Goal: Task Accomplishment & Management: Complete application form

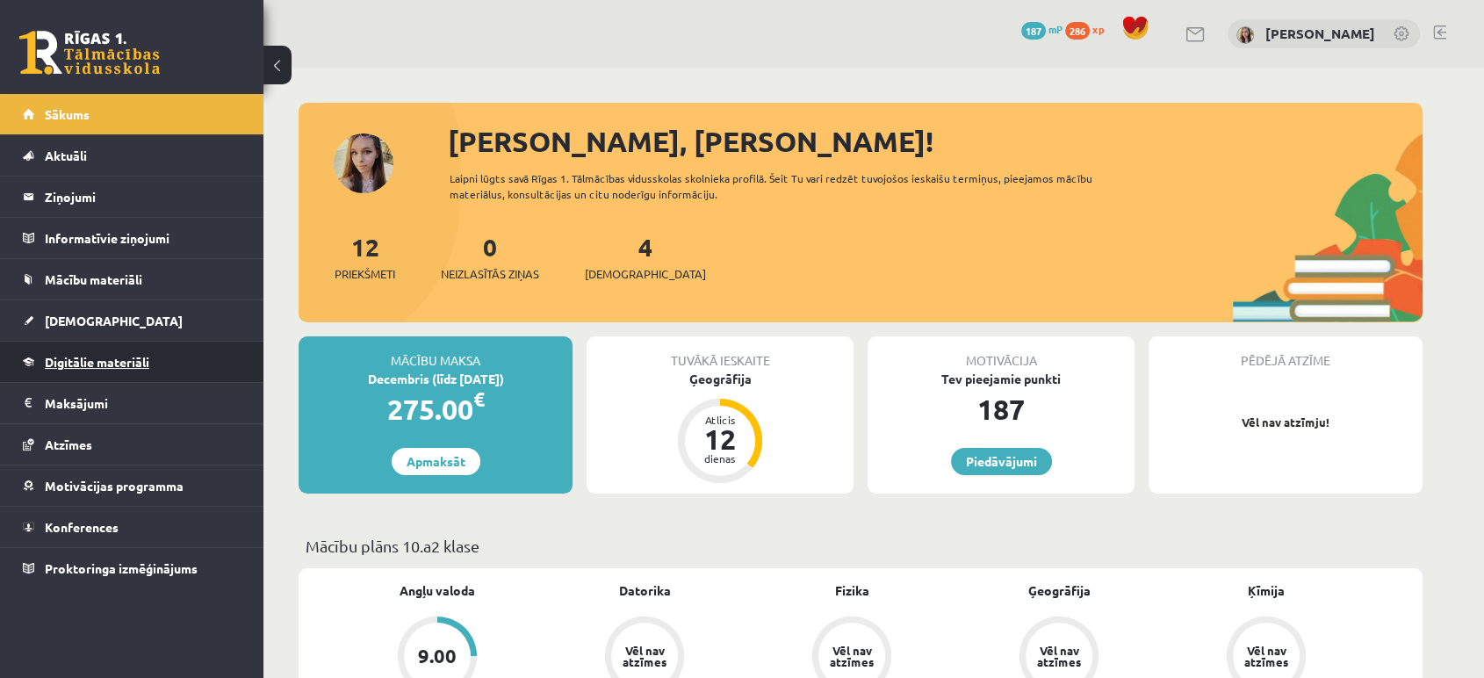
click at [99, 365] on span "Digitālie materiāli" at bounding box center [97, 362] width 105 height 16
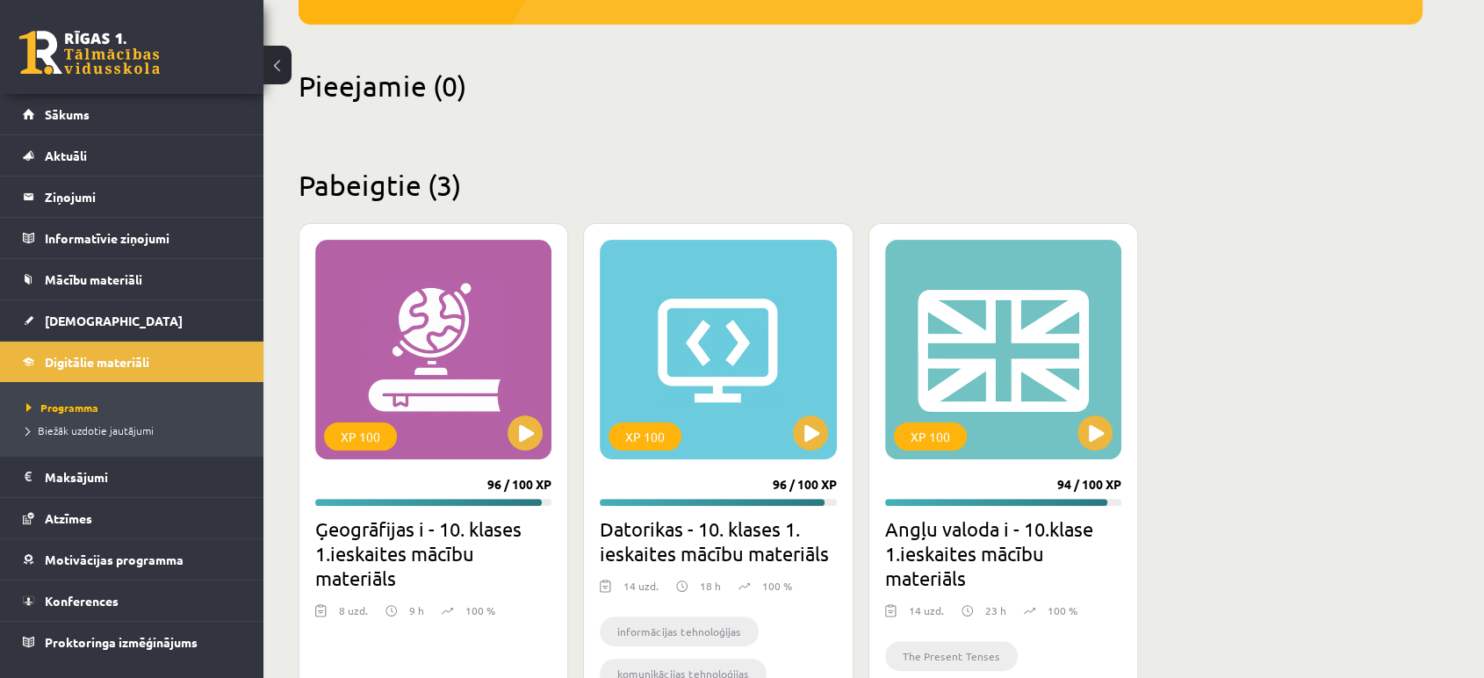
scroll to position [523, 0]
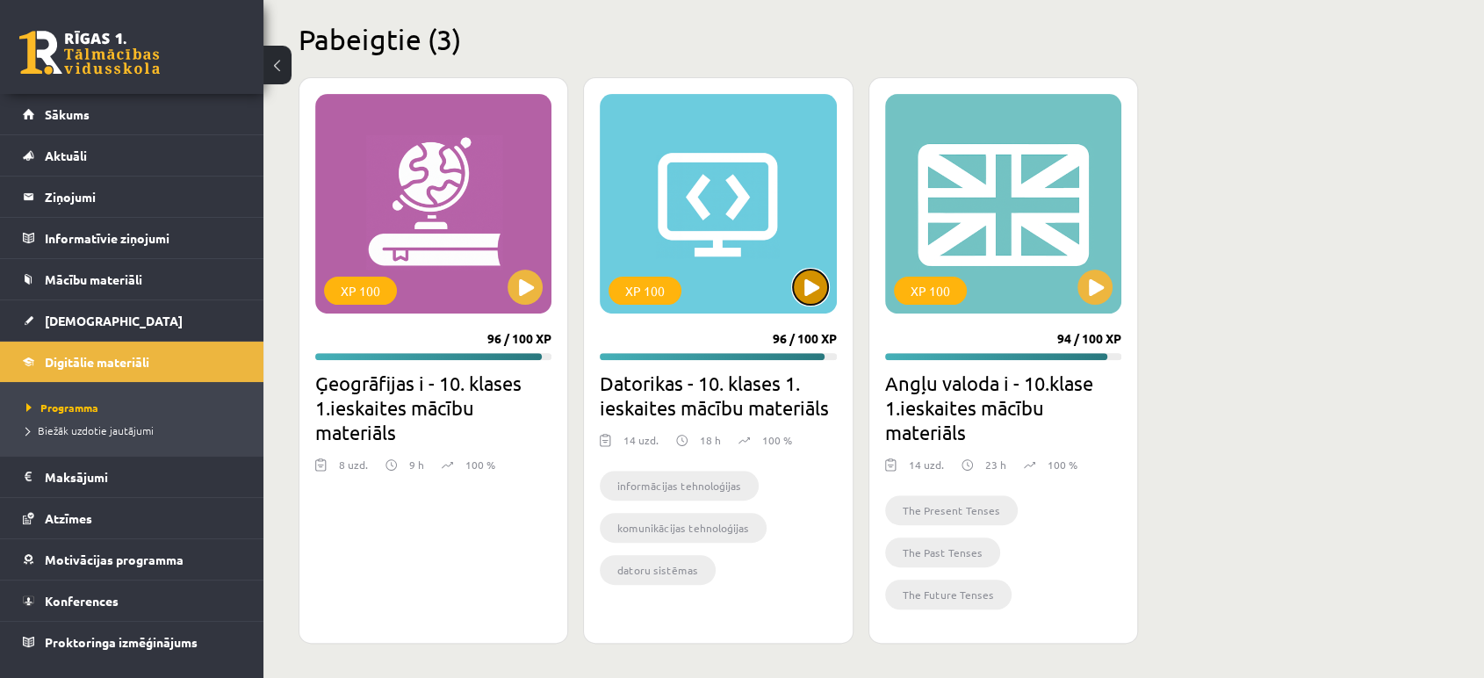
click at [815, 287] on button at bounding box center [810, 287] width 35 height 35
click at [742, 261] on div "XP 100" at bounding box center [718, 204] width 236 height 220
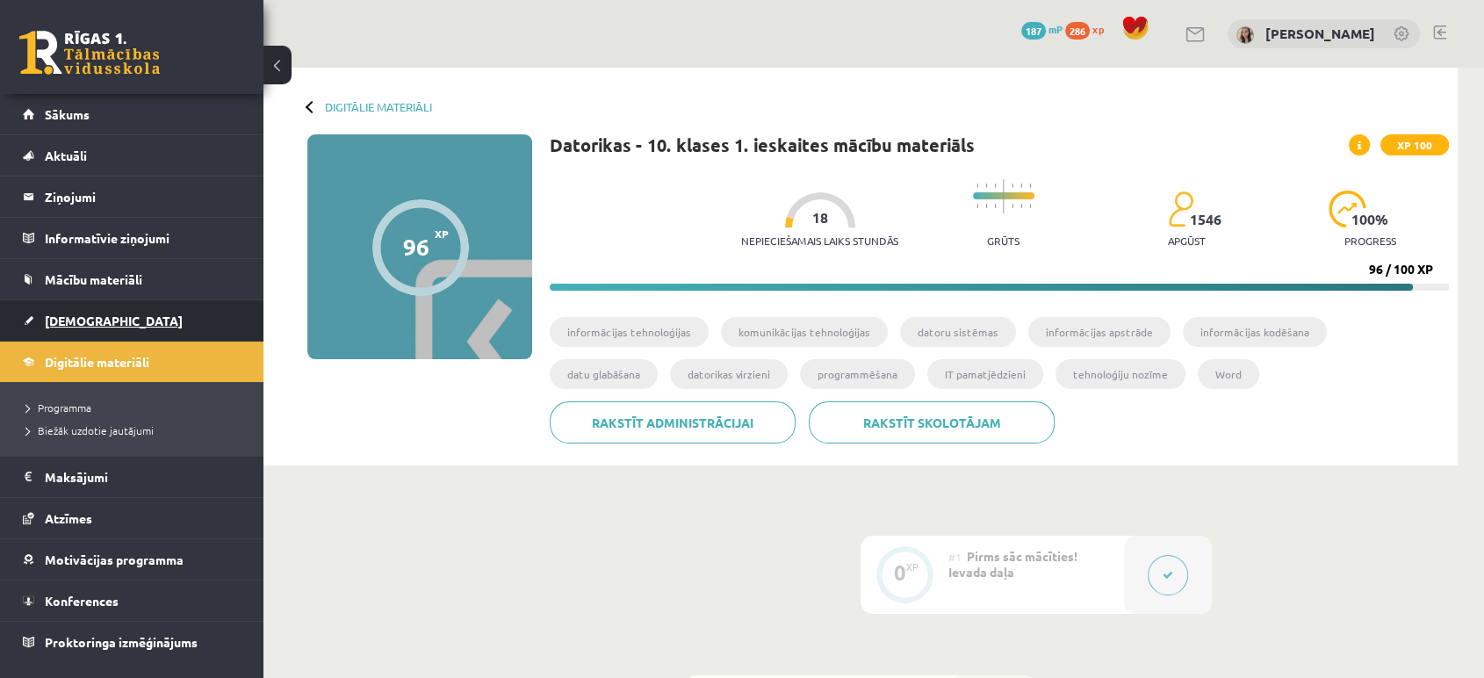
click at [91, 321] on span "[DEMOGRAPHIC_DATA]" at bounding box center [114, 321] width 138 height 16
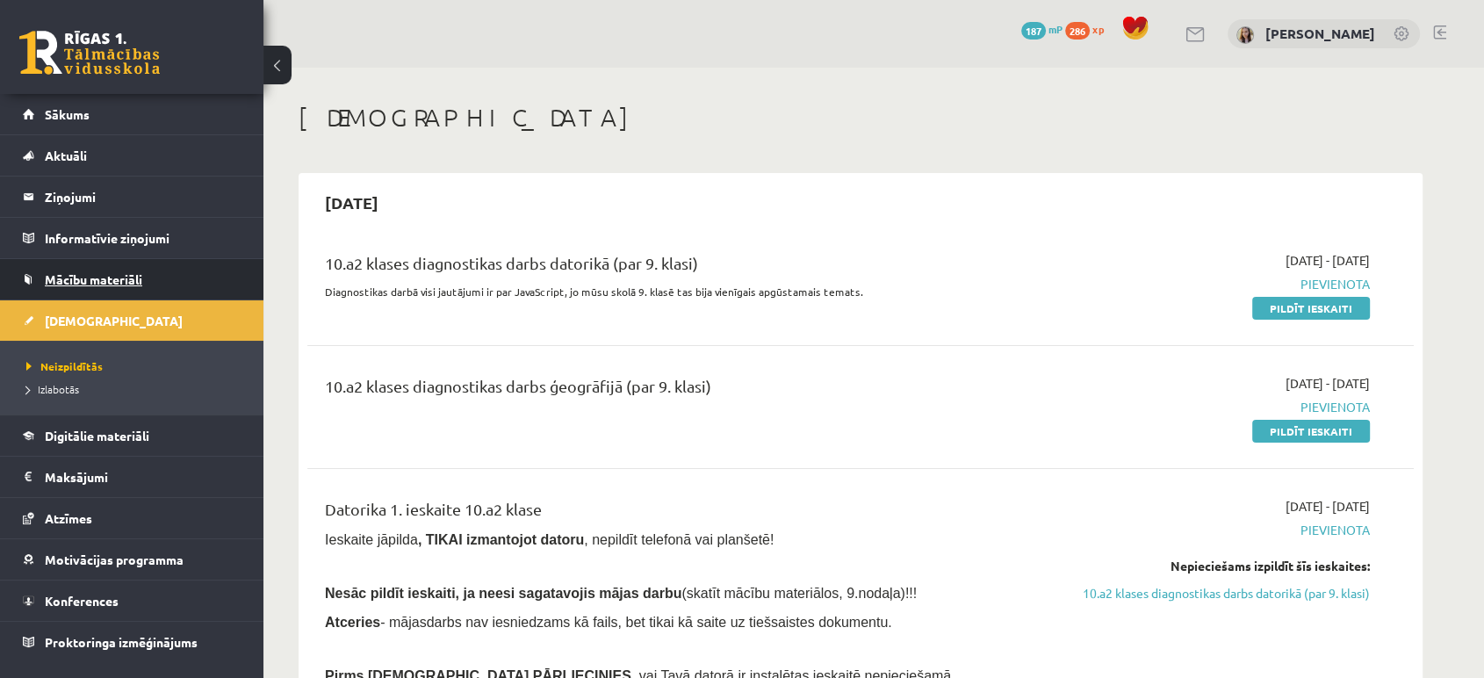
click at [86, 275] on span "Mācību materiāli" at bounding box center [93, 279] width 97 height 16
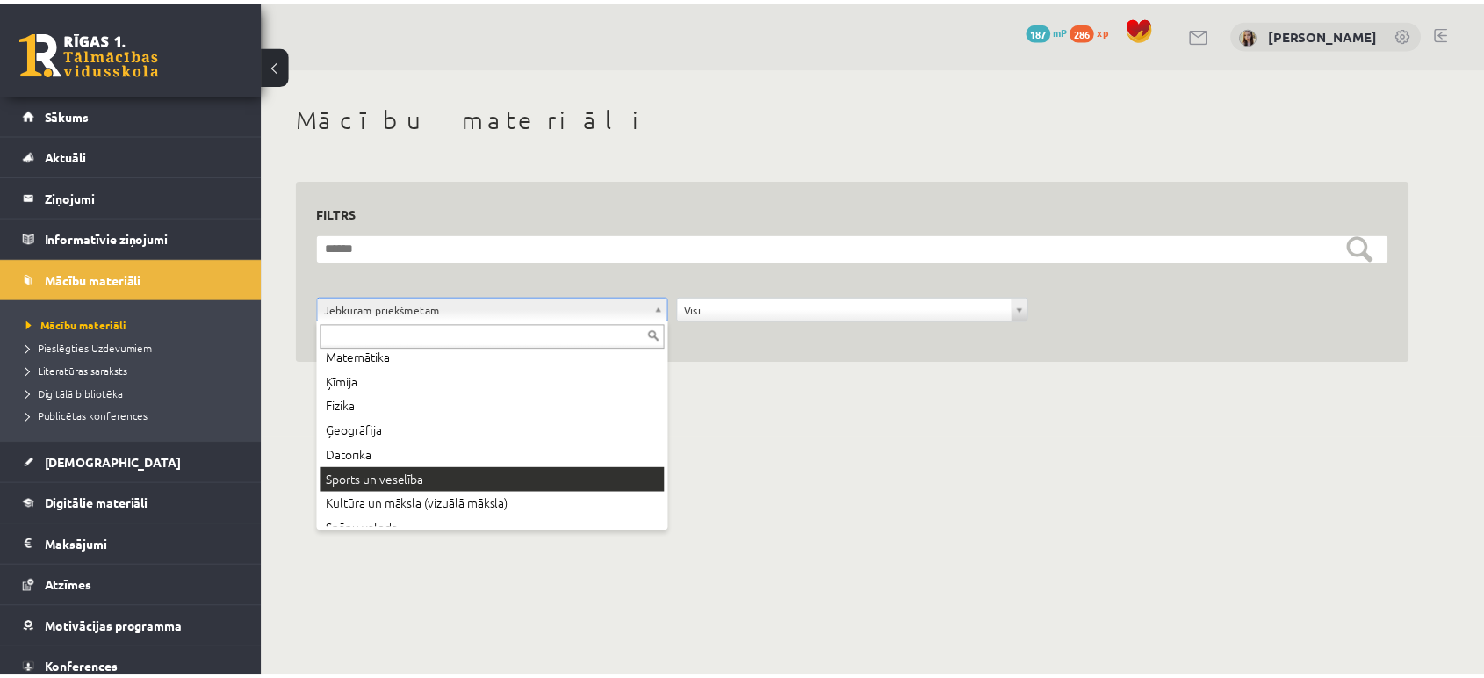
scroll to position [130, 0]
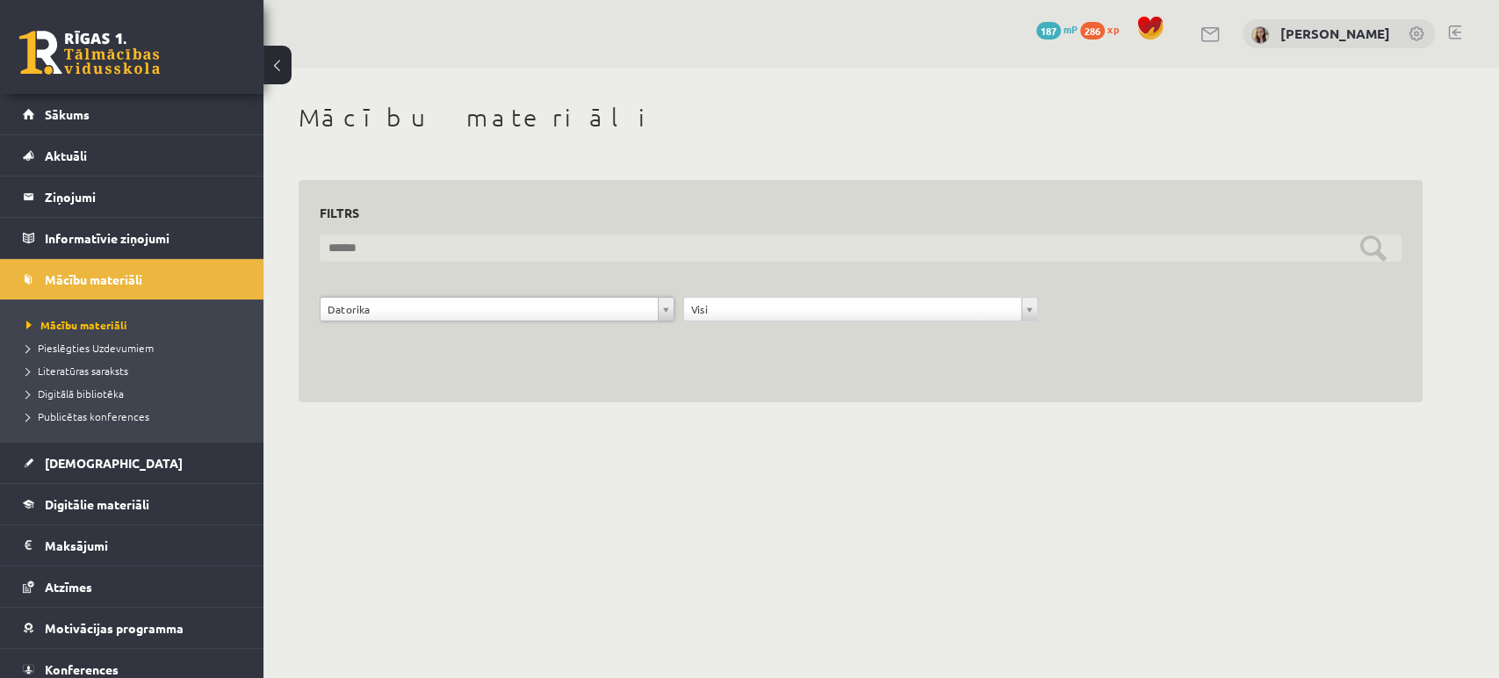
click at [425, 242] on input "text" at bounding box center [861, 248] width 1082 height 27
type input "****"
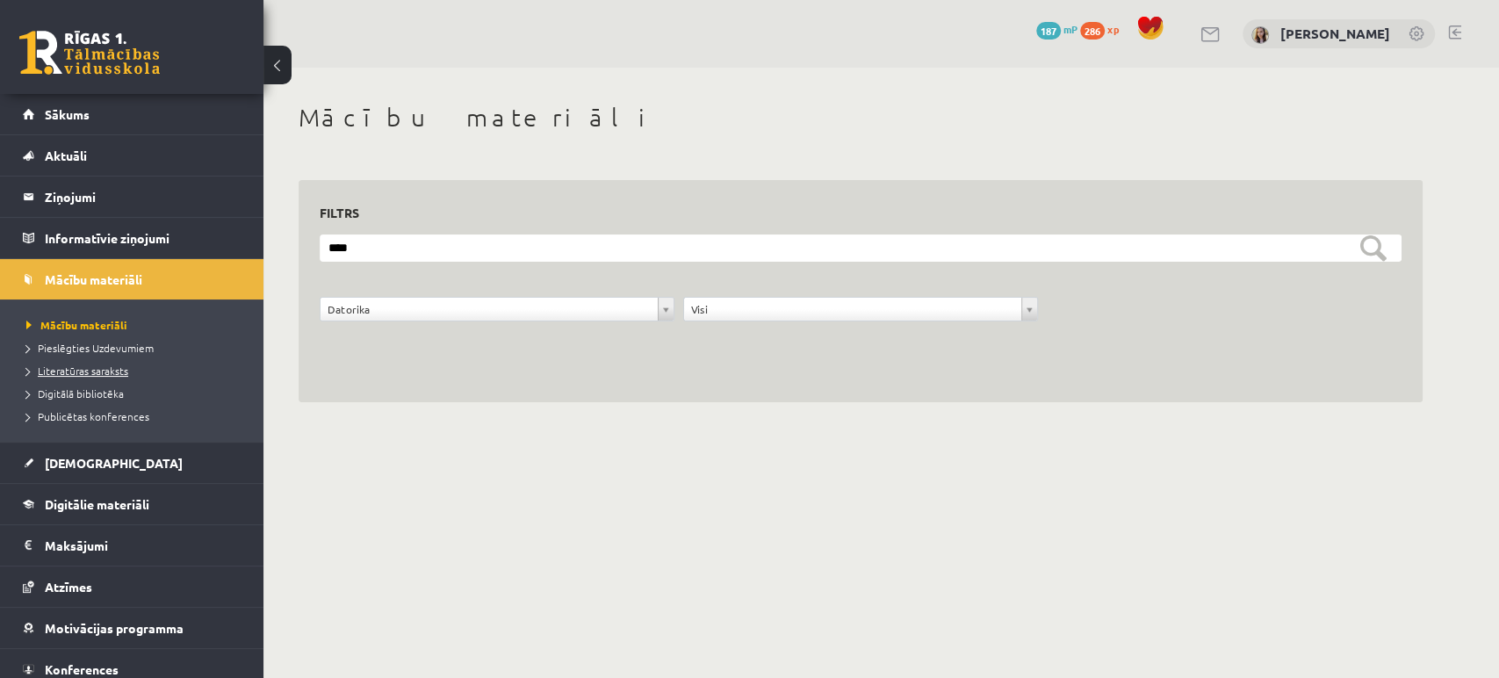
click at [67, 372] on span "Literatūras saraksts" at bounding box center [77, 371] width 102 height 14
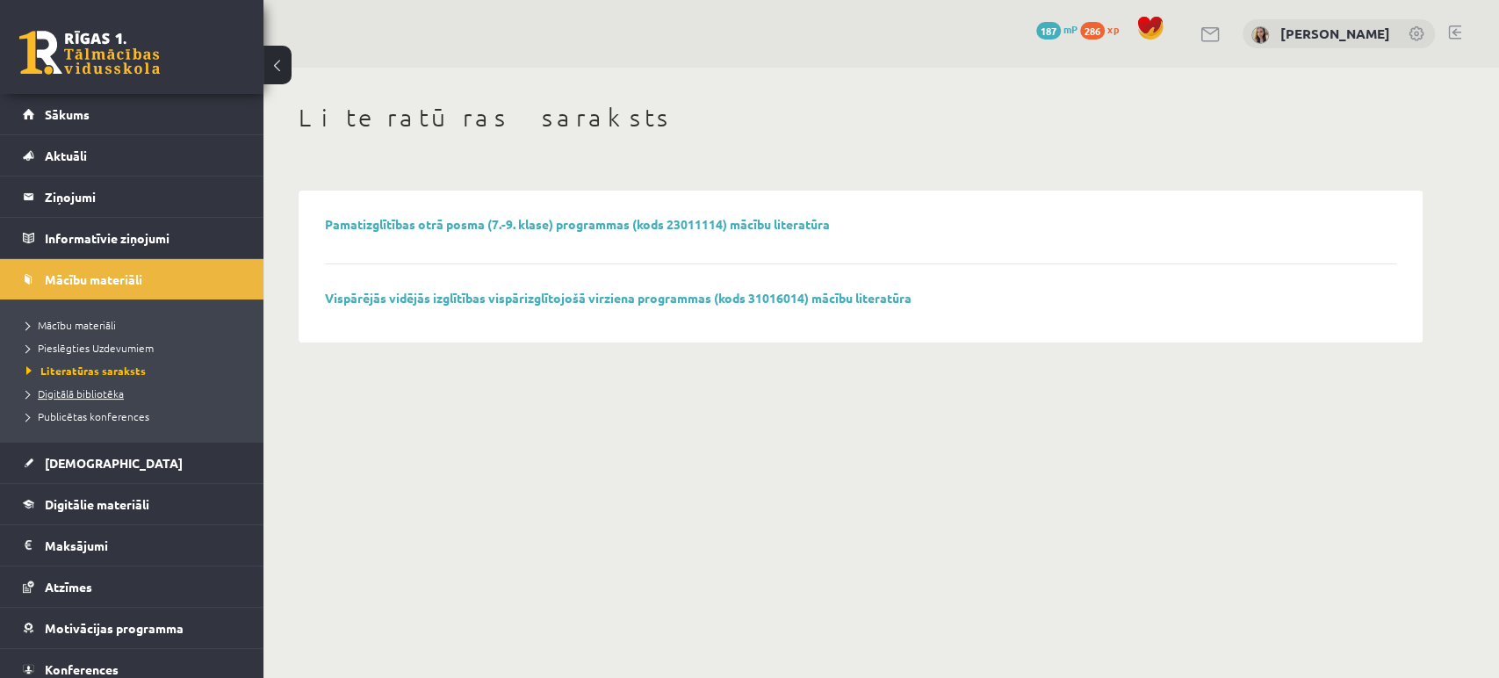
click at [82, 397] on span "Digitālā bibliotēka" at bounding box center [74, 393] width 97 height 14
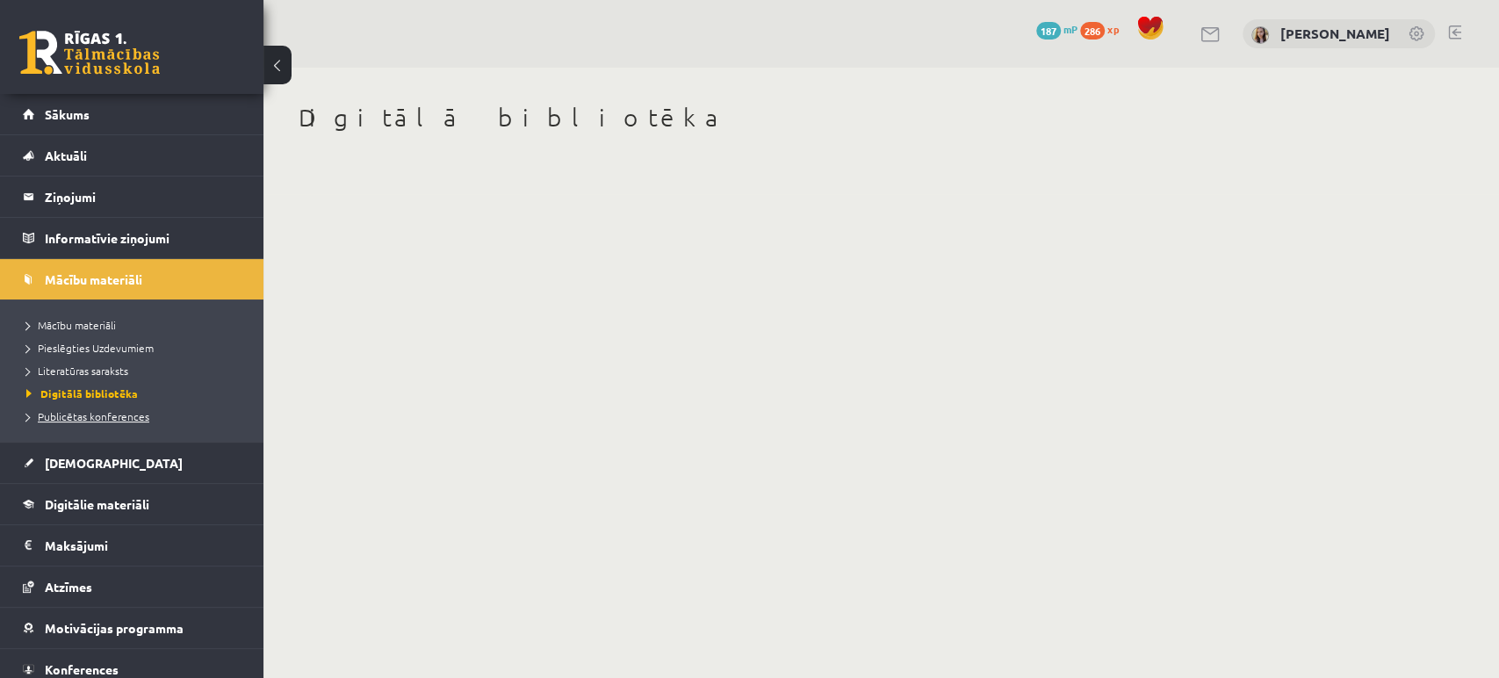
click at [88, 408] on link "Publicētas konferences" at bounding box center [136, 416] width 220 height 16
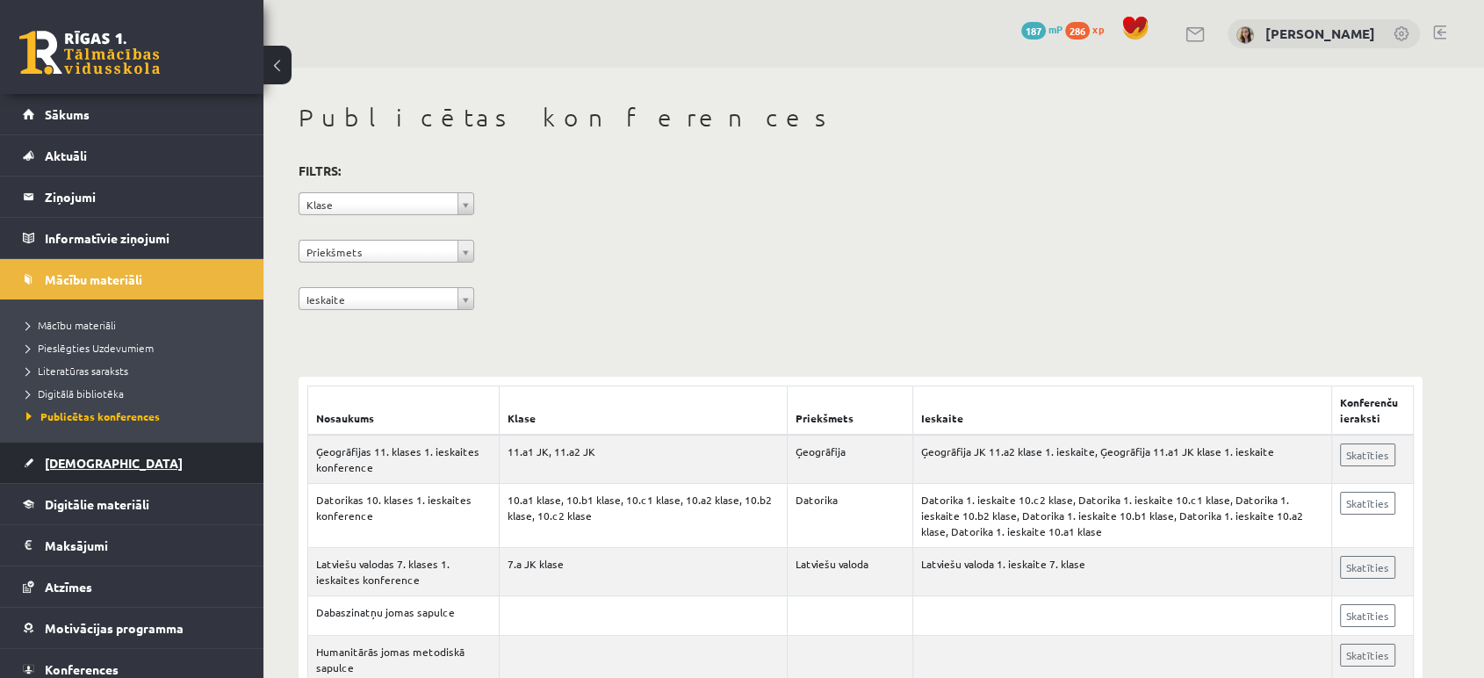
click at [53, 472] on link "[DEMOGRAPHIC_DATA]" at bounding box center [132, 463] width 219 height 40
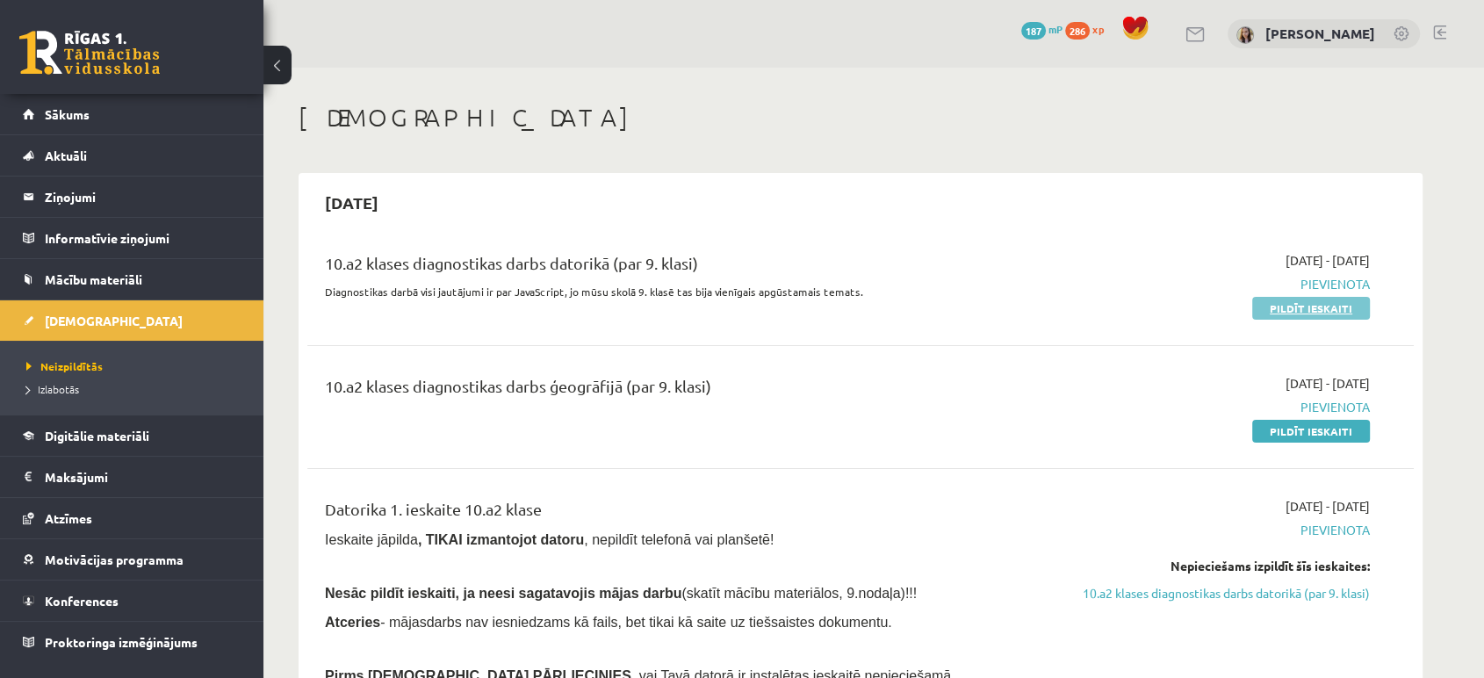
click at [1272, 311] on link "Pildīt ieskaiti" at bounding box center [1312, 308] width 118 height 23
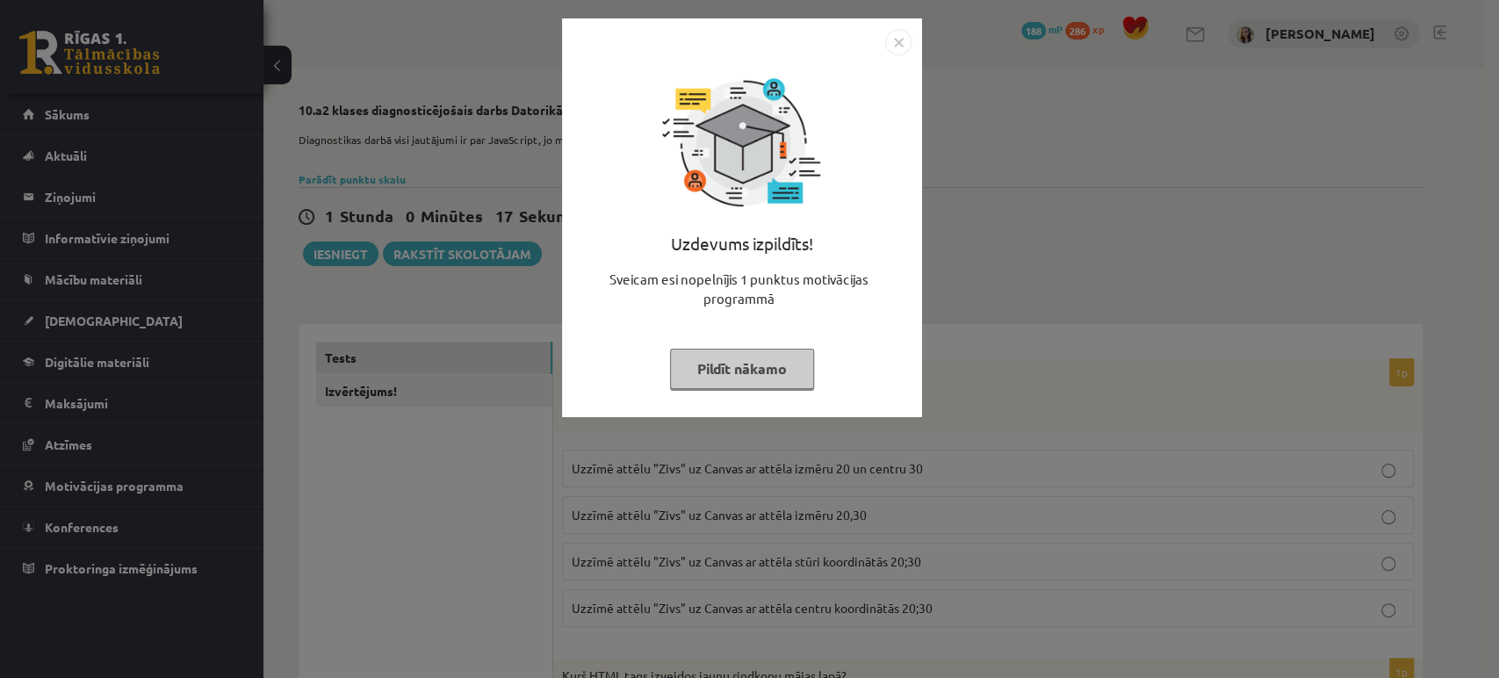
click at [769, 362] on button "Pildīt nākamo" at bounding box center [742, 369] width 144 height 40
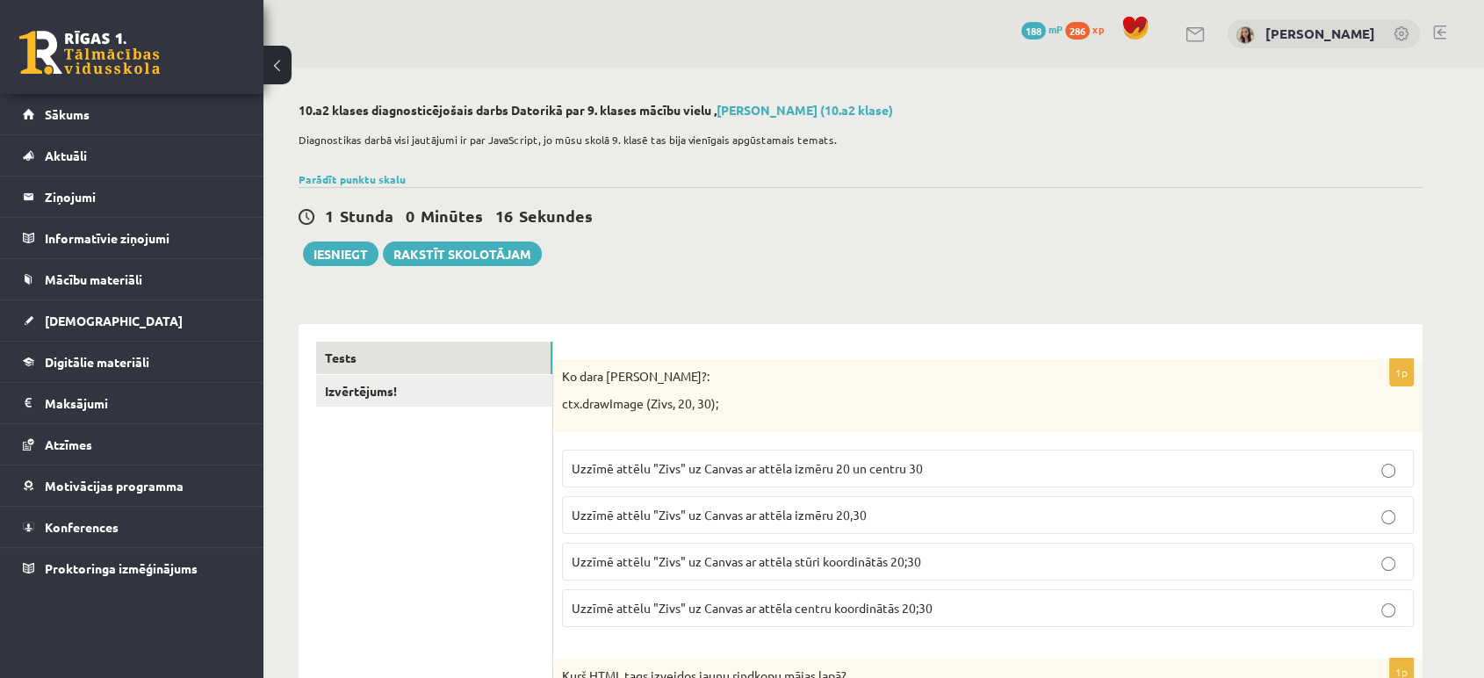
scroll to position [130, 0]
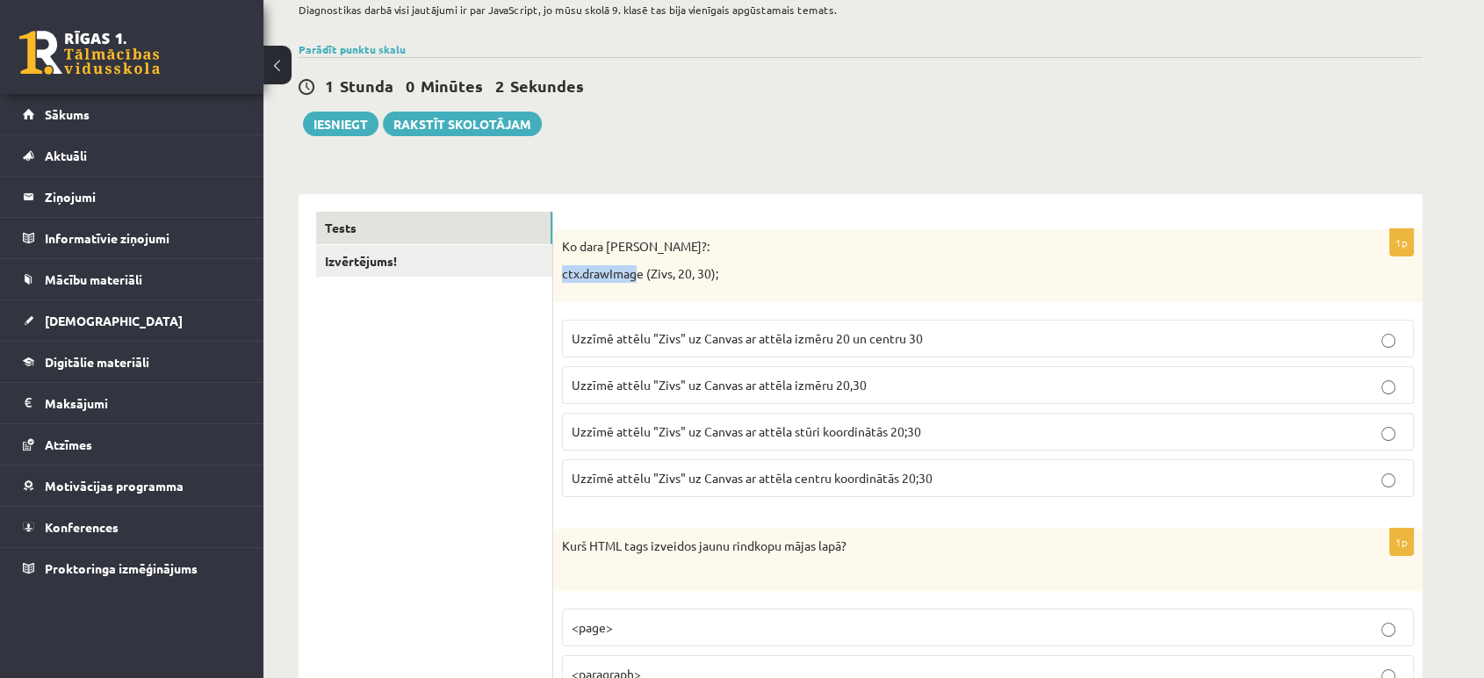
drag, startPoint x: 640, startPoint y: 276, endPoint x: 552, endPoint y: 278, distance: 87.9
click at [553, 278] on div "Ko dara koda rindiņa?: ctx.drawImage (Zivs, 20, 30);" at bounding box center [988, 265] width 870 height 73
click at [583, 274] on p "ctx.drawImage (Zivs, 20, 30);" at bounding box center [944, 274] width 764 height 18
drag, startPoint x: 642, startPoint y: 273, endPoint x: 564, endPoint y: 274, distance: 78.2
click at [564, 274] on p "ctx.drawImage (Zivs, 20, 30);" at bounding box center [944, 274] width 764 height 18
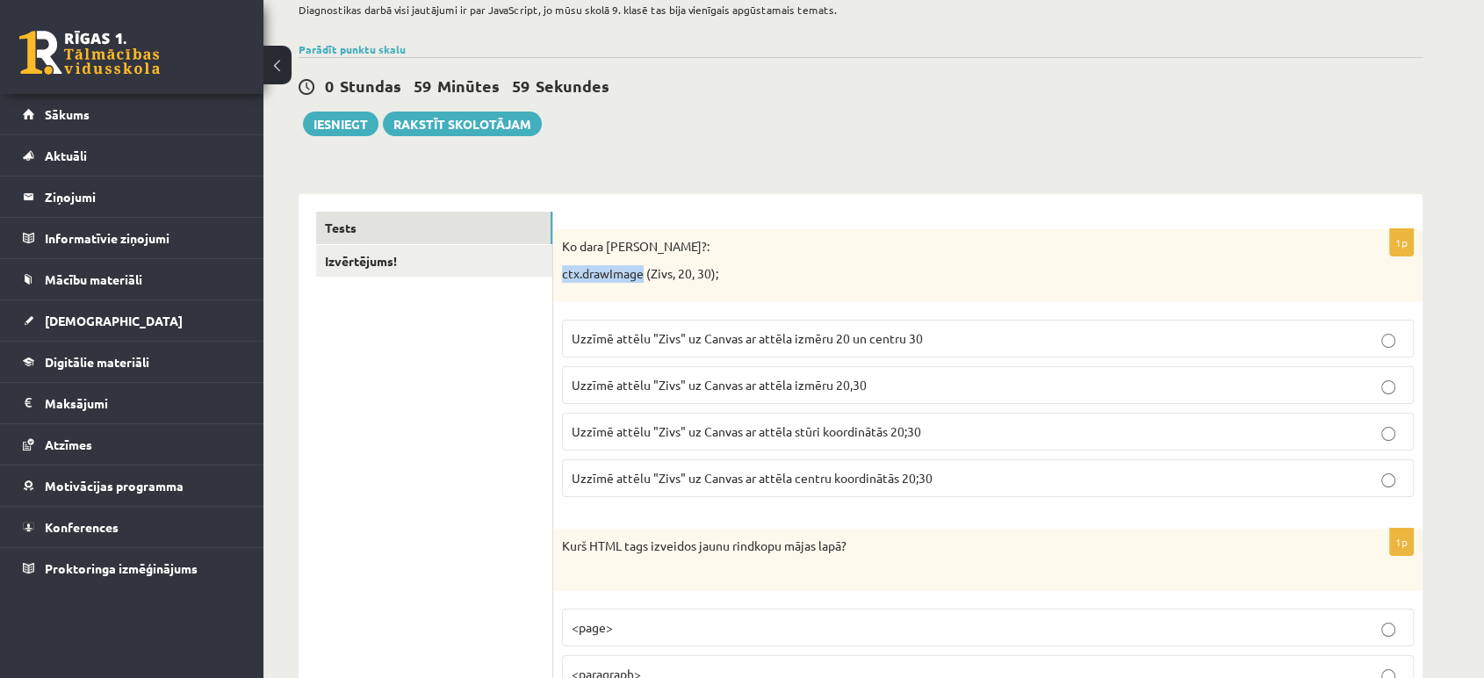
copy p "ctx.drawImage"
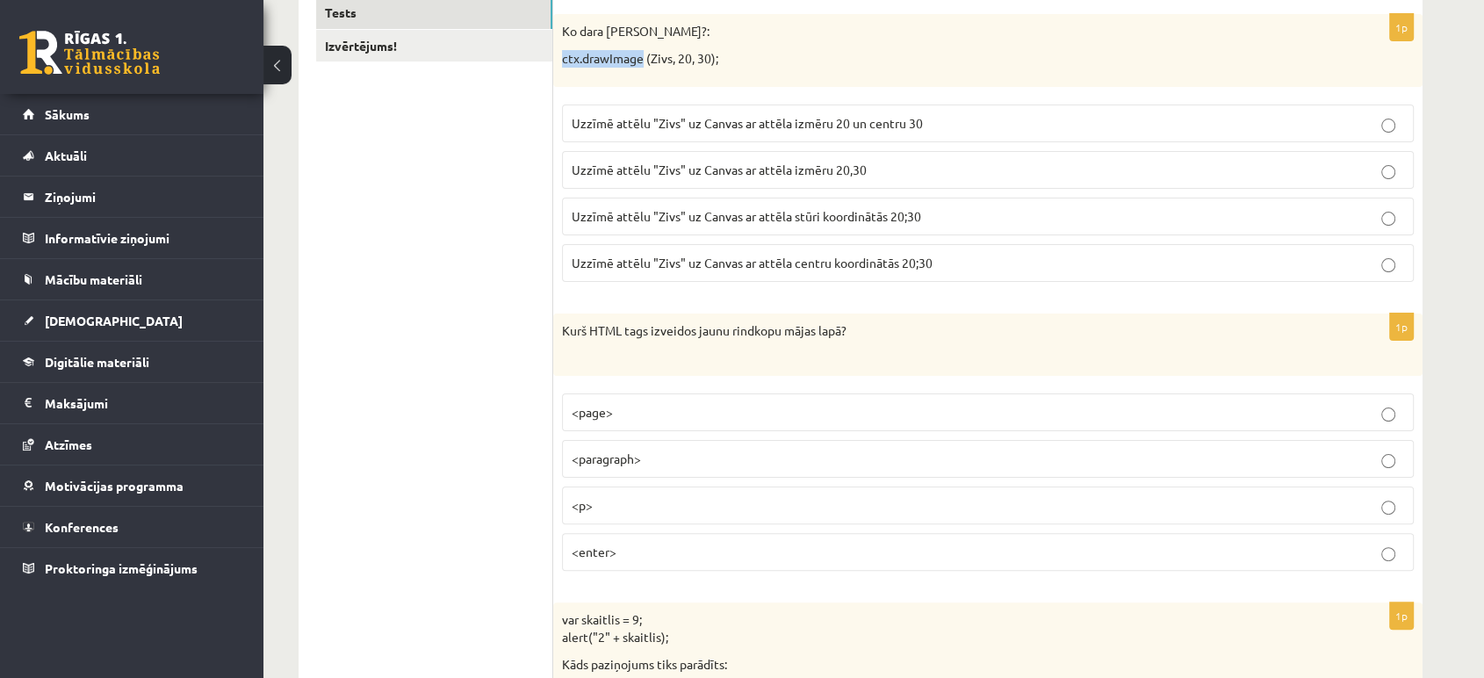
scroll to position [363, 0]
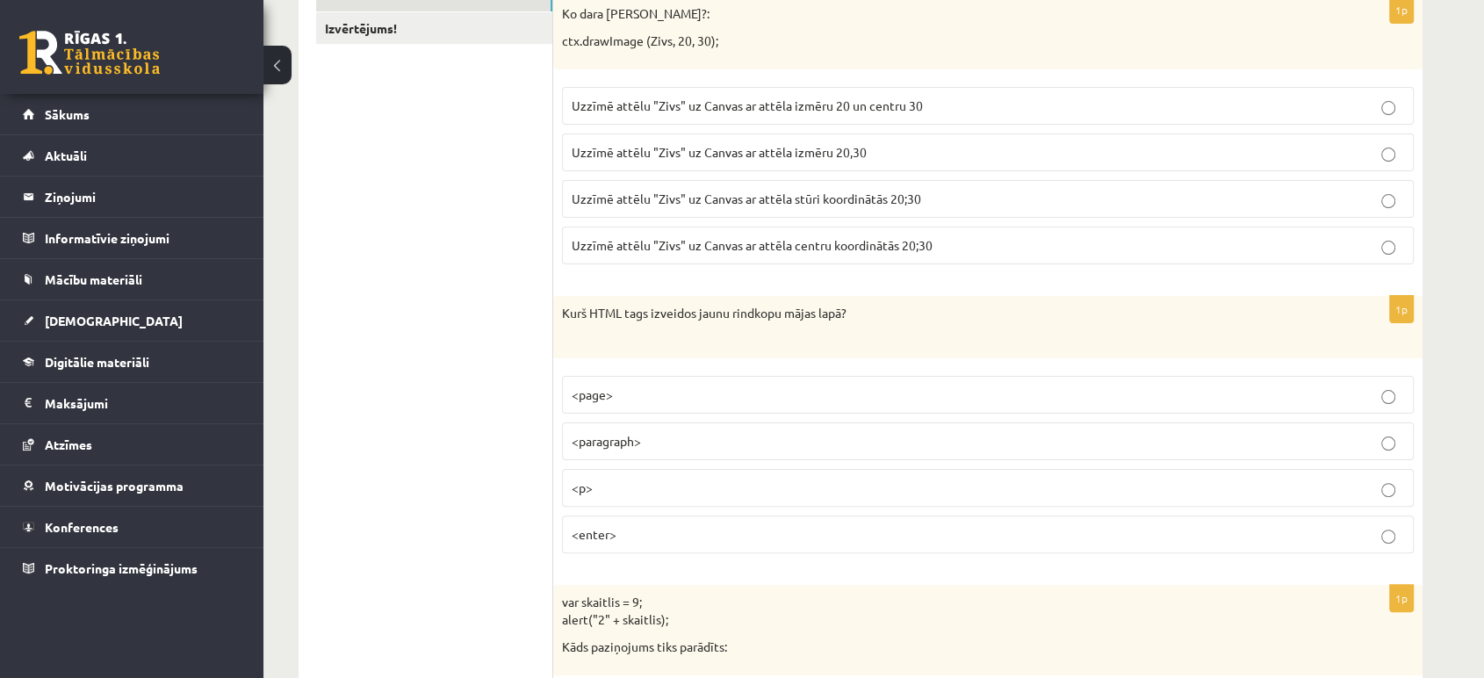
click at [1384, 497] on label "<p>" at bounding box center [988, 488] width 852 height 38
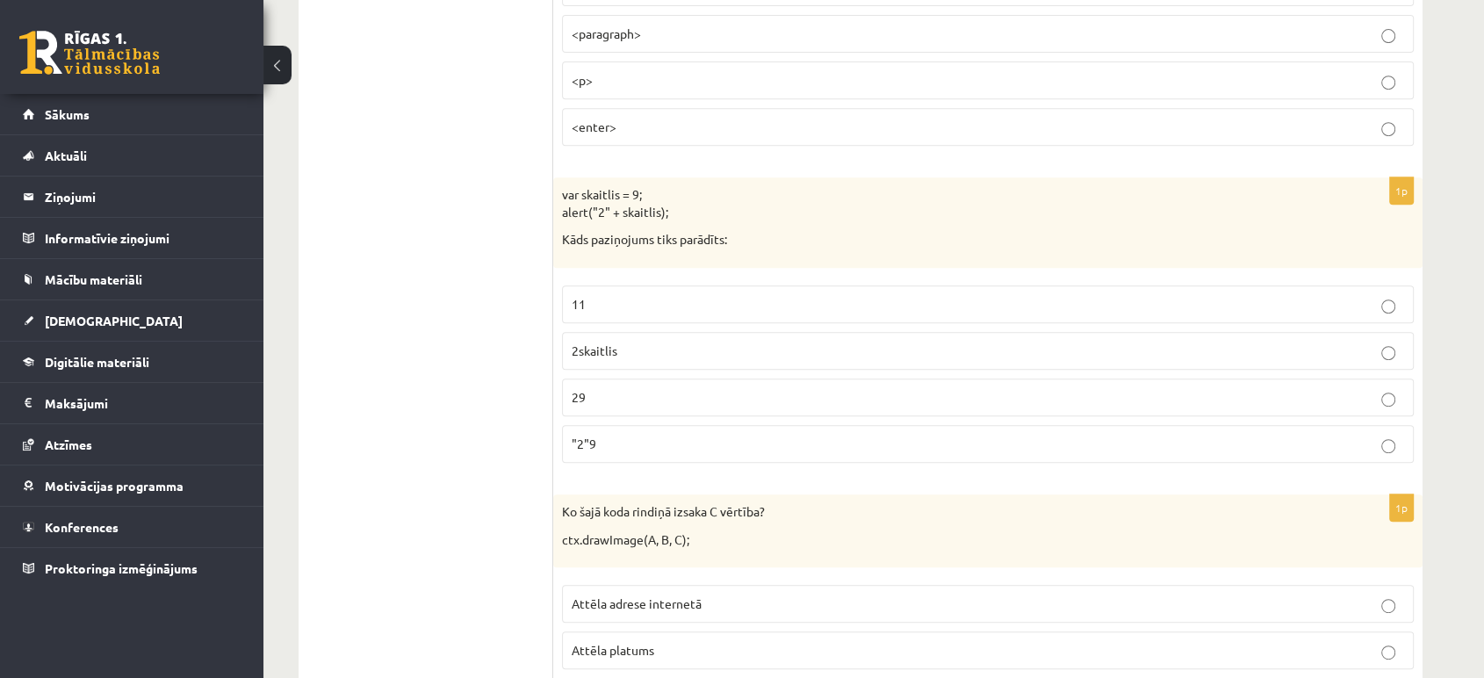
scroll to position [774, 0]
click at [1396, 306] on p "11" at bounding box center [988, 301] width 833 height 18
click at [663, 206] on p "var skaitlis = 9; alert("2" + skaitlis);" at bounding box center [944, 200] width 764 height 34
drag, startPoint x: 671, startPoint y: 212, endPoint x: 559, endPoint y: 195, distance: 113.7
click at [559, 195] on div "var skaitlis = 9; alert("2" + skaitlis); Kāds paziņojums tiks parādīts:" at bounding box center [988, 219] width 870 height 90
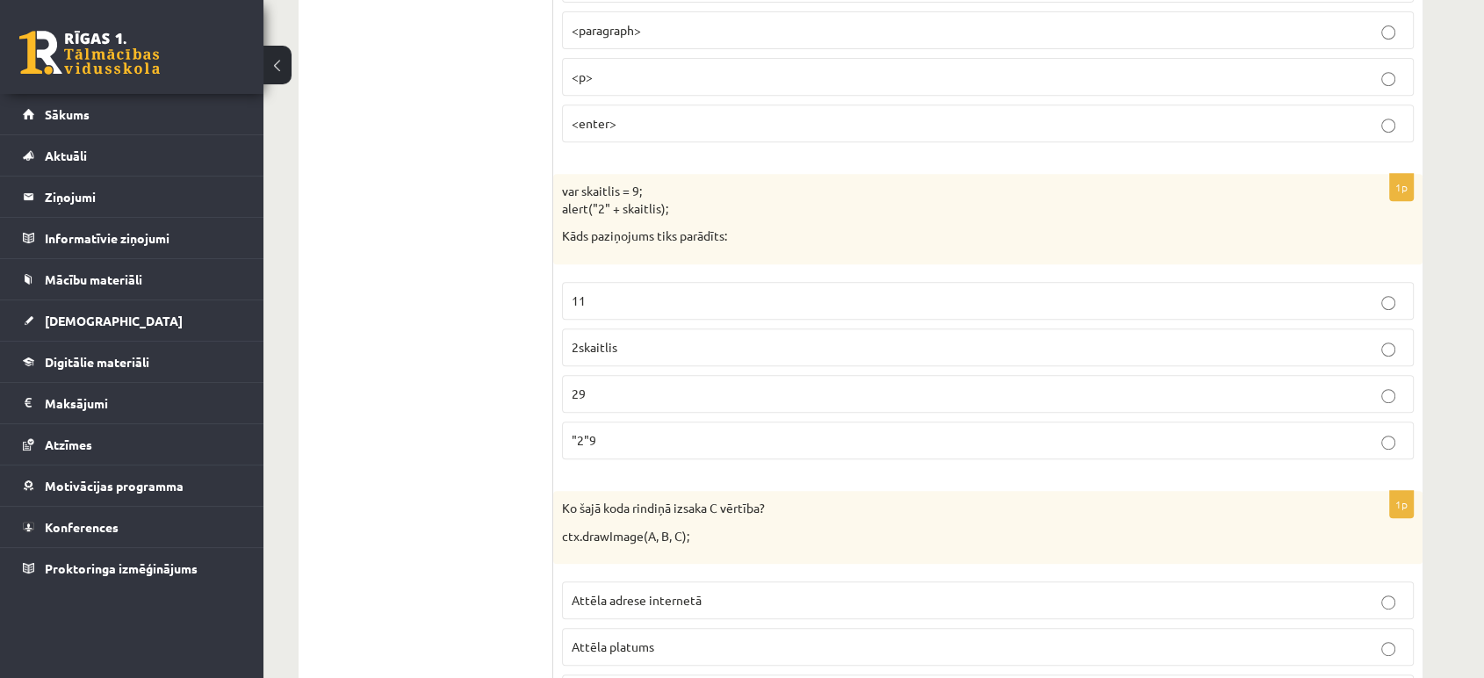
copy p "var skaitlis = 9; alert("2" + skaitlis);"
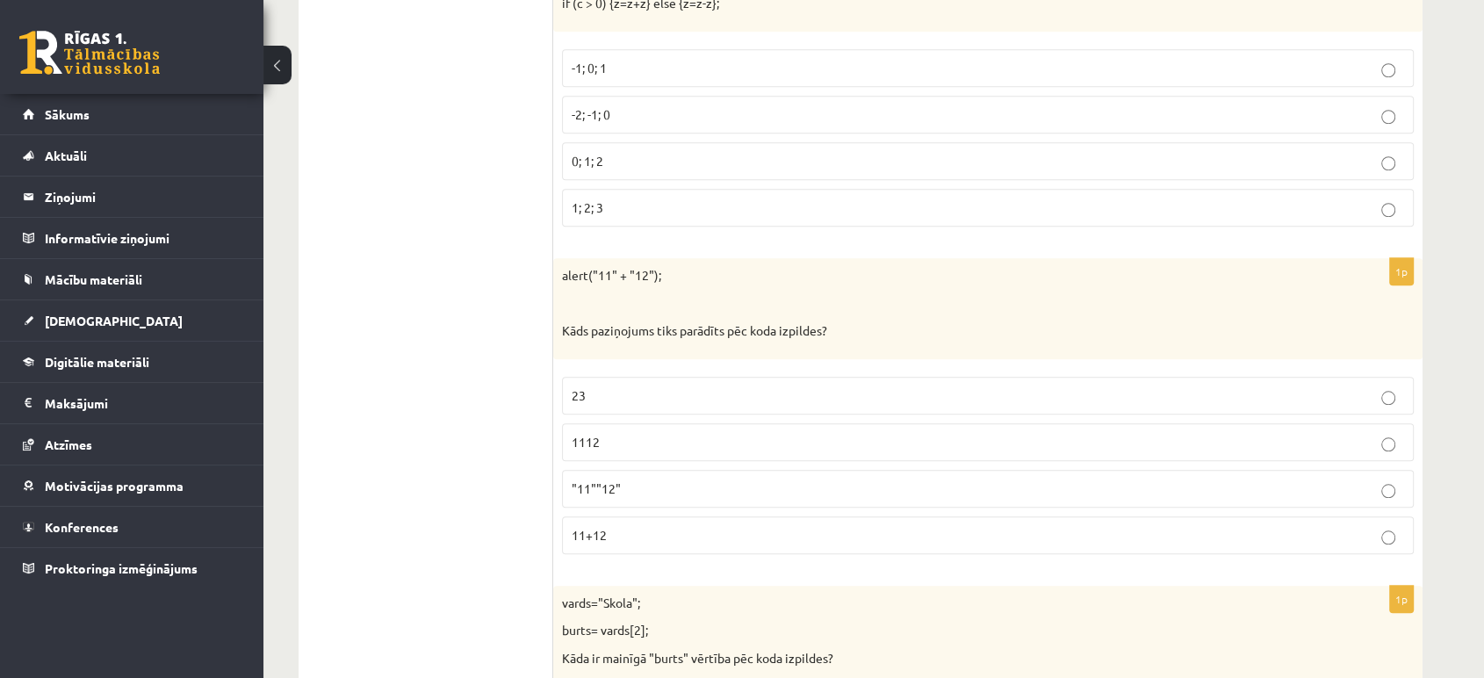
scroll to position [1635, 0]
click at [609, 267] on p "alert("11" + "12");" at bounding box center [944, 275] width 764 height 18
copy div "alert("11" + "12");"
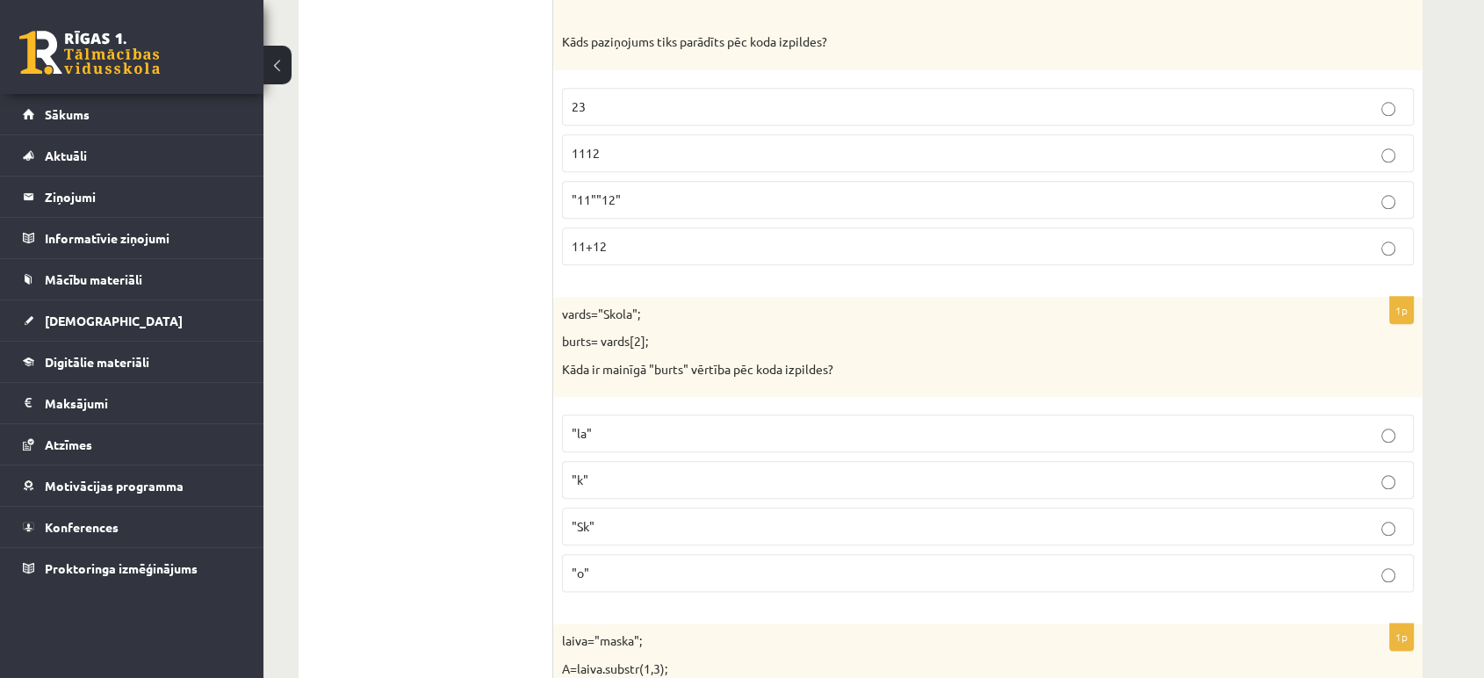
scroll to position [1939, 0]
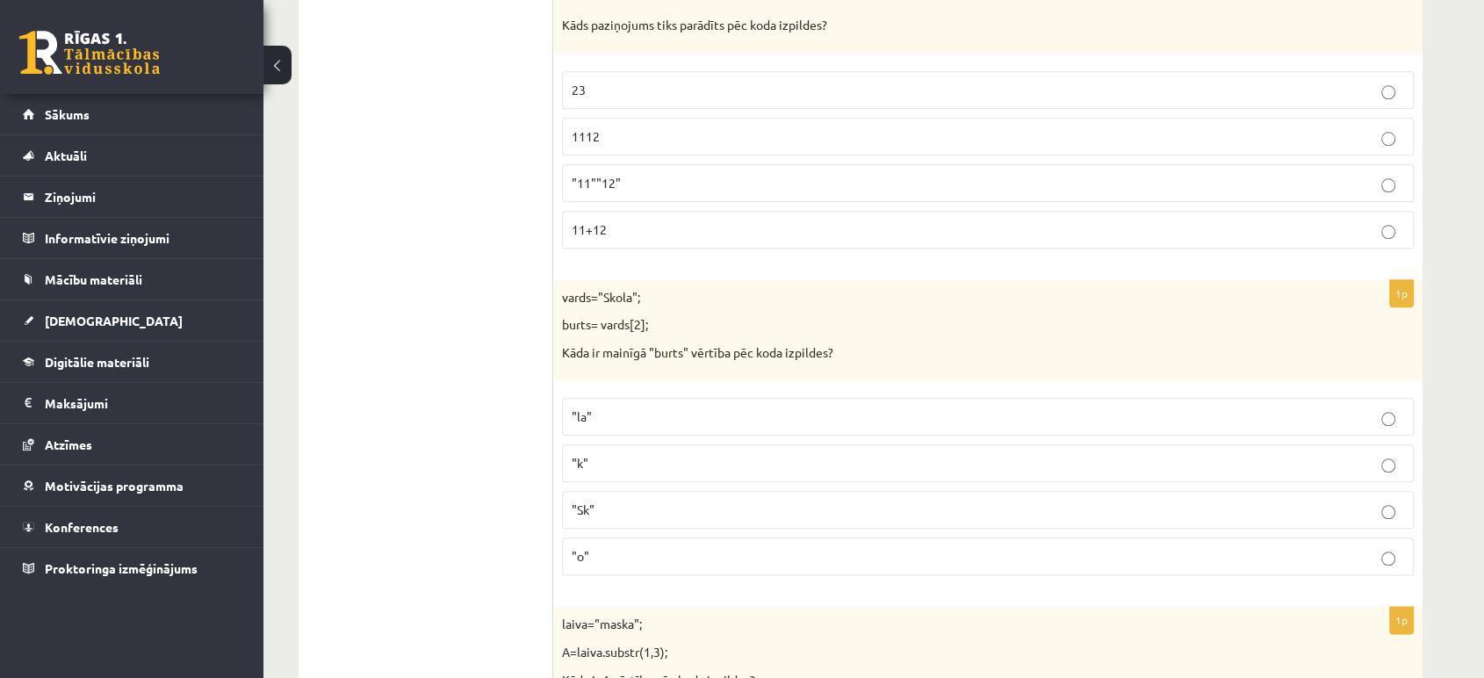
click at [991, 329] on div "vards="Skola"; burts= vards[2]; Kāda ir mainīgā "burts" vērtība pēc koda izpild…" at bounding box center [988, 330] width 870 height 101
drag, startPoint x: 652, startPoint y: 325, endPoint x: 562, endPoint y: 296, distance: 94.2
click at [562, 296] on div "vards="Skola"; burts= vards[2]; Kāda ir mainīgā "burts" vērtība pēc koda izpild…" at bounding box center [988, 330] width 870 height 101
copy div "vards="Skola"; burts= vards[2];"
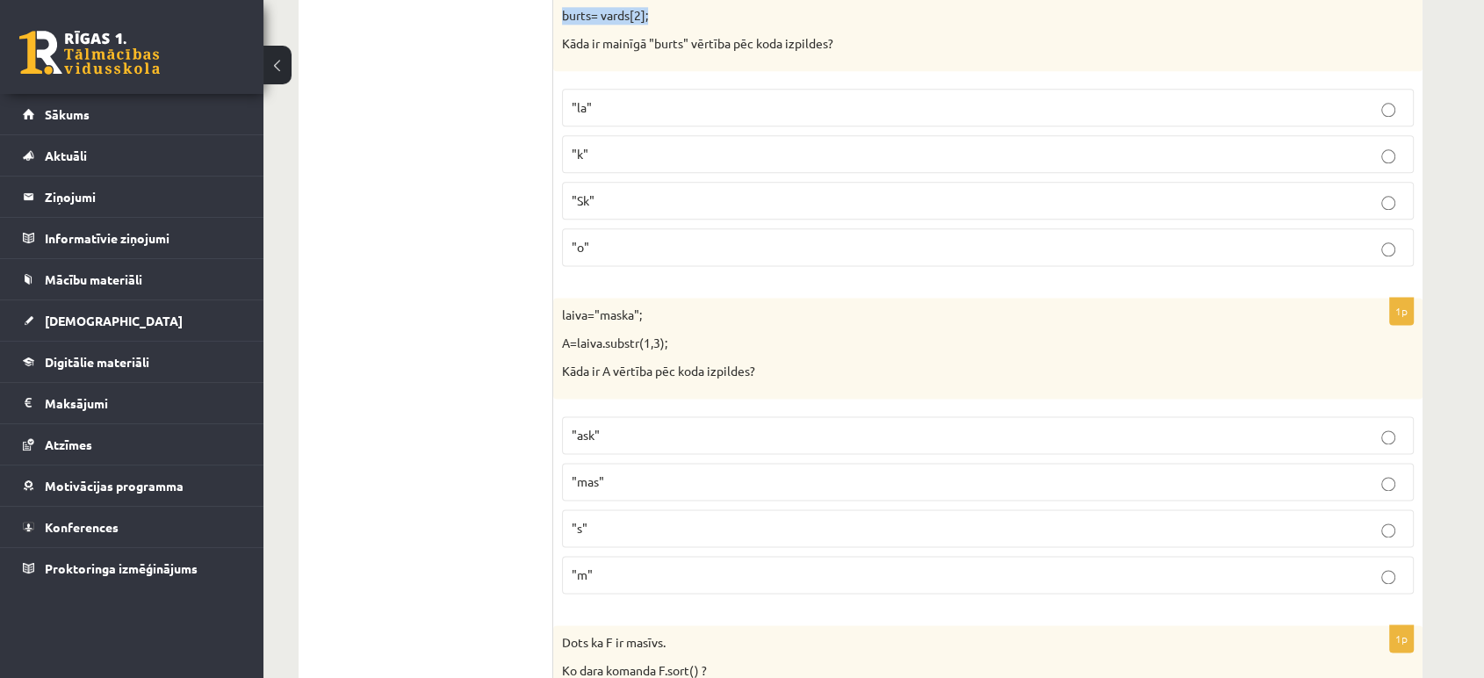
scroll to position [2248, 0]
click at [617, 340] on p "A=laiva.substr(1,3);" at bounding box center [944, 345] width 764 height 18
copy div "A=laiva.substr(1,3);"
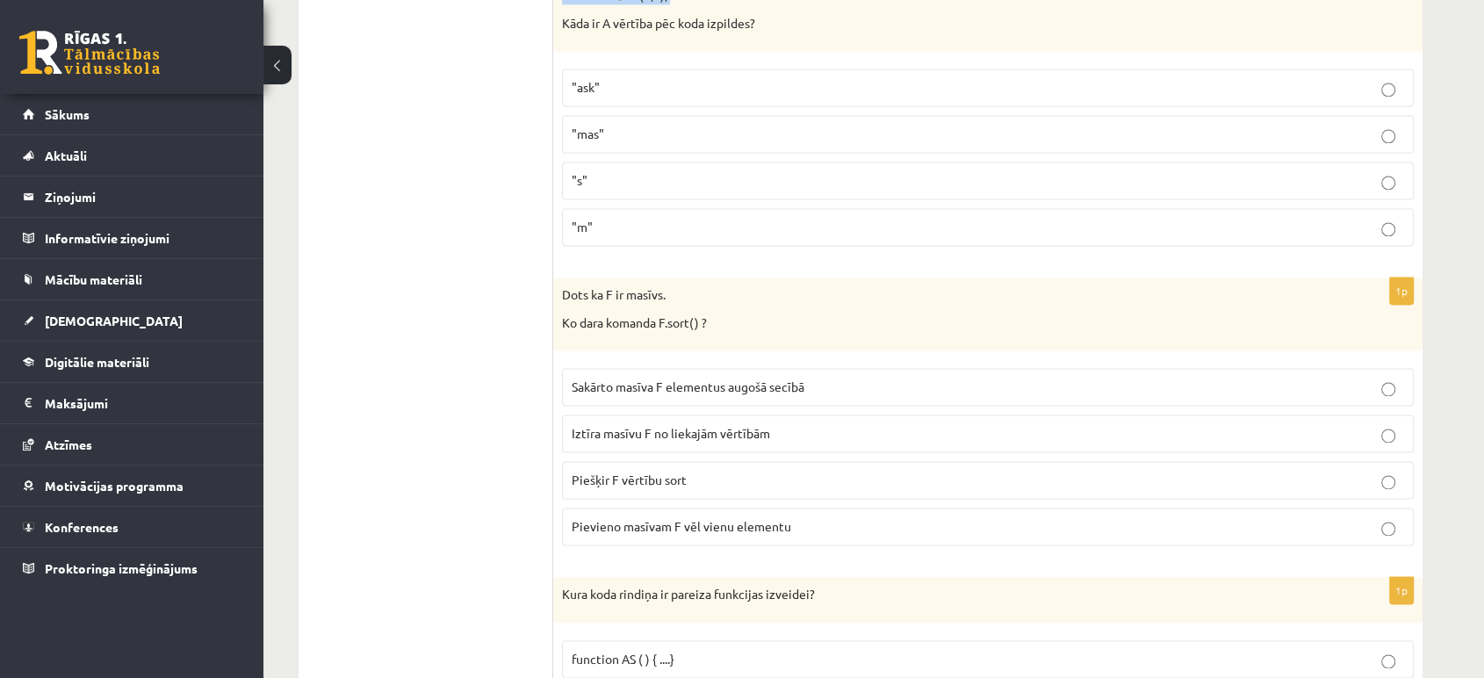
scroll to position [2667, 0]
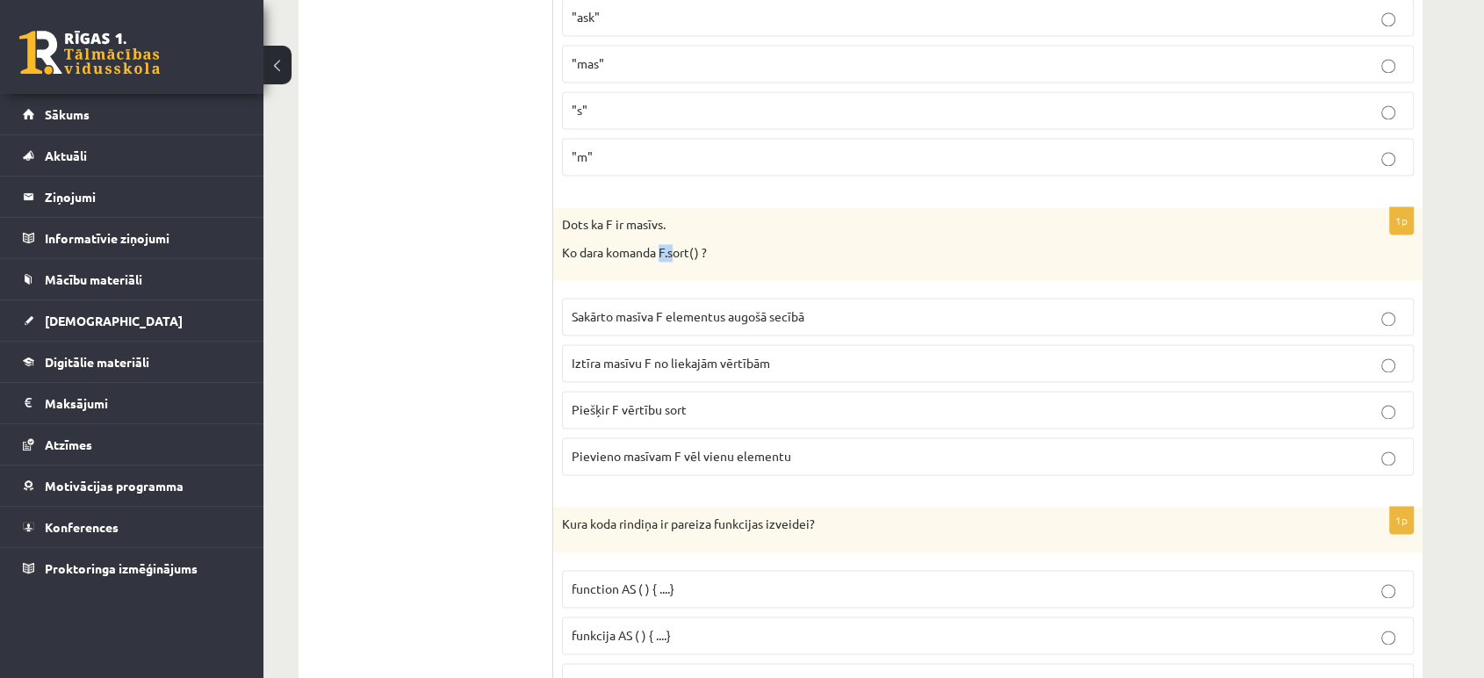
drag, startPoint x: 661, startPoint y: 248, endPoint x: 675, endPoint y: 248, distance: 14.9
click at [675, 248] on p "Ko dara komanda F.sort() ?" at bounding box center [944, 253] width 764 height 18
click at [682, 245] on p "Ko dara komanda F.sort() ?" at bounding box center [944, 253] width 764 height 18
drag, startPoint x: 661, startPoint y: 246, endPoint x: 700, endPoint y: 247, distance: 39.5
click at [700, 247] on p "Ko dara komanda F.sort() ?" at bounding box center [944, 253] width 764 height 18
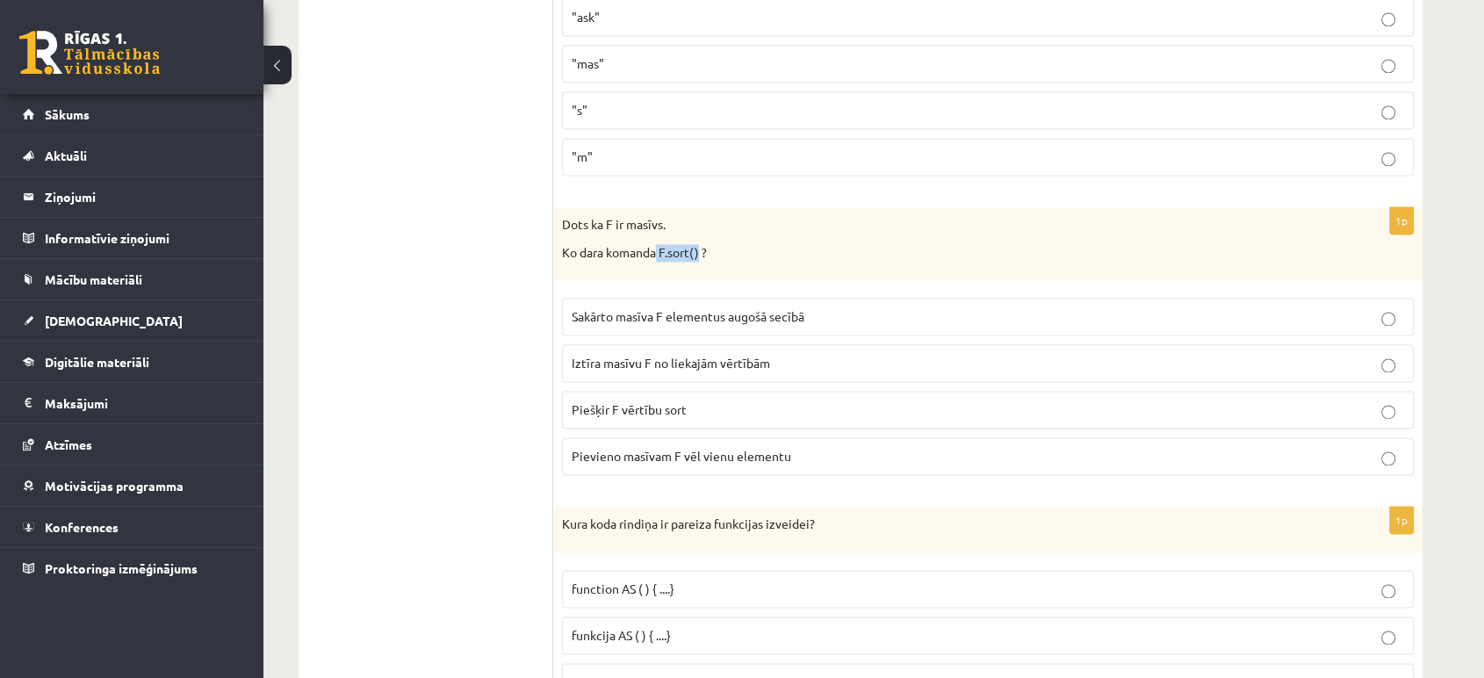
copy p "F.sort()"
click at [1397, 307] on p "Sakārto masīva F elementus augošā secībā" at bounding box center [988, 316] width 833 height 18
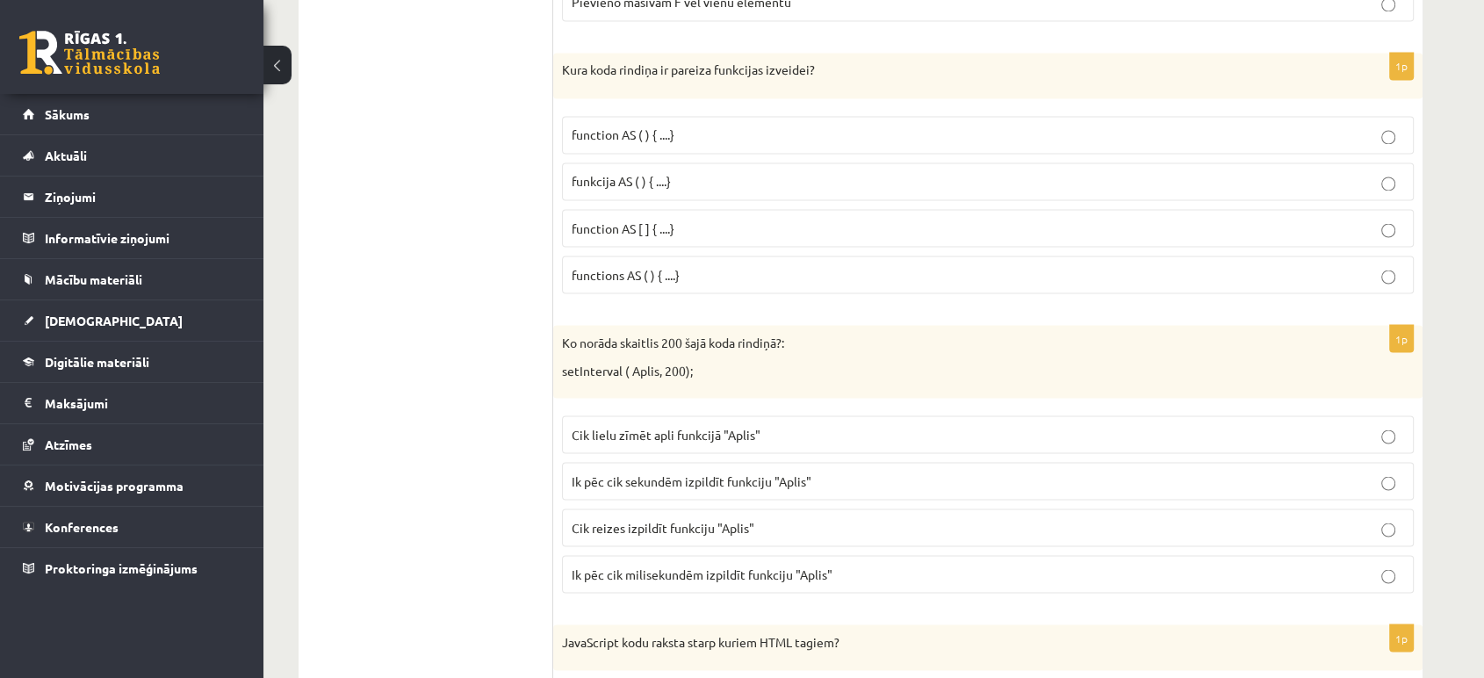
scroll to position [3125, 0]
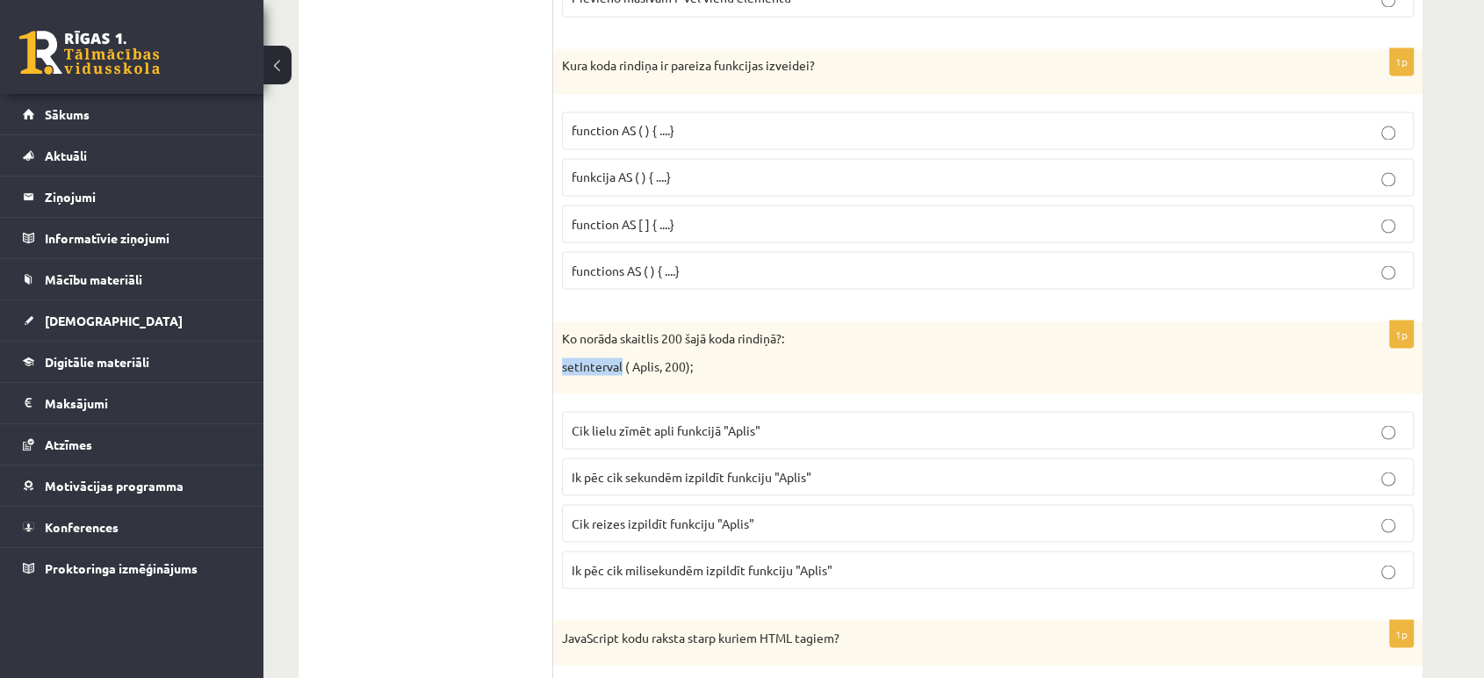
drag, startPoint x: 622, startPoint y: 359, endPoint x: 562, endPoint y: 364, distance: 59.9
click at [562, 364] on p "setInterval ( Aplis, 200);" at bounding box center [944, 366] width 764 height 18
copy p "setInterval"
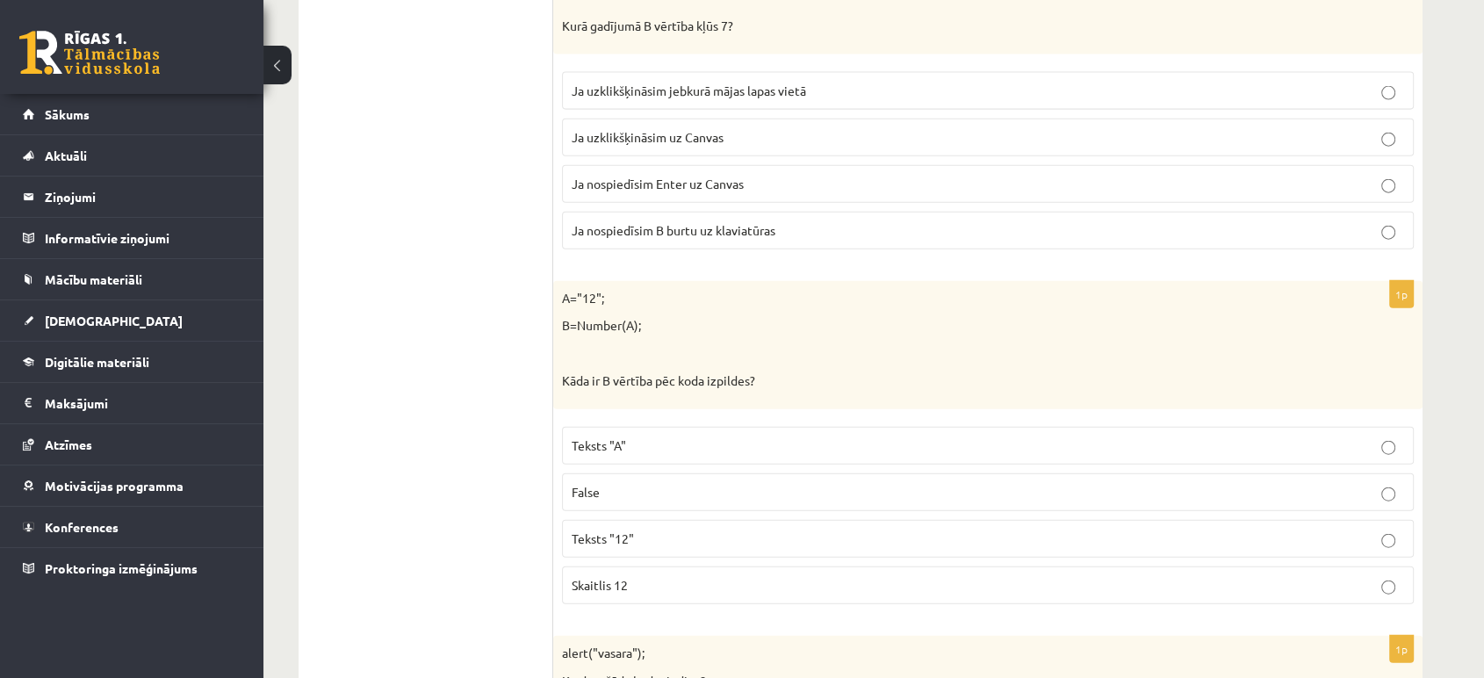
scroll to position [4066, 0]
drag, startPoint x: 642, startPoint y: 325, endPoint x: 564, endPoint y: 293, distance: 84.3
click at [564, 293] on div "A="12"; B=Number(A); Kāda ir B vērtība pēc koda izpildes?" at bounding box center [988, 343] width 870 height 128
click at [610, 315] on p "B=Number(A);" at bounding box center [944, 324] width 764 height 18
drag, startPoint x: 646, startPoint y: 310, endPoint x: 564, endPoint y: 289, distance: 85.2
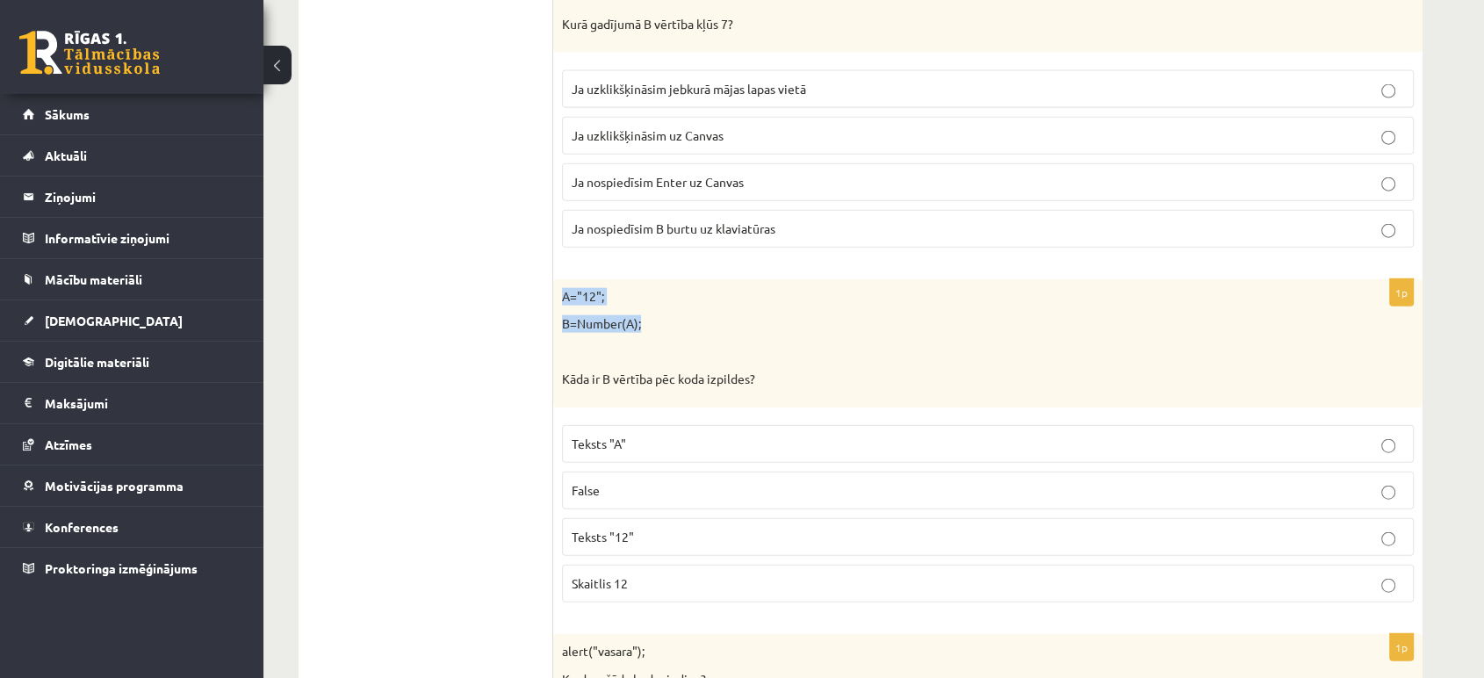
click at [564, 289] on div "A="12"; B=Number(A); Kāda ir B vērtība pēc koda izpildes?" at bounding box center [988, 343] width 870 height 128
copy div "A="12"; B=Number(A);"
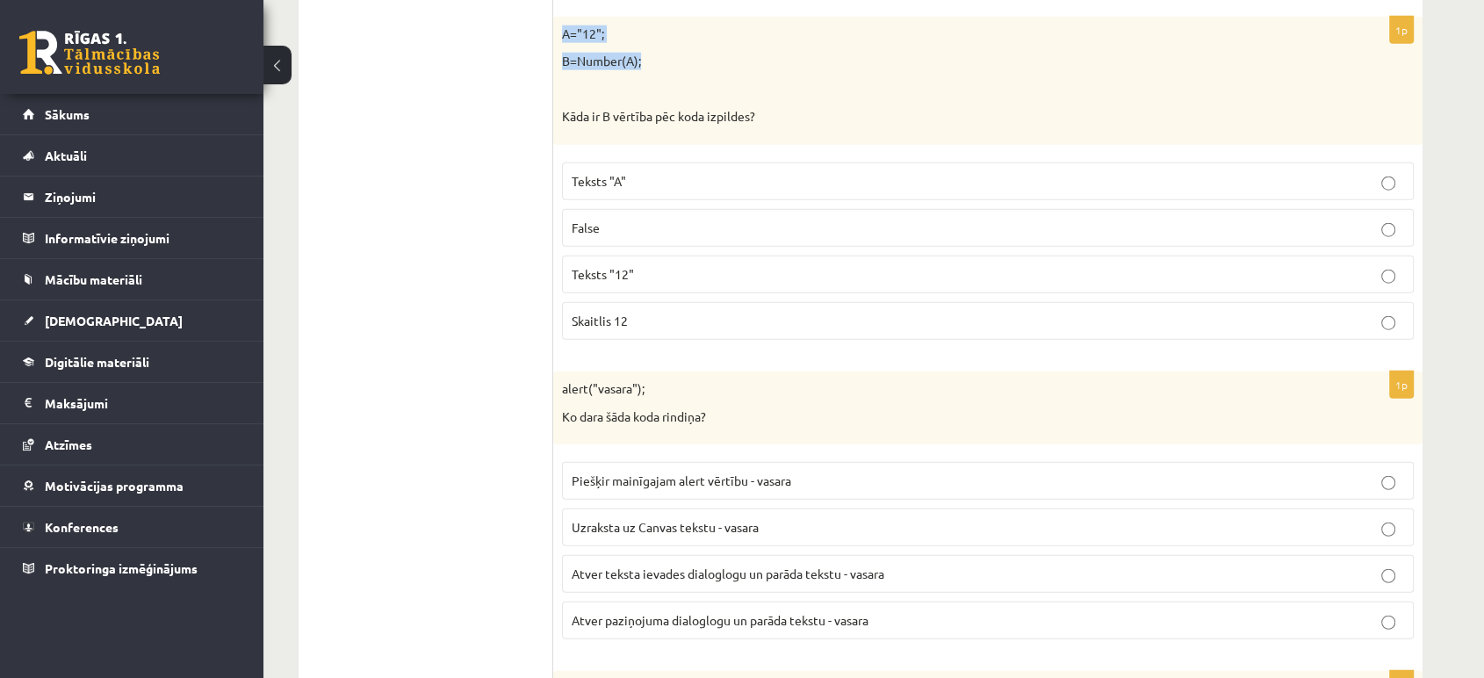
scroll to position [4371, 0]
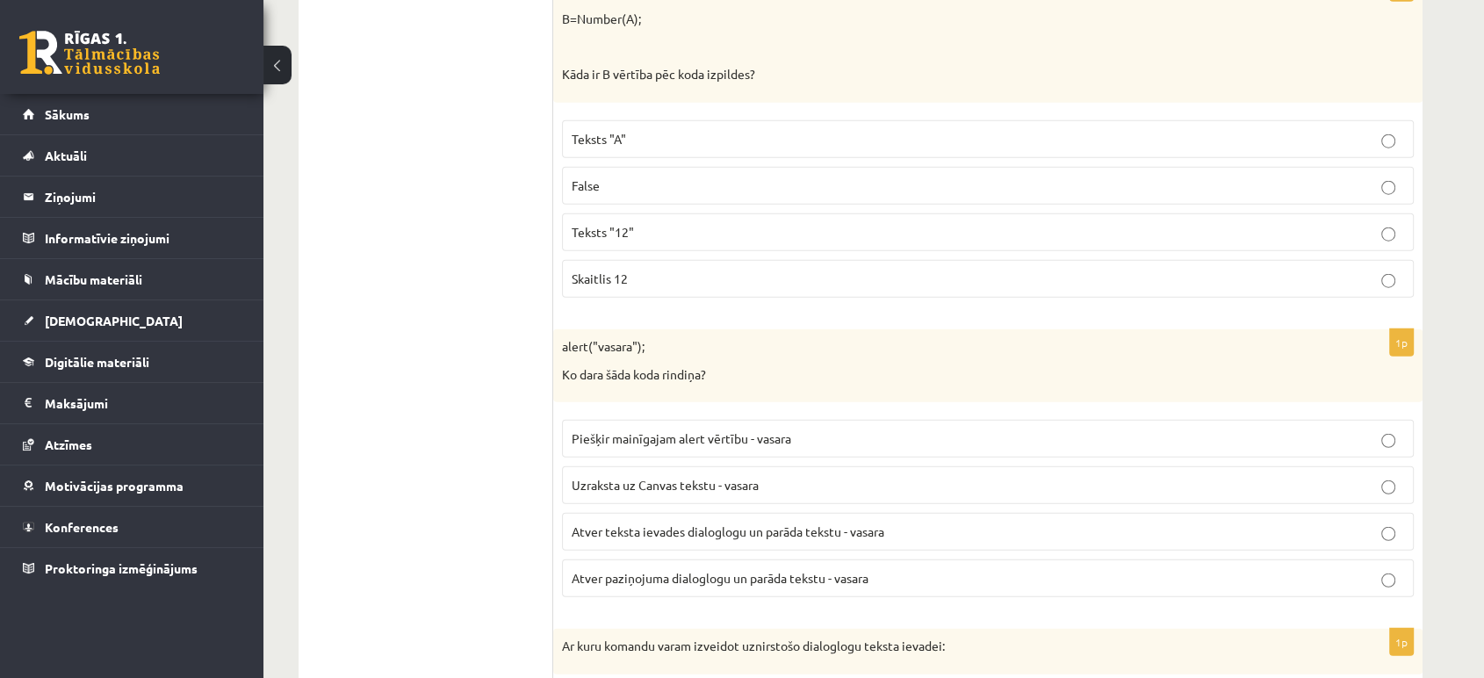
click at [1397, 575] on p "Atver paziņojuma dialoglogu un parāda tekstu - vasara" at bounding box center [988, 578] width 833 height 18
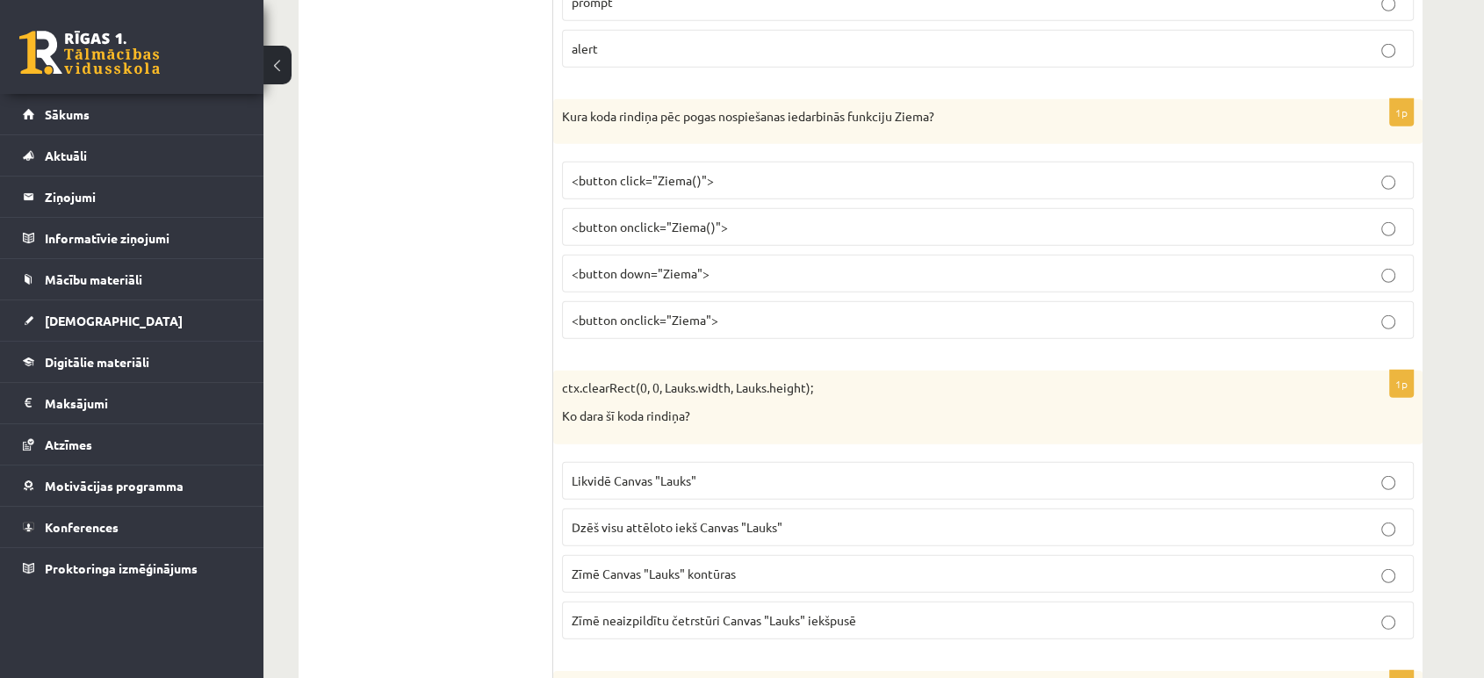
scroll to position [5235, 0]
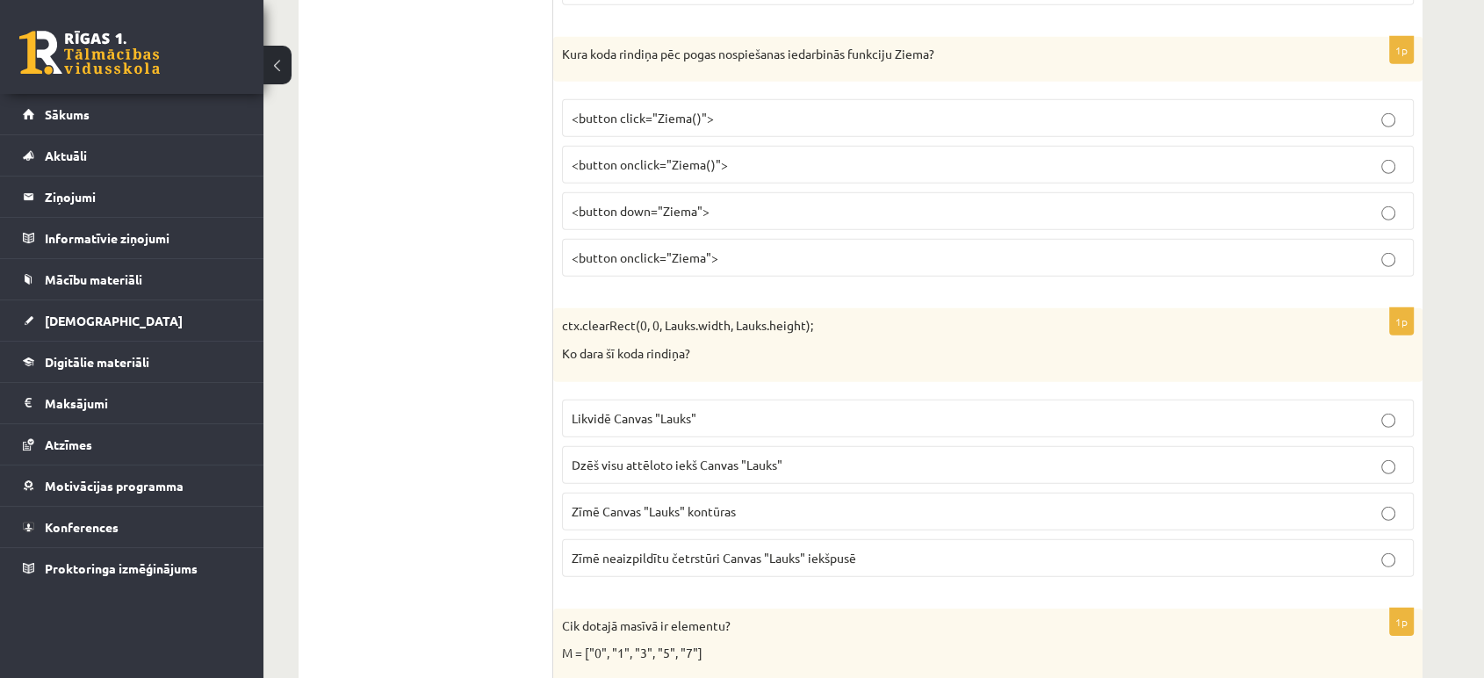
click at [1397, 456] on p "Dzēš visu attēloto iekš Canvas "Lauks"" at bounding box center [988, 465] width 833 height 18
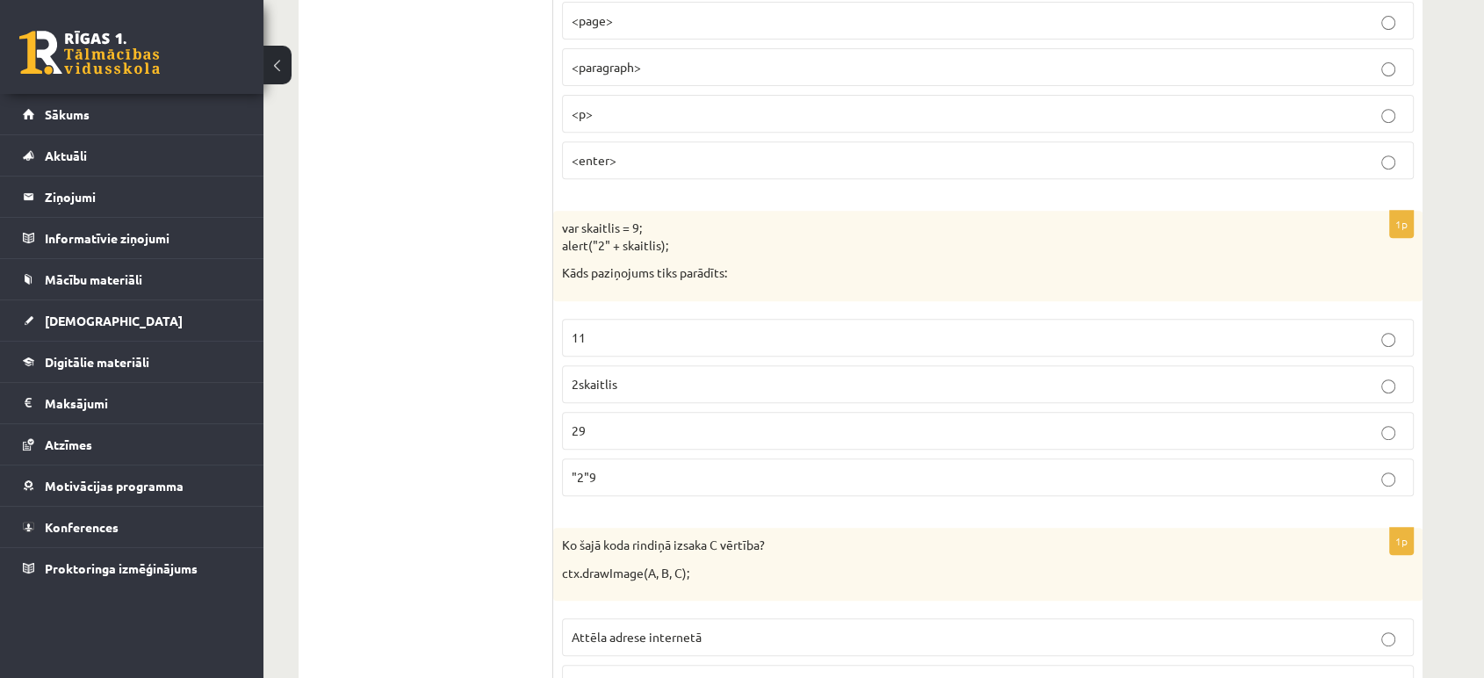
scroll to position [738, 0]
click at [570, 227] on p "var skaitlis = 9; alert("2" + skaitlis);" at bounding box center [944, 236] width 764 height 34
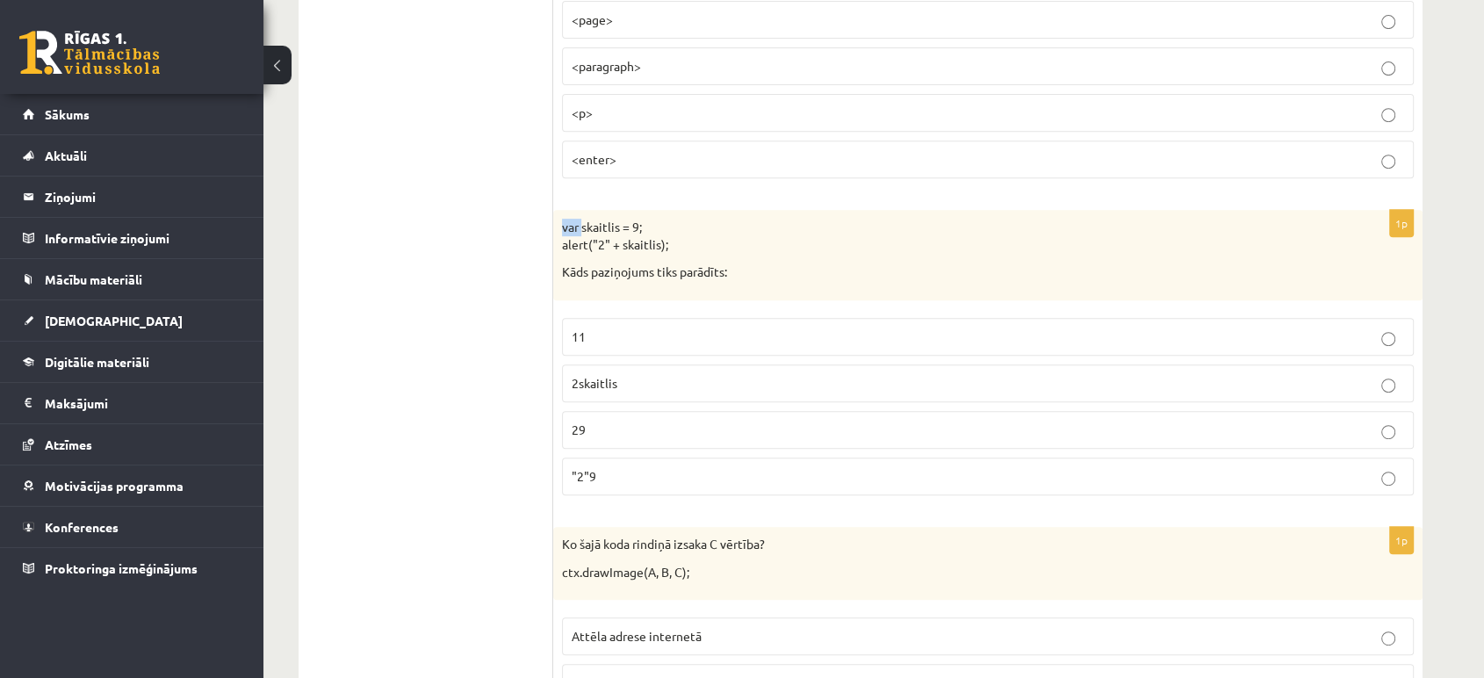
click at [570, 227] on p "var skaitlis = 9; alert("2" + skaitlis);" at bounding box center [944, 236] width 764 height 34
click at [669, 242] on p "var skaitlis = 9; alert("2" + skaitlis);" at bounding box center [944, 236] width 764 height 34
drag, startPoint x: 669, startPoint y: 243, endPoint x: 560, endPoint y: 224, distance: 111.5
click at [560, 224] on div "var skaitlis = 9; alert("2" + skaitlis); Kāds paziņojums tiks parādīts:" at bounding box center [988, 255] width 870 height 90
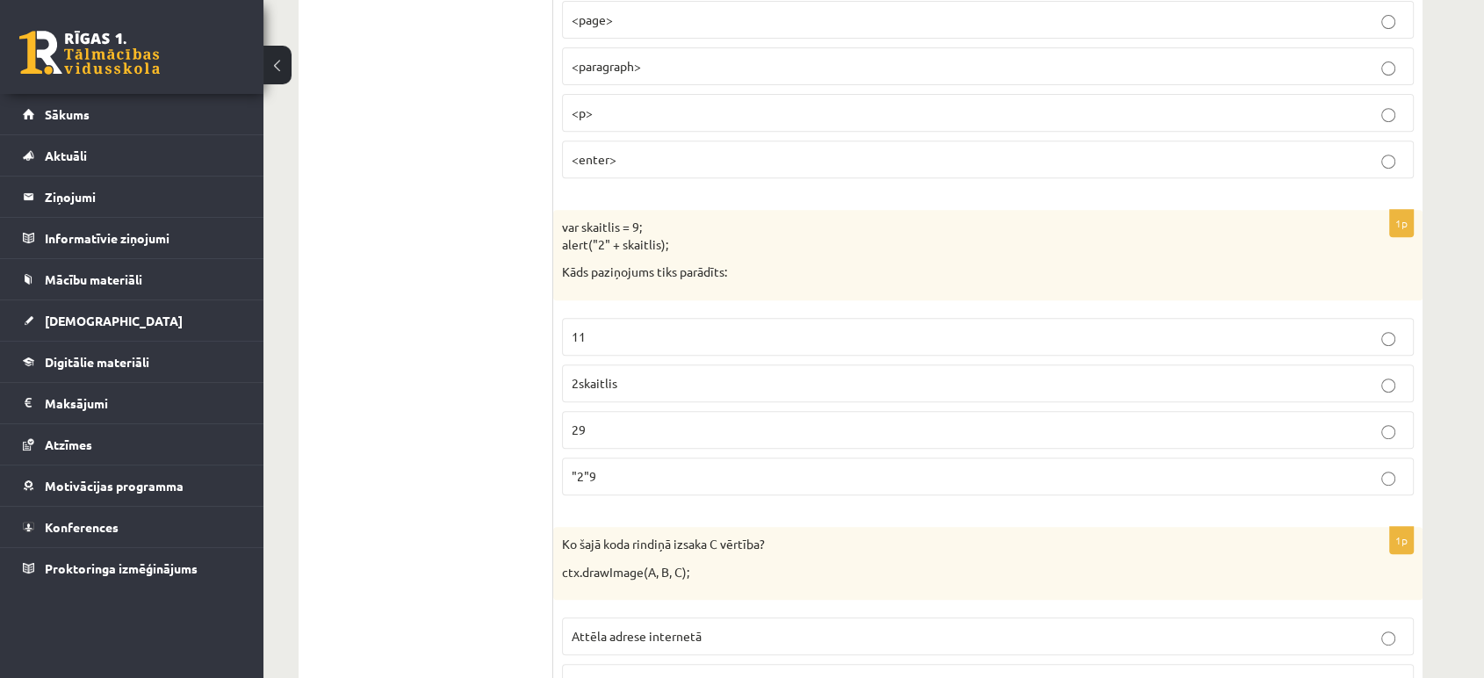
copy p "var skaitlis = 9; alert("2" + skaitlis);"
click at [845, 292] on div "var skaitlis = 9; alert("2" + skaitlis); Kāds paziņojums tiks parādīts:" at bounding box center [988, 255] width 870 height 90
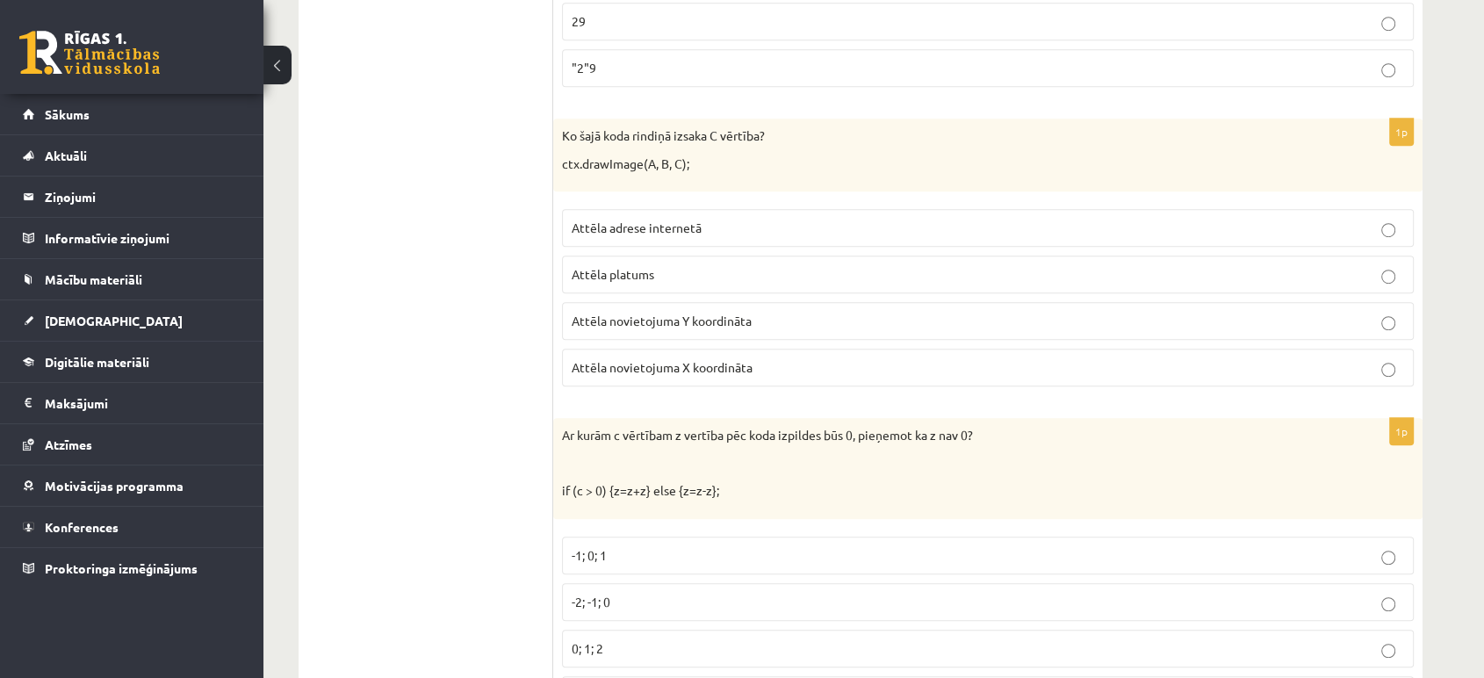
scroll to position [1147, 0]
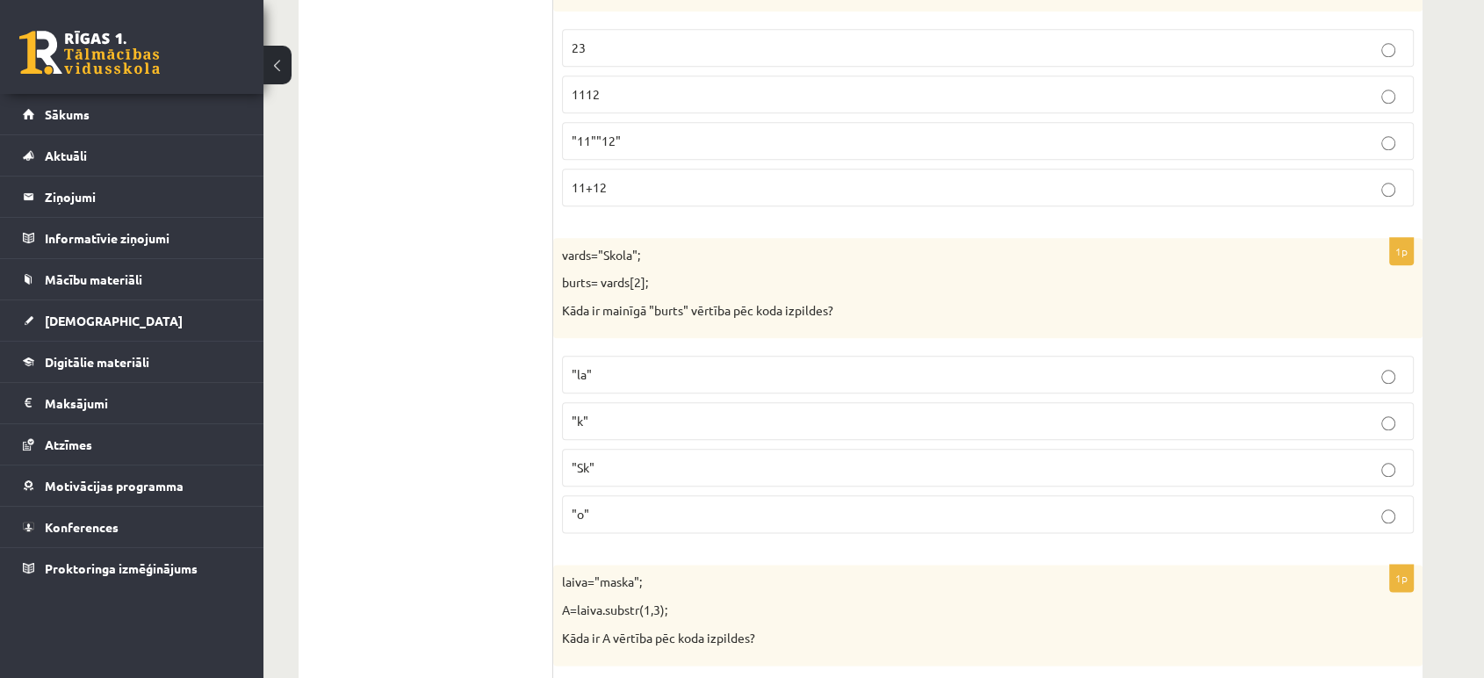
scroll to position [1993, 0]
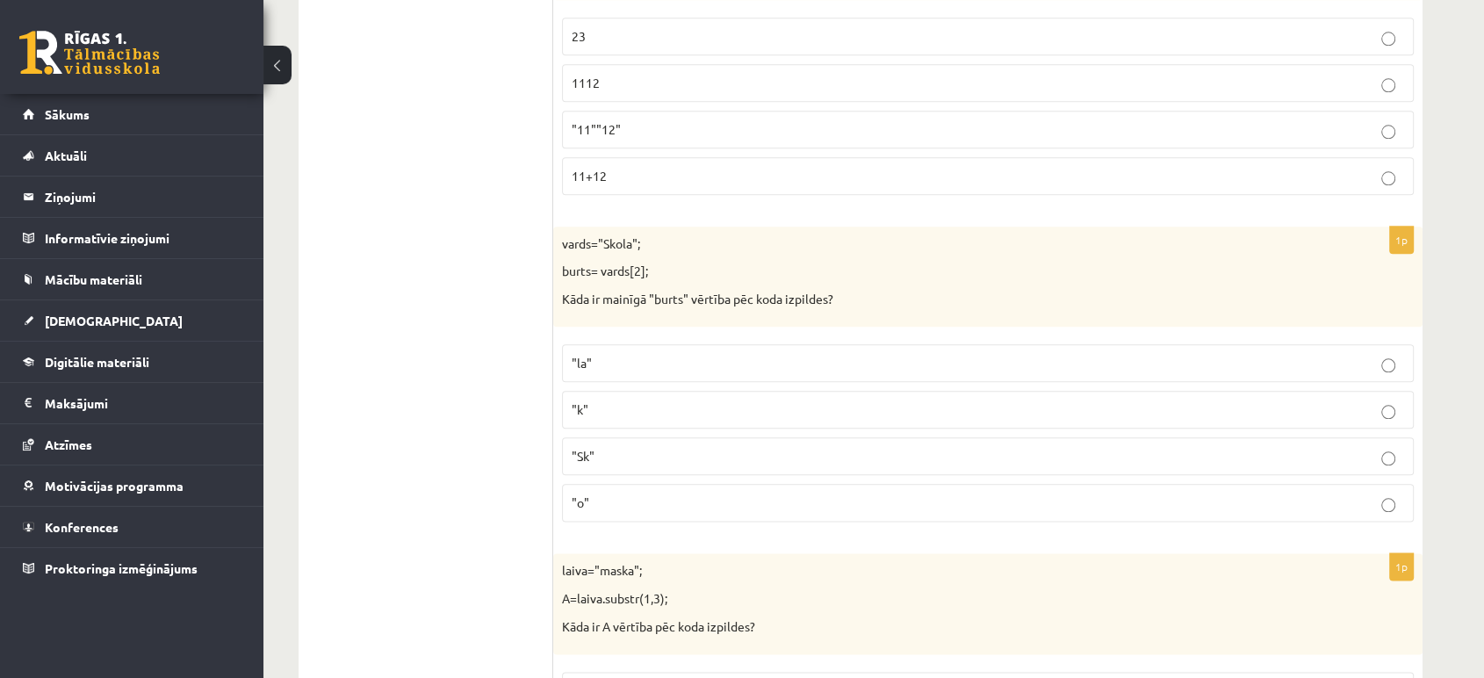
click at [1390, 401] on p ""k"" at bounding box center [988, 410] width 833 height 18
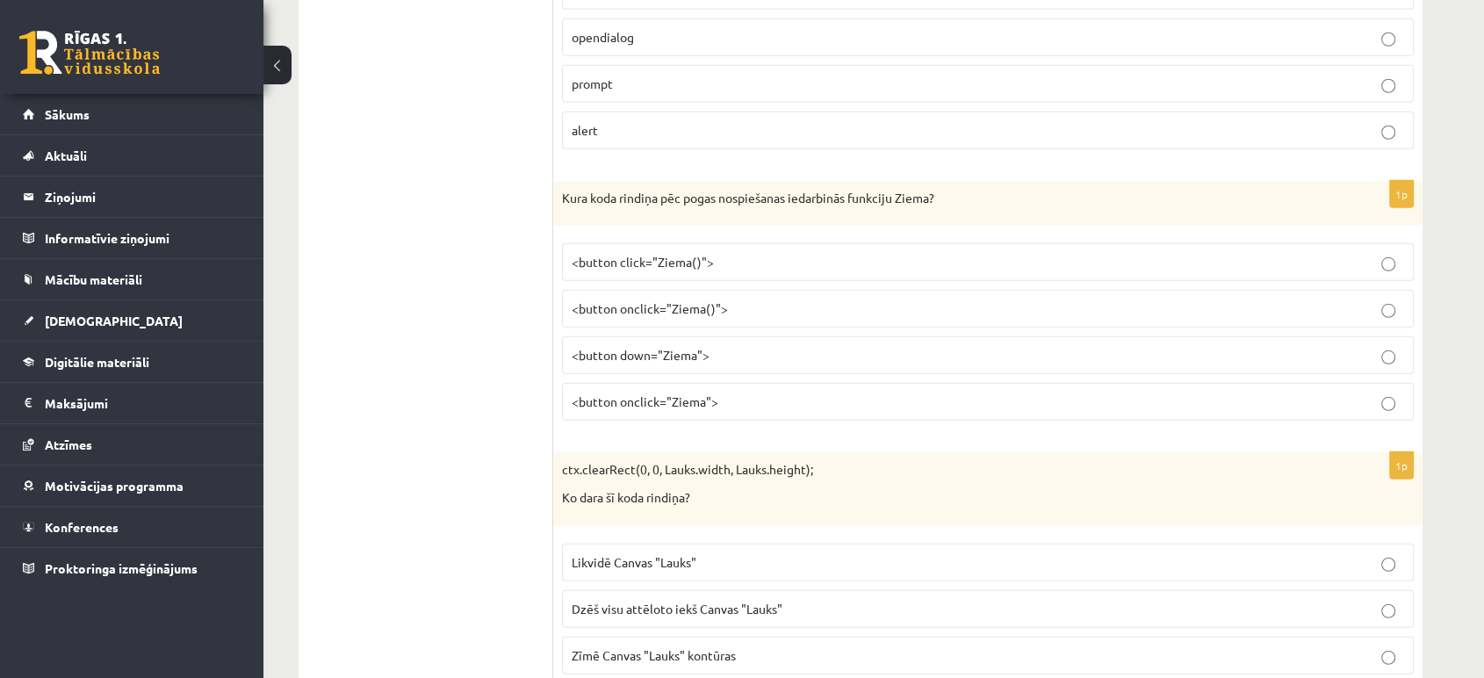
scroll to position [5087, 0]
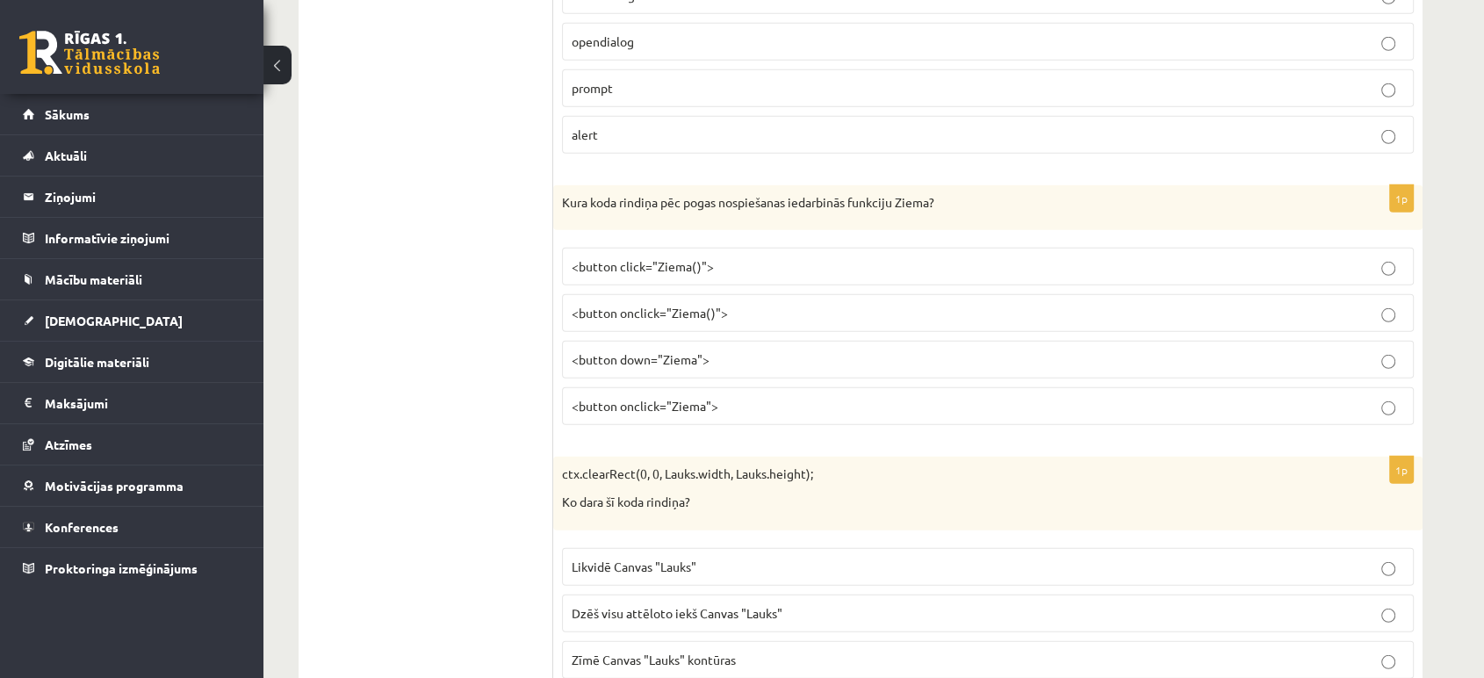
click at [1383, 397] on p "<button onclick="Ziema">" at bounding box center [988, 406] width 833 height 18
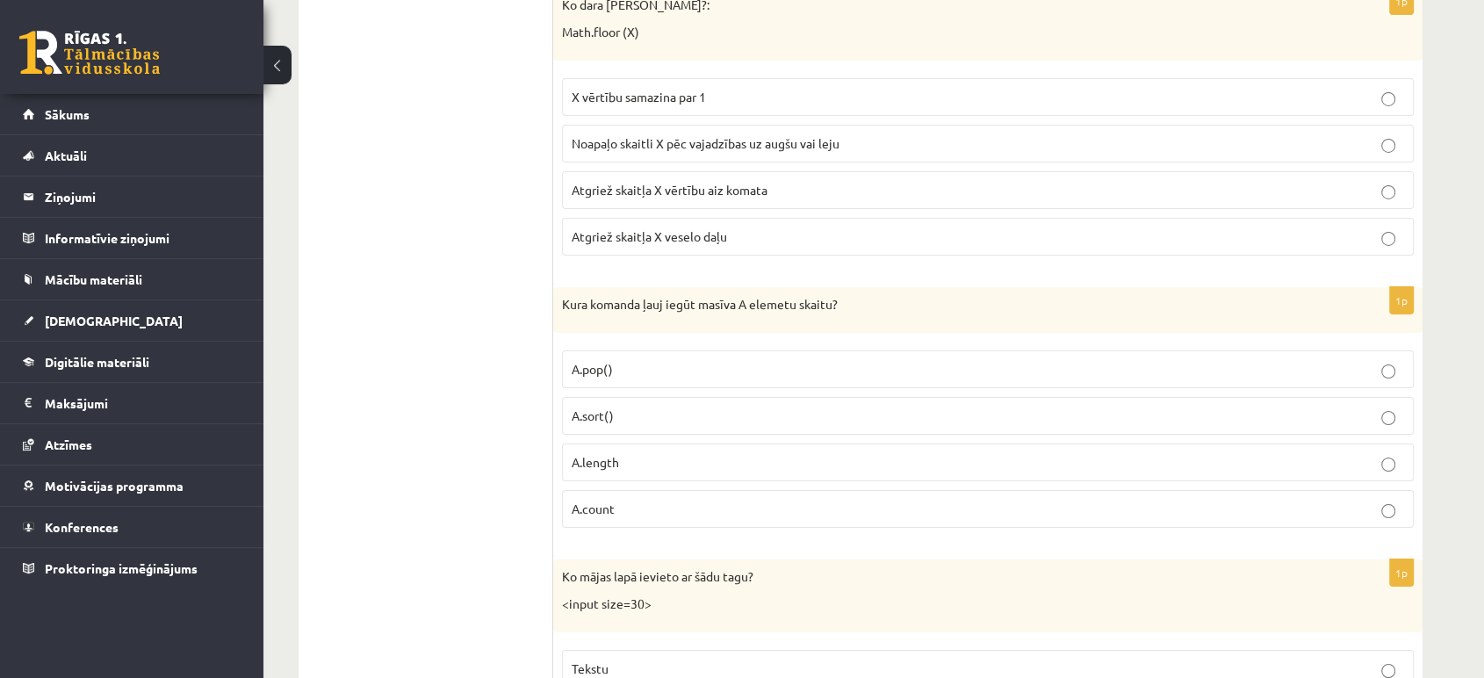
scroll to position [6158, 0]
click at [1380, 132] on p "Noapaļo skaitli X pēc vajadzības uz augšu vai leju" at bounding box center [988, 141] width 833 height 18
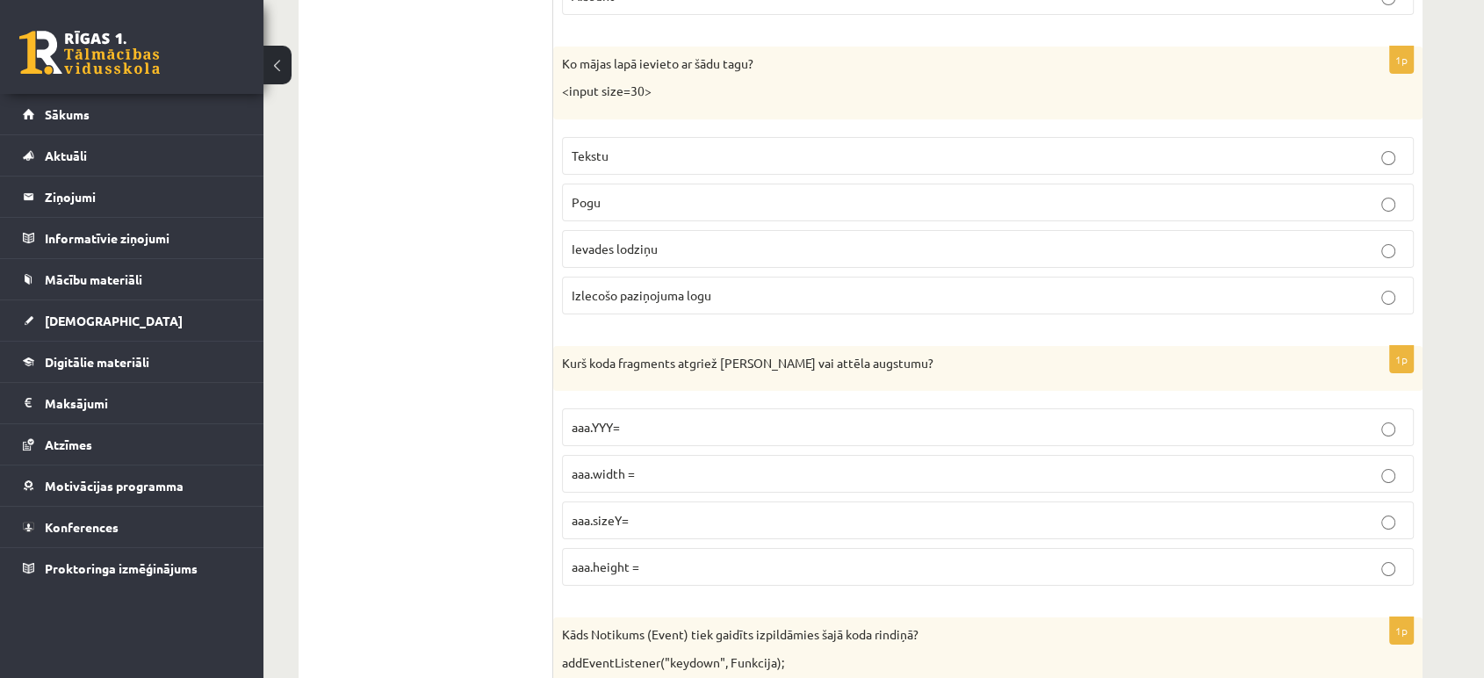
scroll to position [6675, 0]
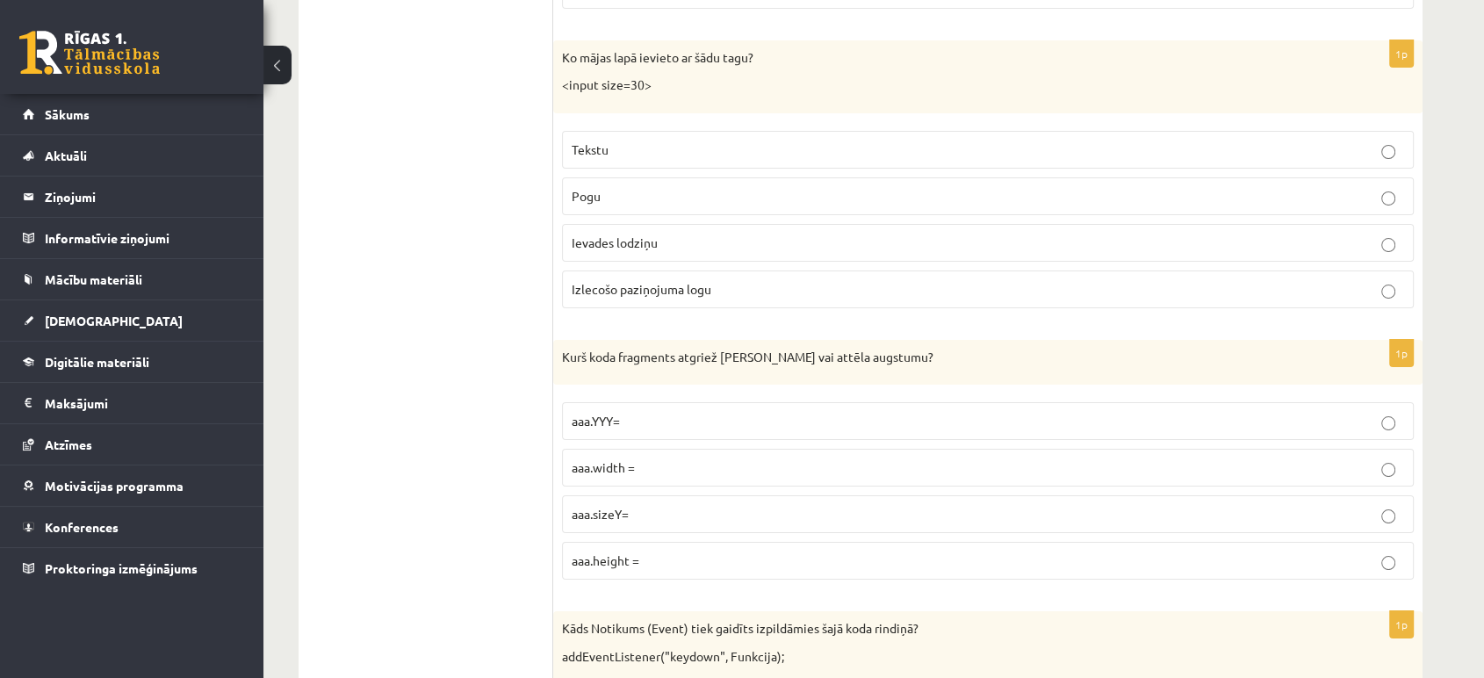
click at [1396, 552] on p "aaa.height =" at bounding box center [988, 561] width 833 height 18
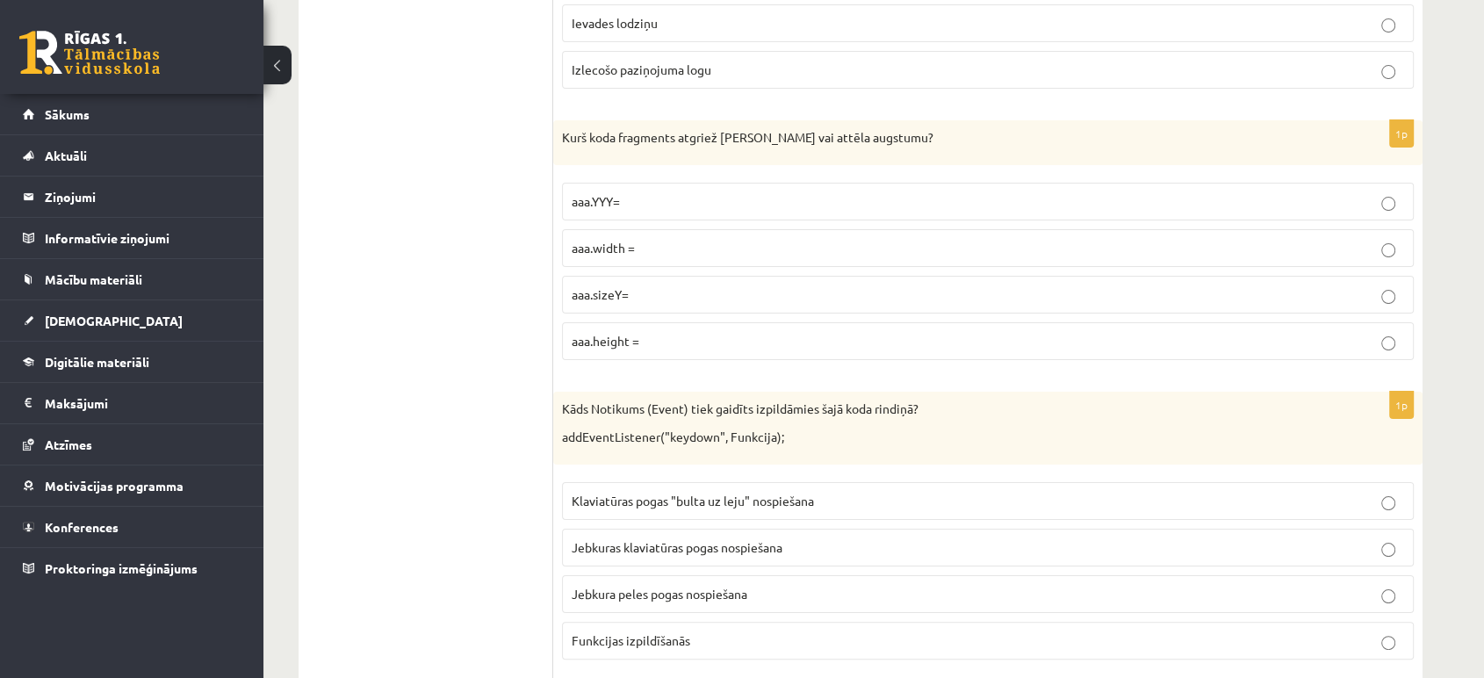
scroll to position [6897, 0]
click at [1390, 526] on label "Jebkuras klaviatūras pogas nospiešana" at bounding box center [988, 545] width 852 height 38
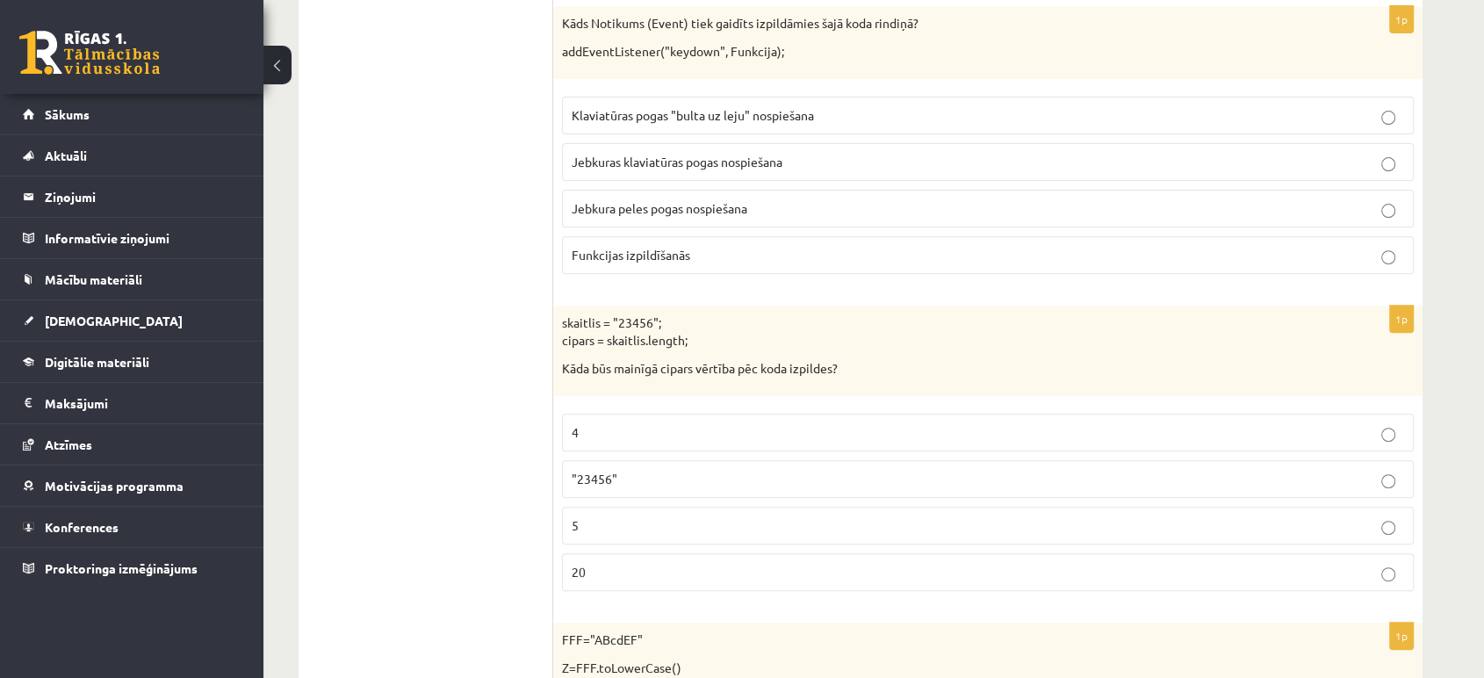
scroll to position [7280, 0]
click at [1379, 470] on p ""23456"" at bounding box center [988, 479] width 833 height 18
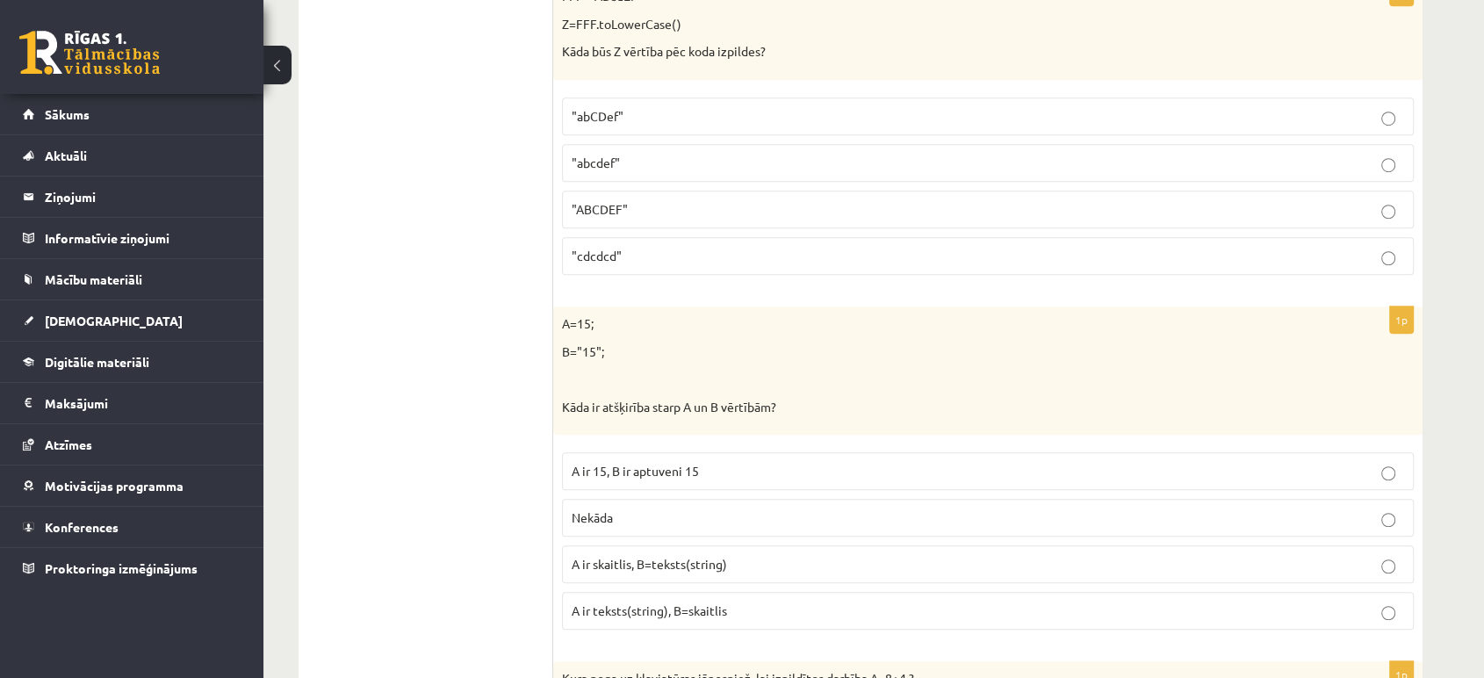
scroll to position [7925, 0]
click at [1391, 601] on p "A ir teksts(string), B=skaitlis" at bounding box center [988, 610] width 833 height 18
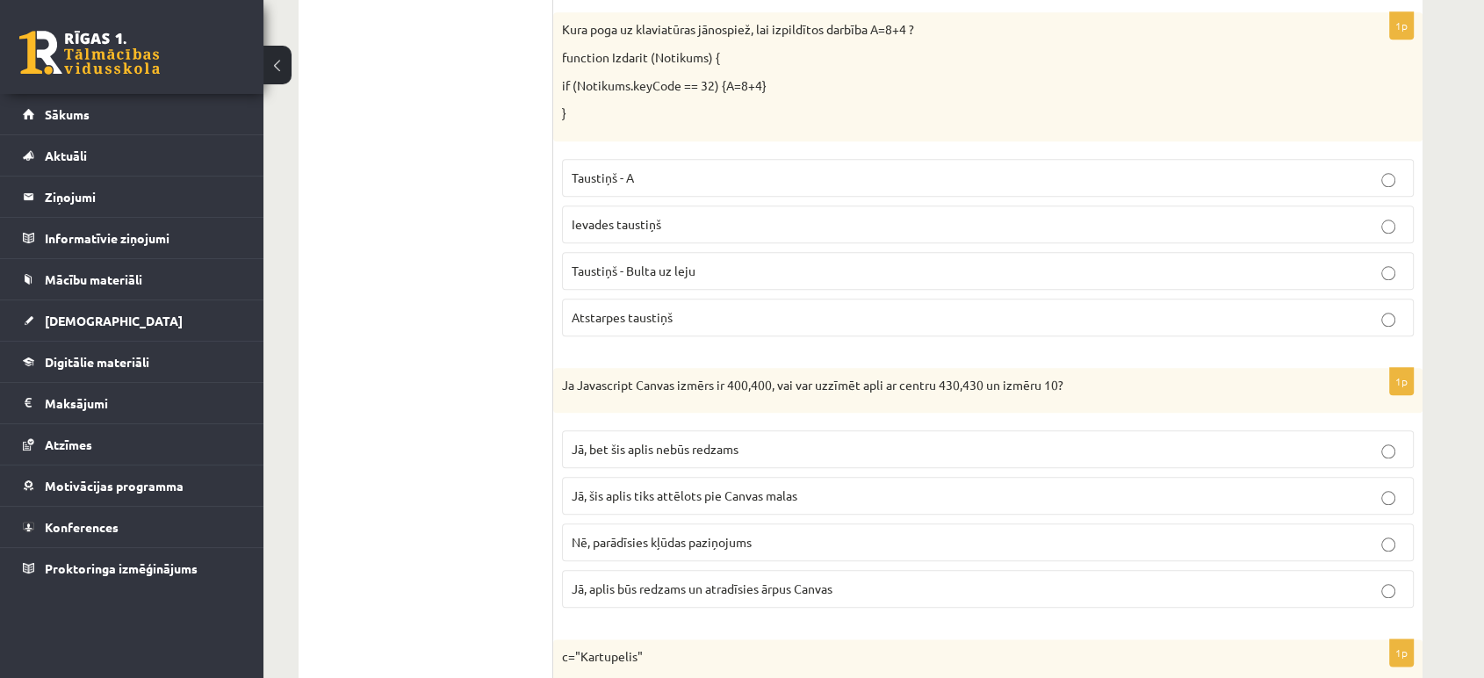
scroll to position [8572, 0]
click at [1398, 581] on p "Jā, aplis būs redzams un atradīsies ārpus Canvas" at bounding box center [988, 590] width 833 height 18
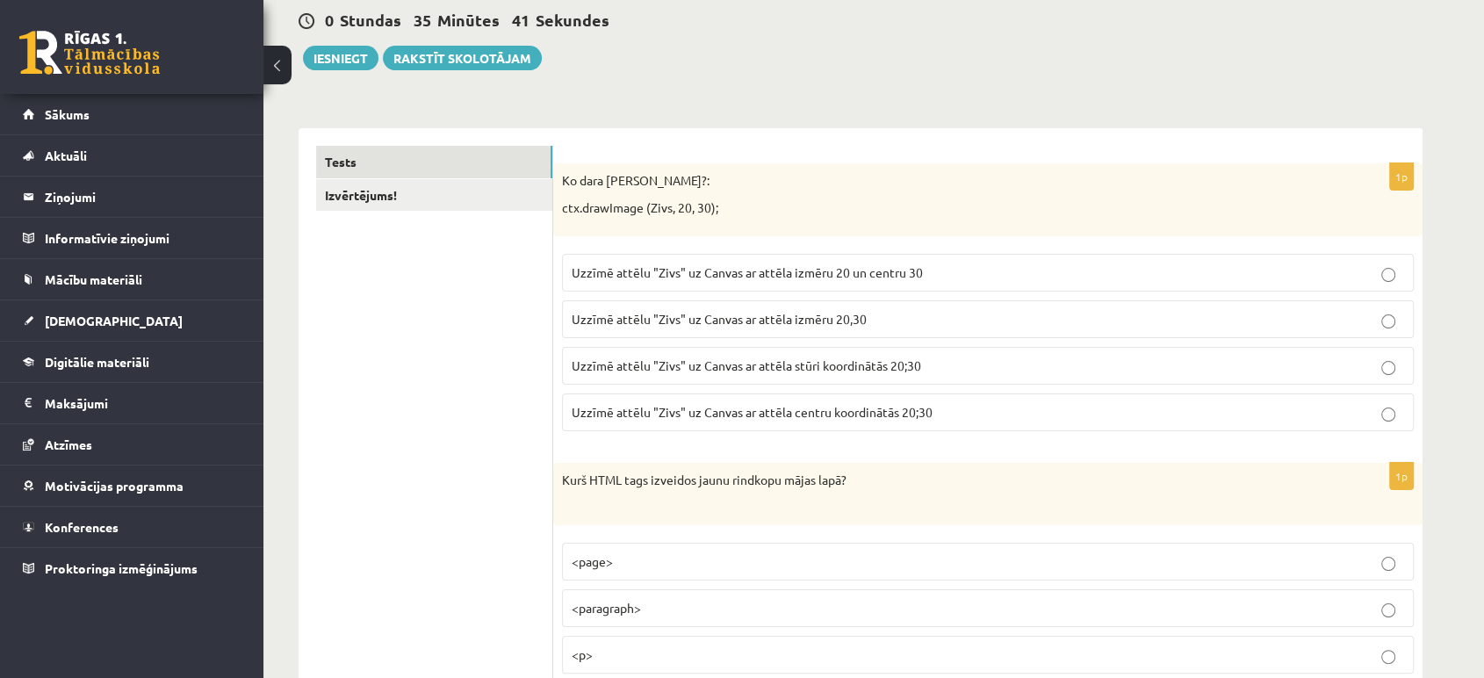
scroll to position [260, 0]
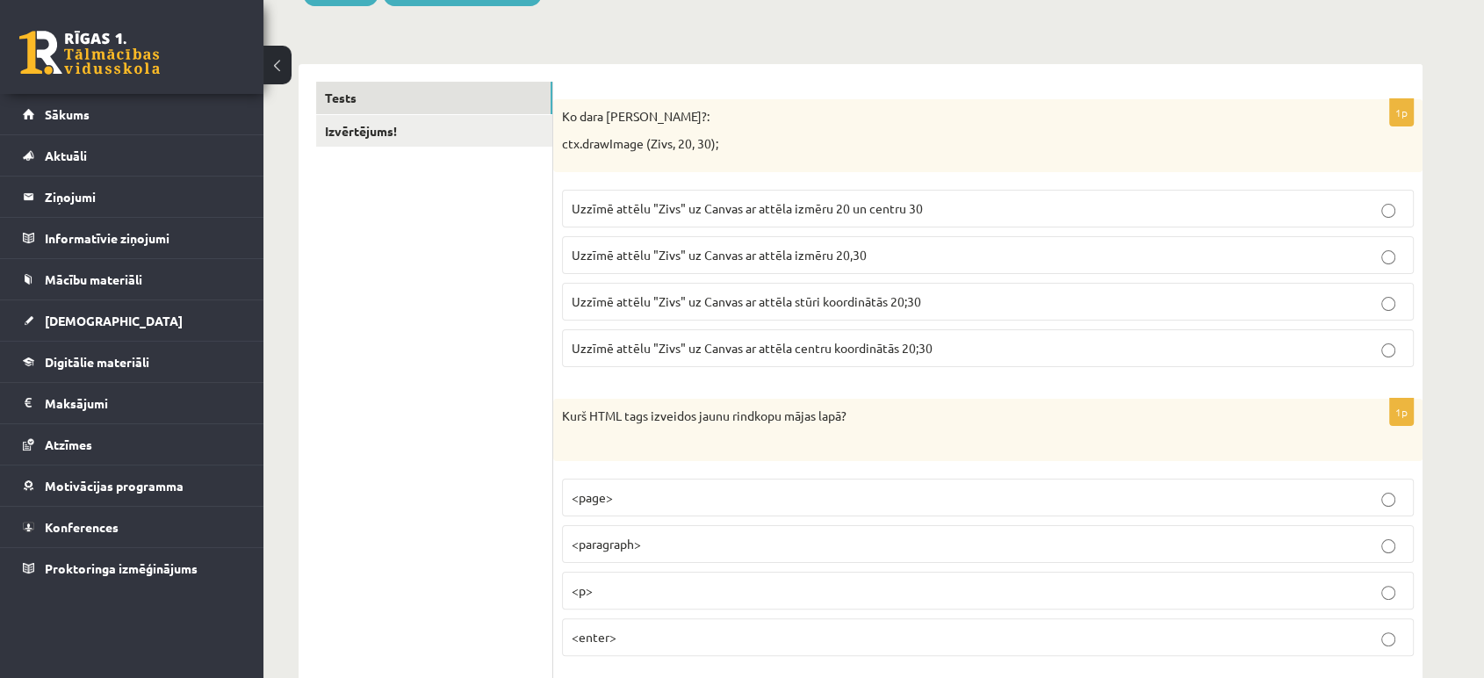
click at [1391, 291] on label "Uzzīmē attēlu "Zivs" uz Canvas ar attēla stūri koordinātās 20;30" at bounding box center [988, 302] width 852 height 38
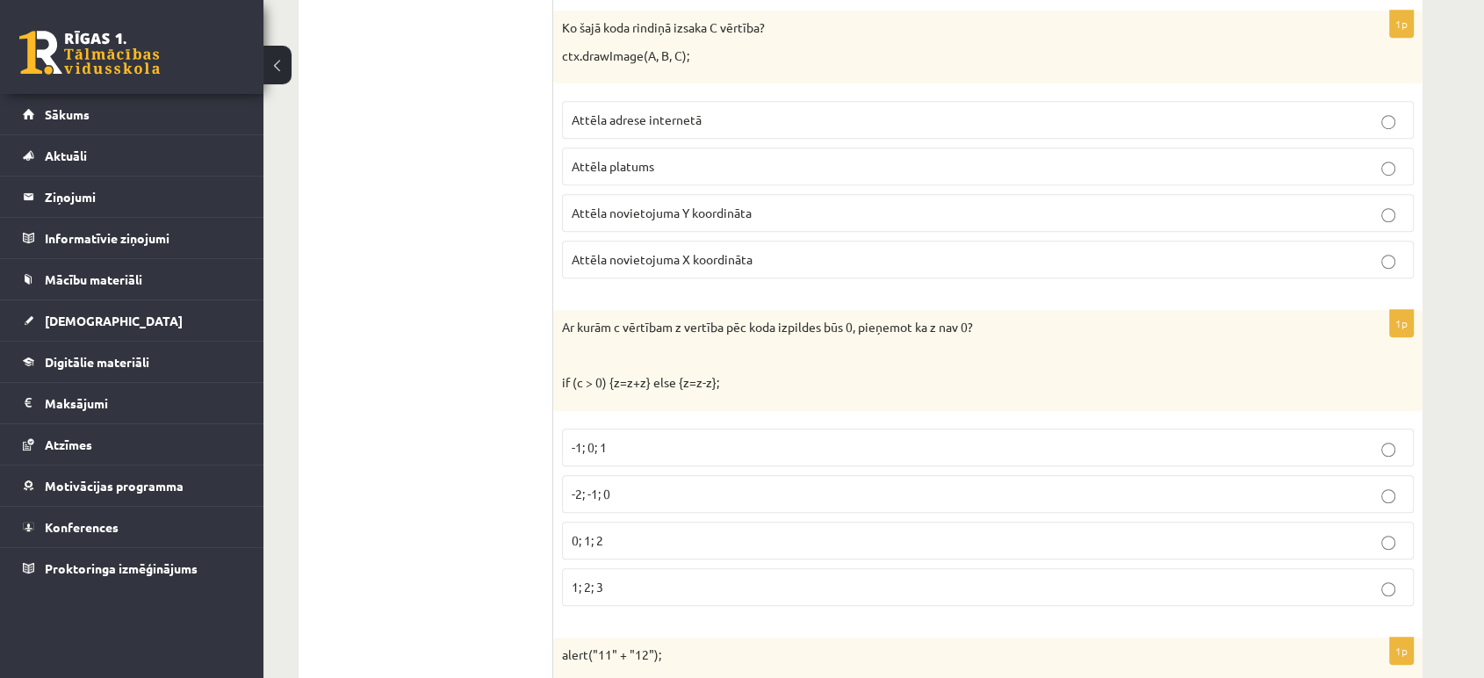
scroll to position [1321, 0]
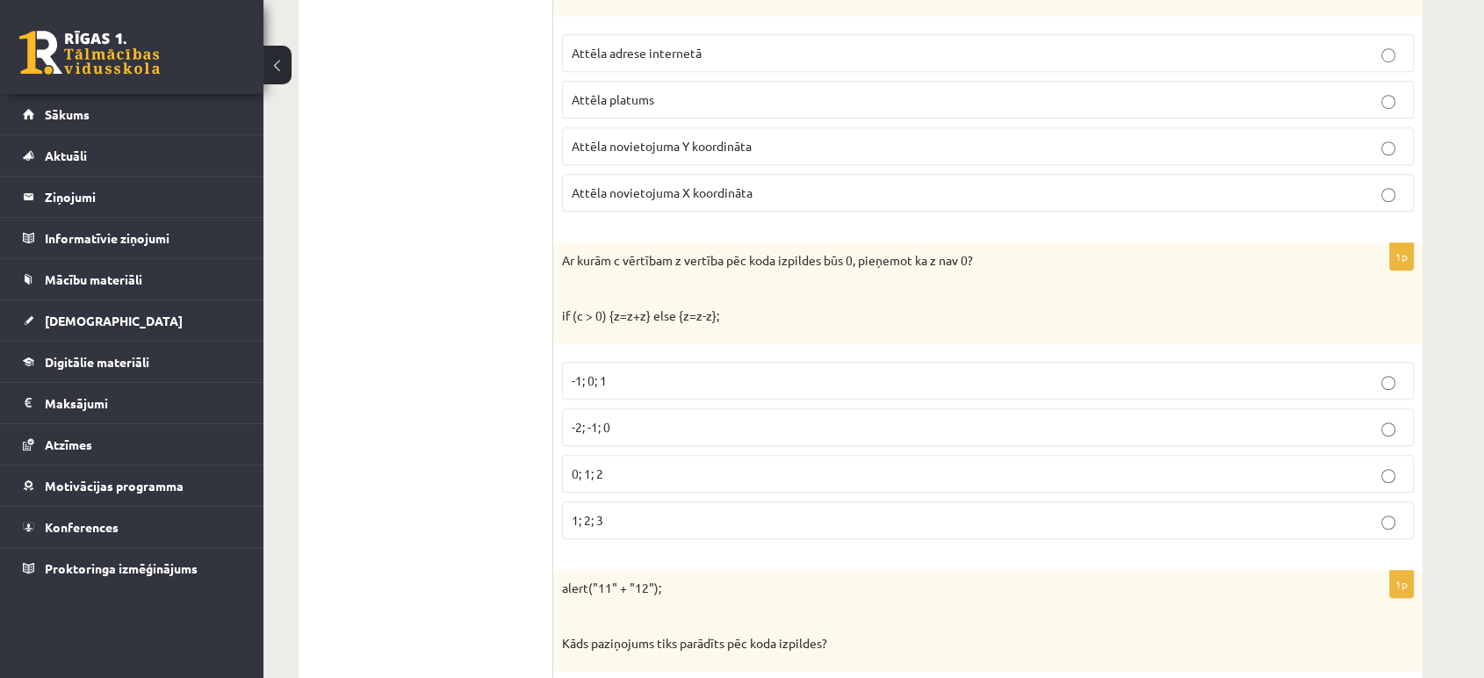
drag, startPoint x: 1005, startPoint y: 251, endPoint x: 551, endPoint y: 252, distance: 454.1
click at [612, 270] on div "Ar kurām c vērtībam z vertība pēc koda izpildes būs 0, pieņemot ka z nav 0? if …" at bounding box center [988, 293] width 870 height 101
drag, startPoint x: 935, startPoint y: 255, endPoint x: 557, endPoint y: 253, distance: 377.7
click at [557, 253] on div "Ar kurām c vērtībam z vertība pēc koda izpildes būs 0, pieņemot ka z nav 0? if …" at bounding box center [988, 293] width 870 height 101
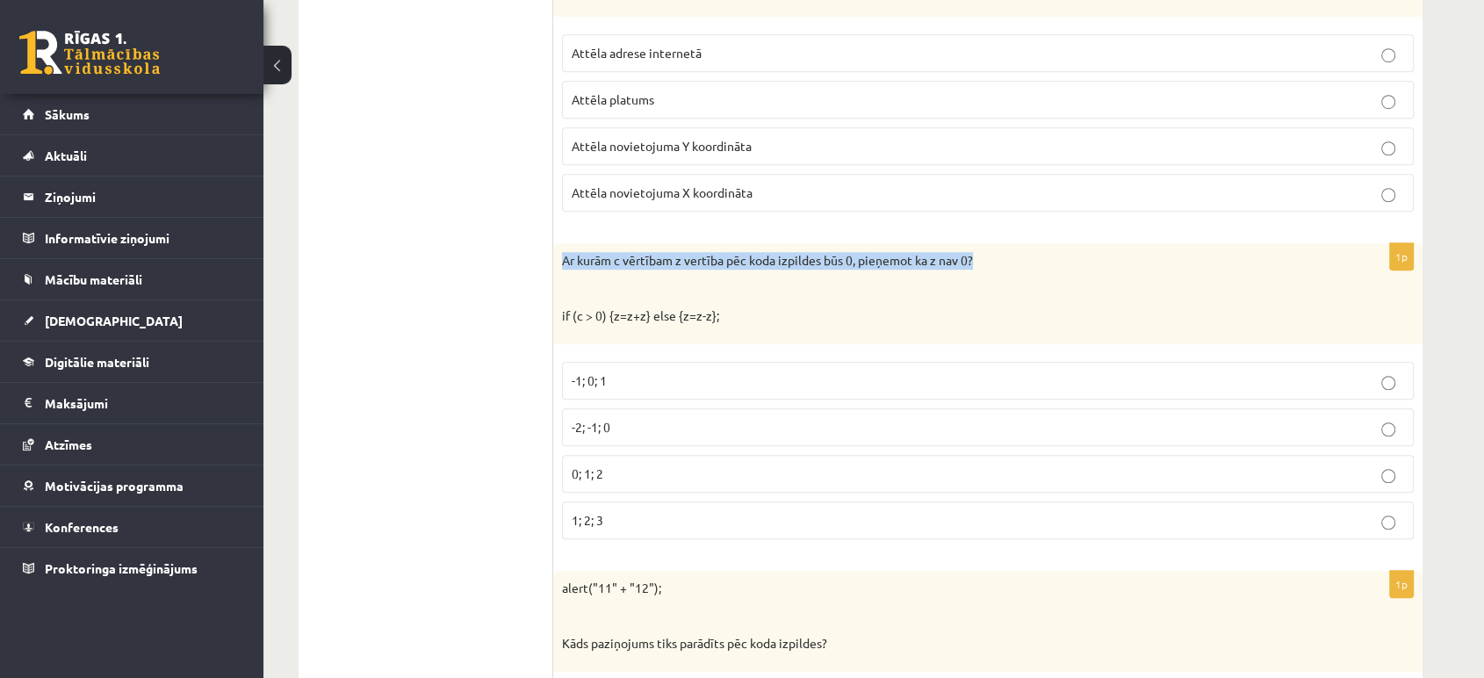
copy p "Ar kurām c vērtībam z vertība pēc koda izpildes būs 0, pieņemot ka z nav 0?"
click at [1399, 430] on p "-2; -1; 0" at bounding box center [988, 427] width 833 height 18
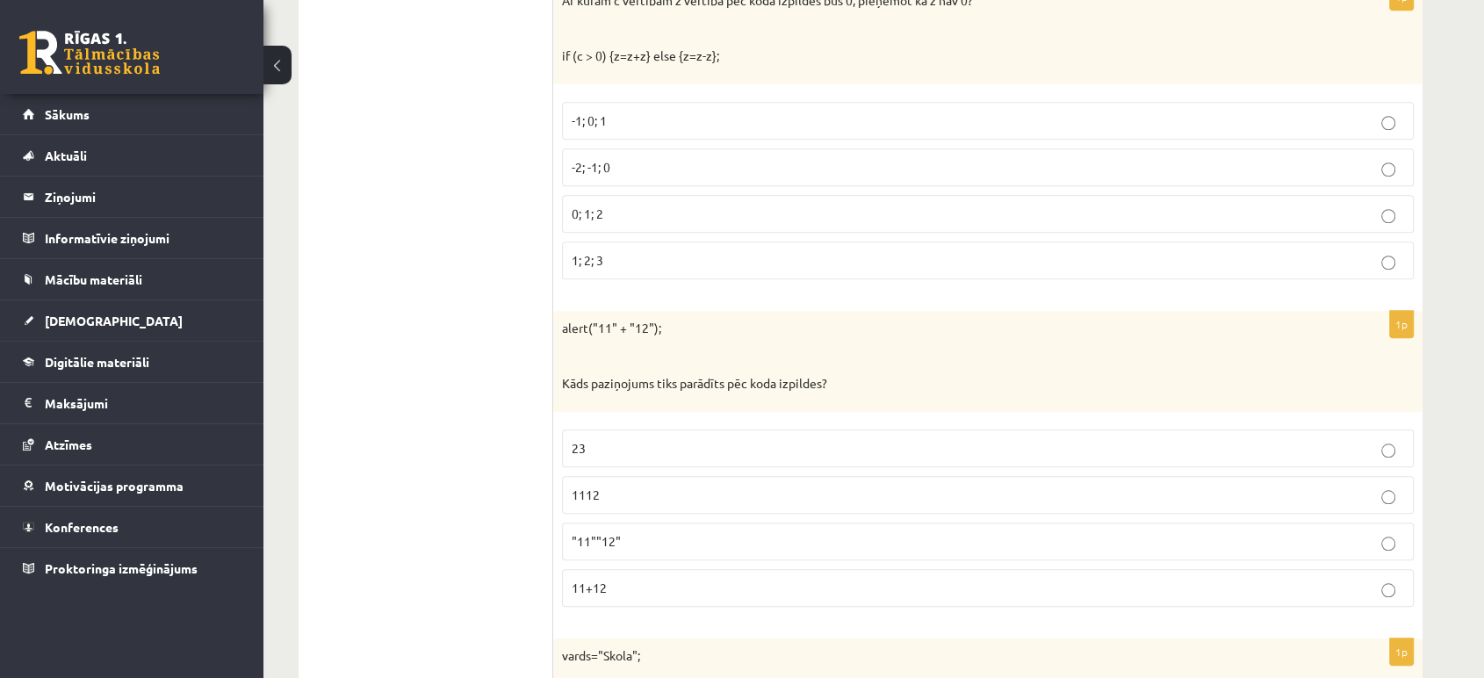
scroll to position [1587, 0]
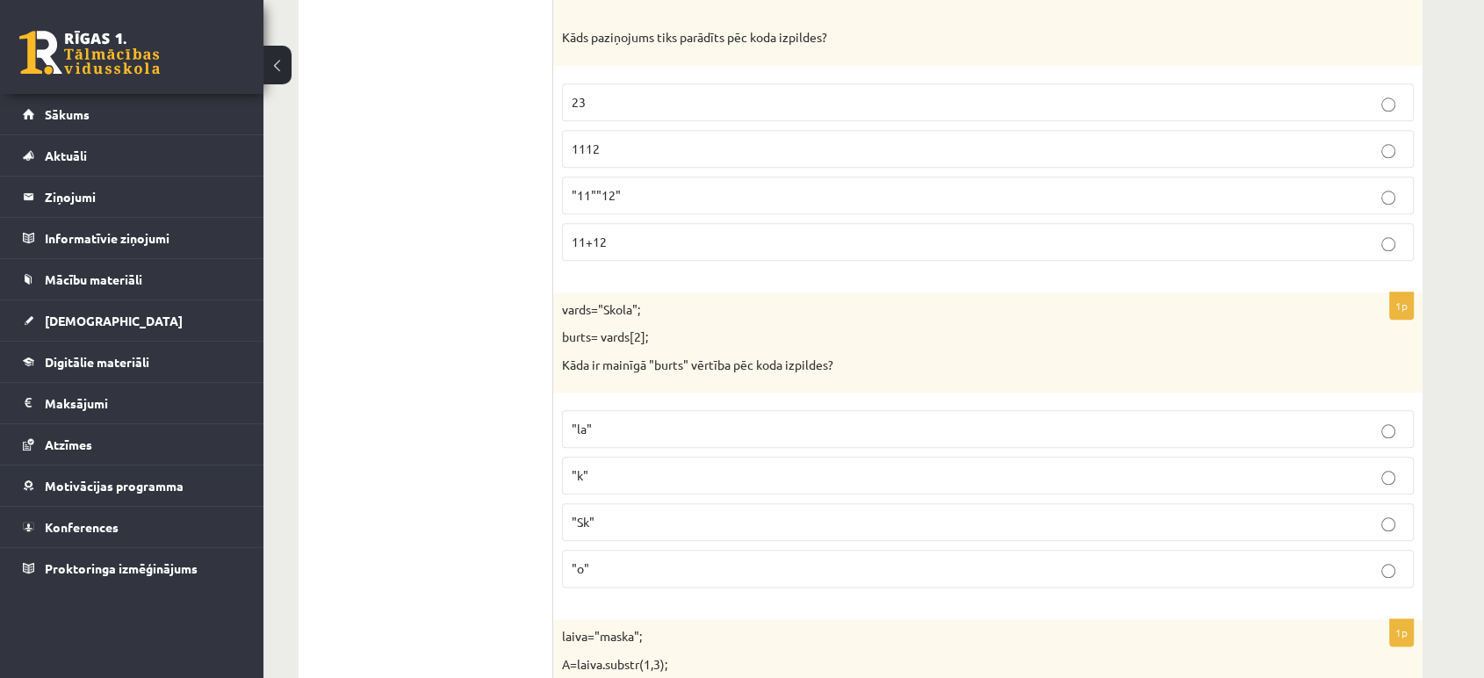
scroll to position [1977, 0]
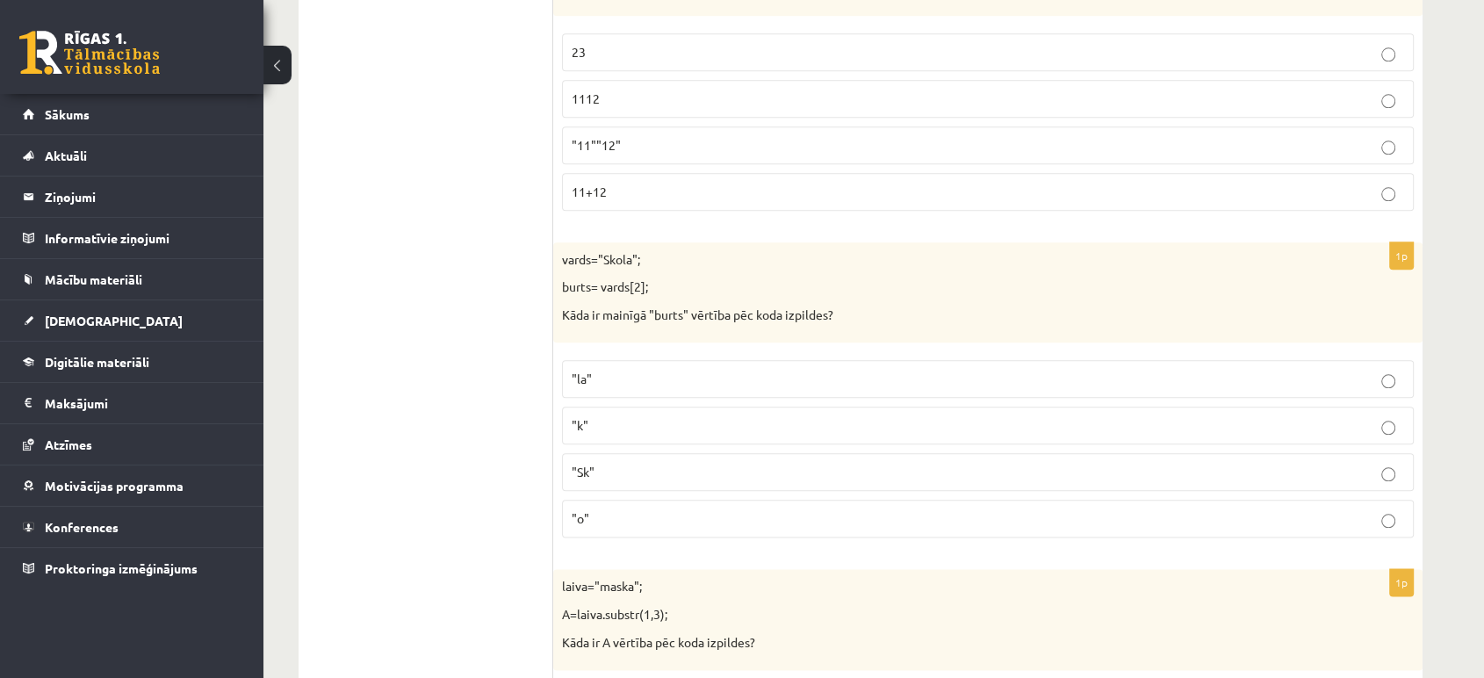
click at [1397, 509] on p ""o"" at bounding box center [988, 518] width 833 height 18
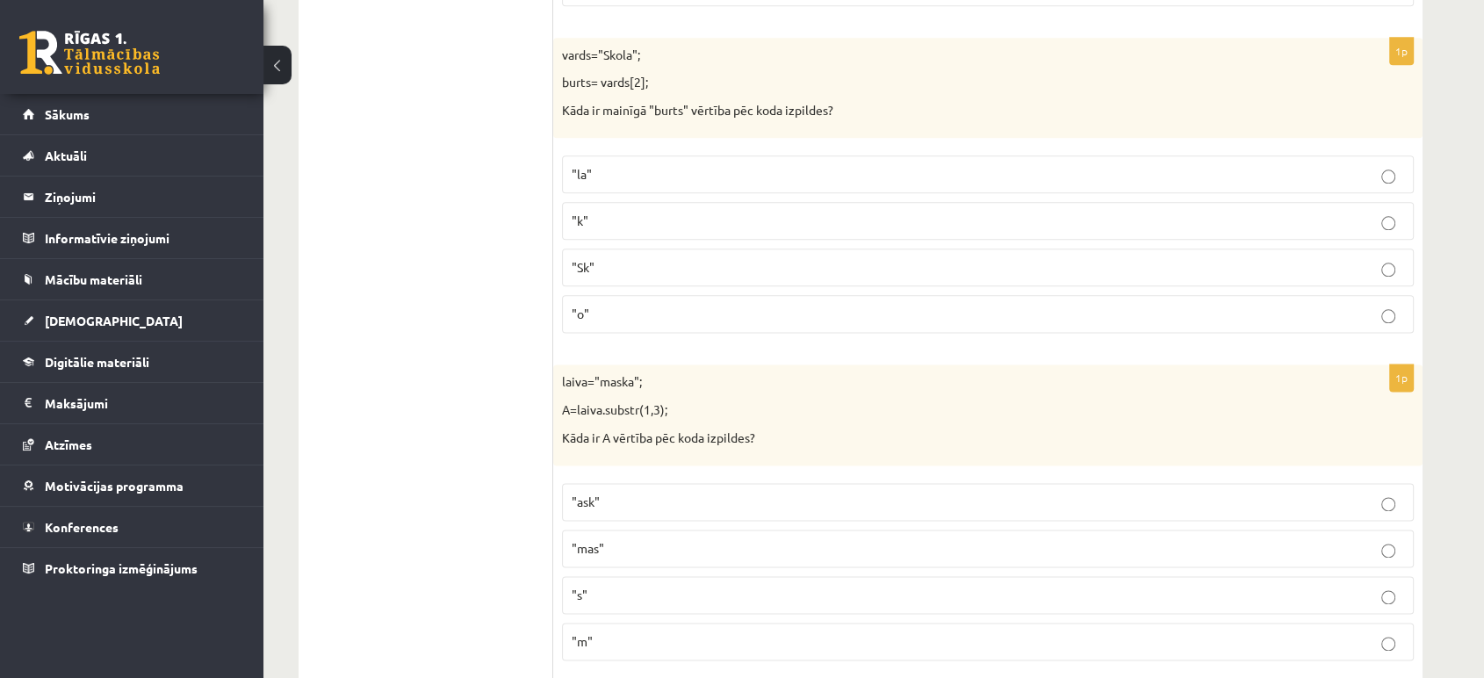
scroll to position [2238, 0]
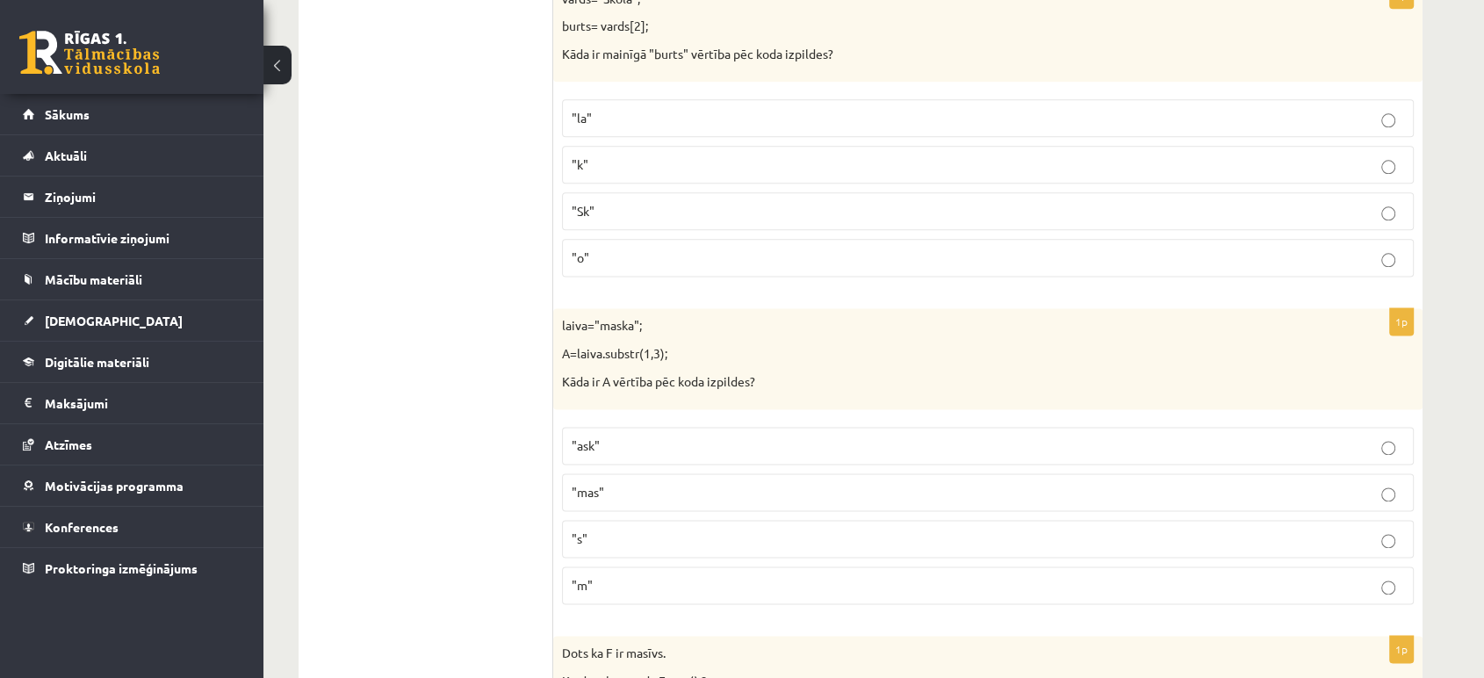
click at [1391, 451] on label ""ask"" at bounding box center [988, 446] width 852 height 38
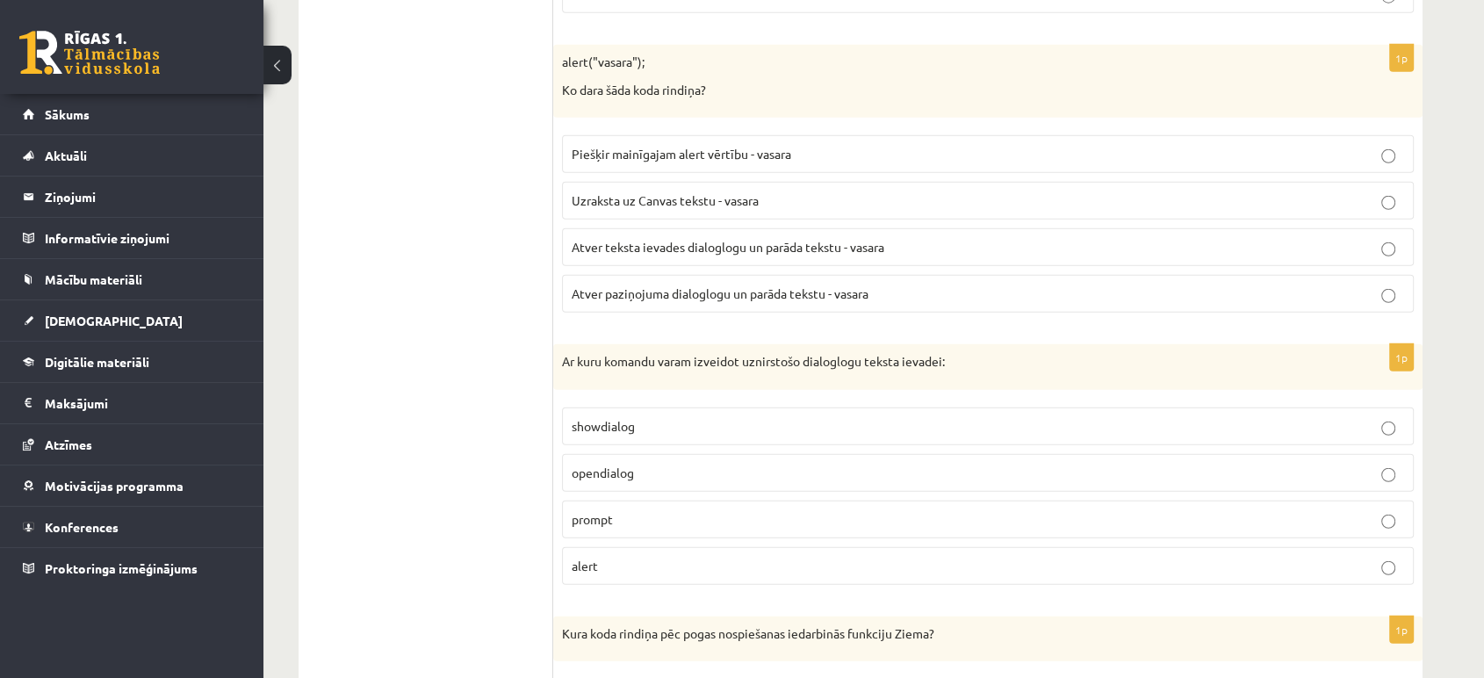
scroll to position [4841, 0]
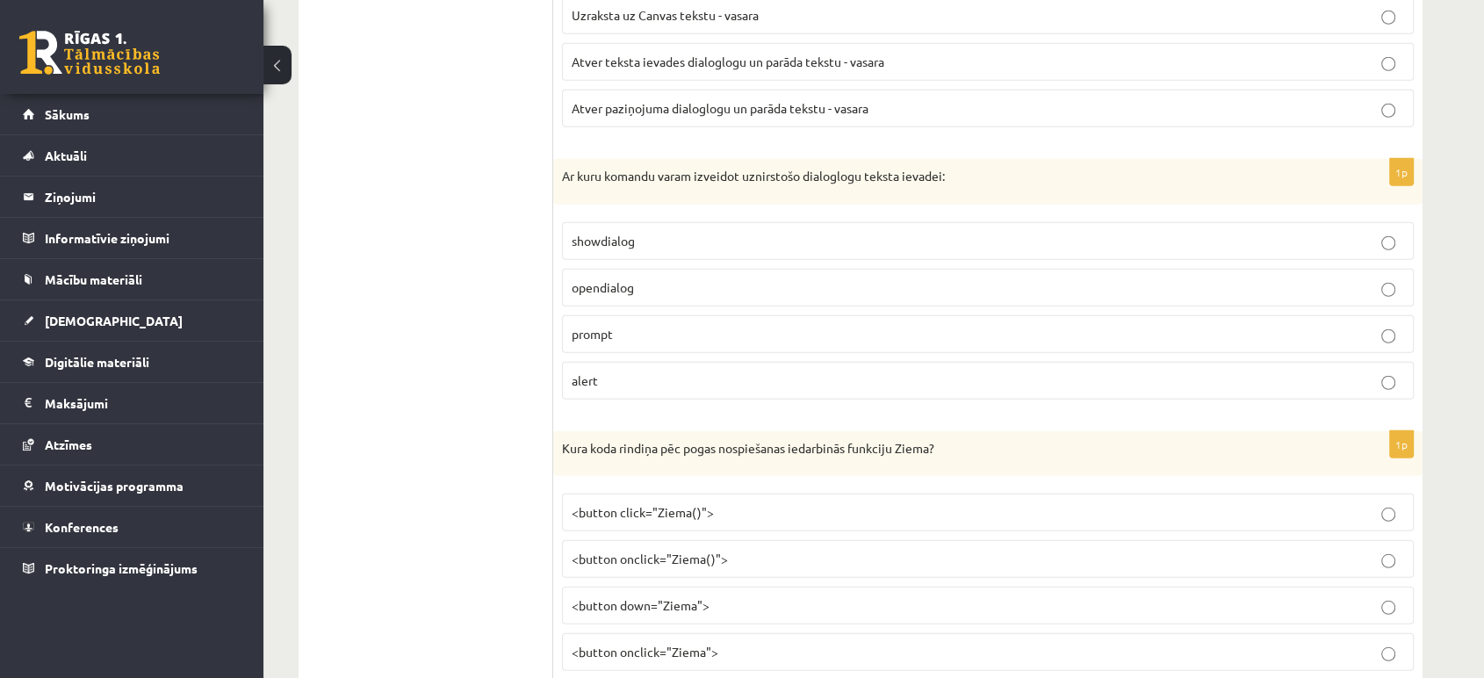
click at [1399, 325] on p "prompt" at bounding box center [988, 334] width 833 height 18
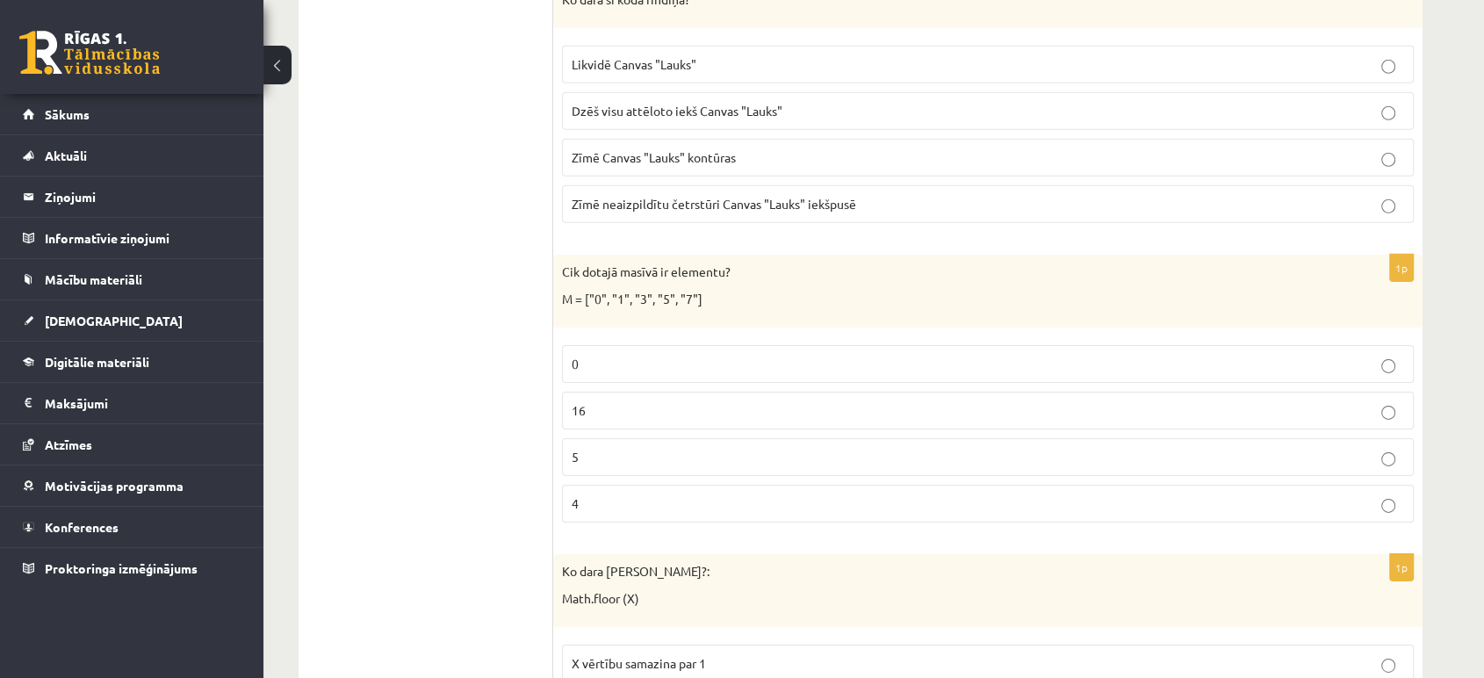
scroll to position [5622, 0]
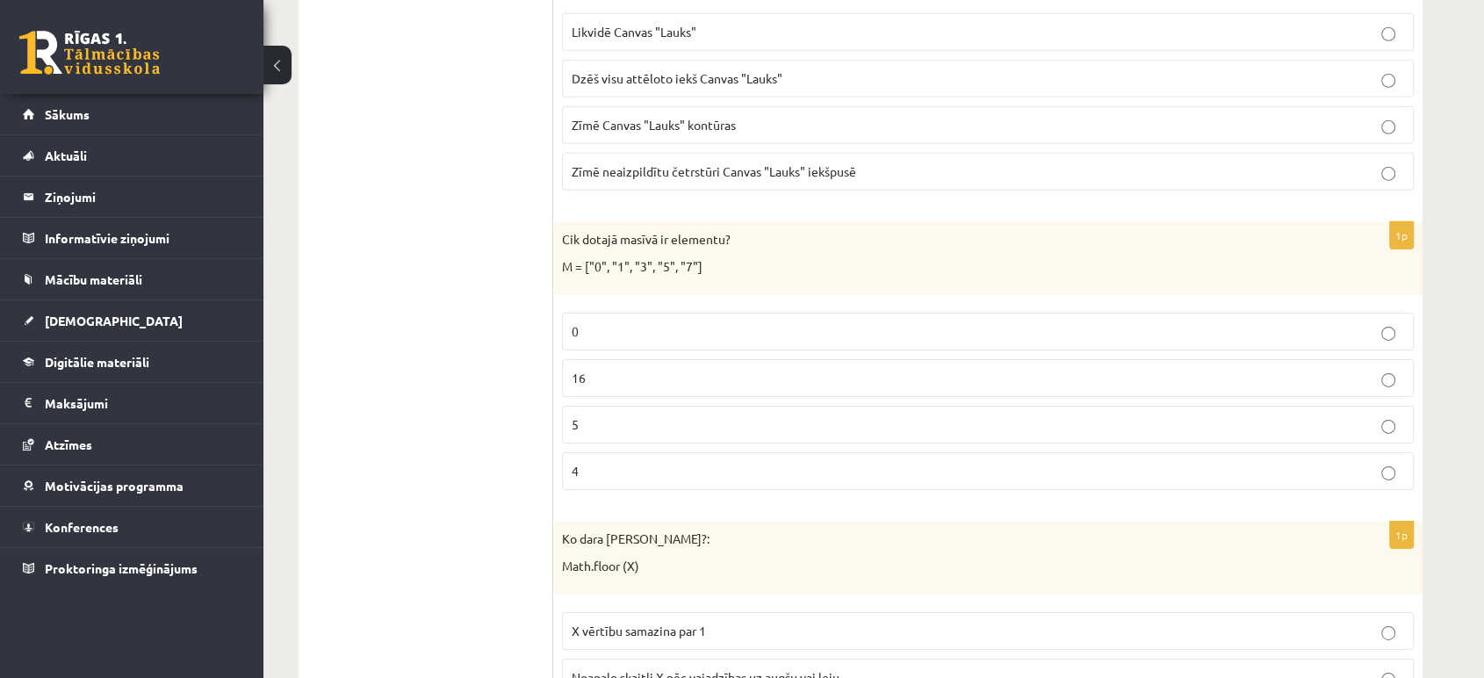
click at [1397, 406] on label "5" at bounding box center [988, 425] width 852 height 38
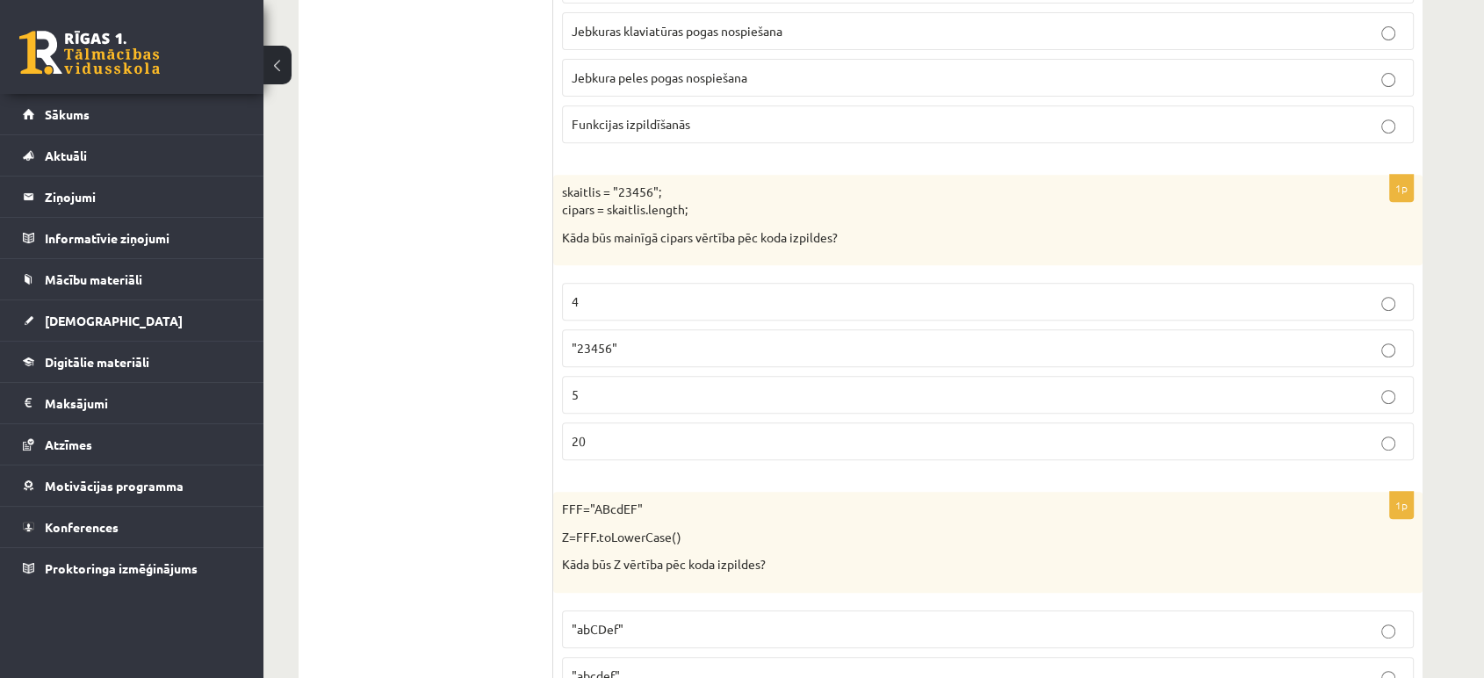
scroll to position [7442, 0]
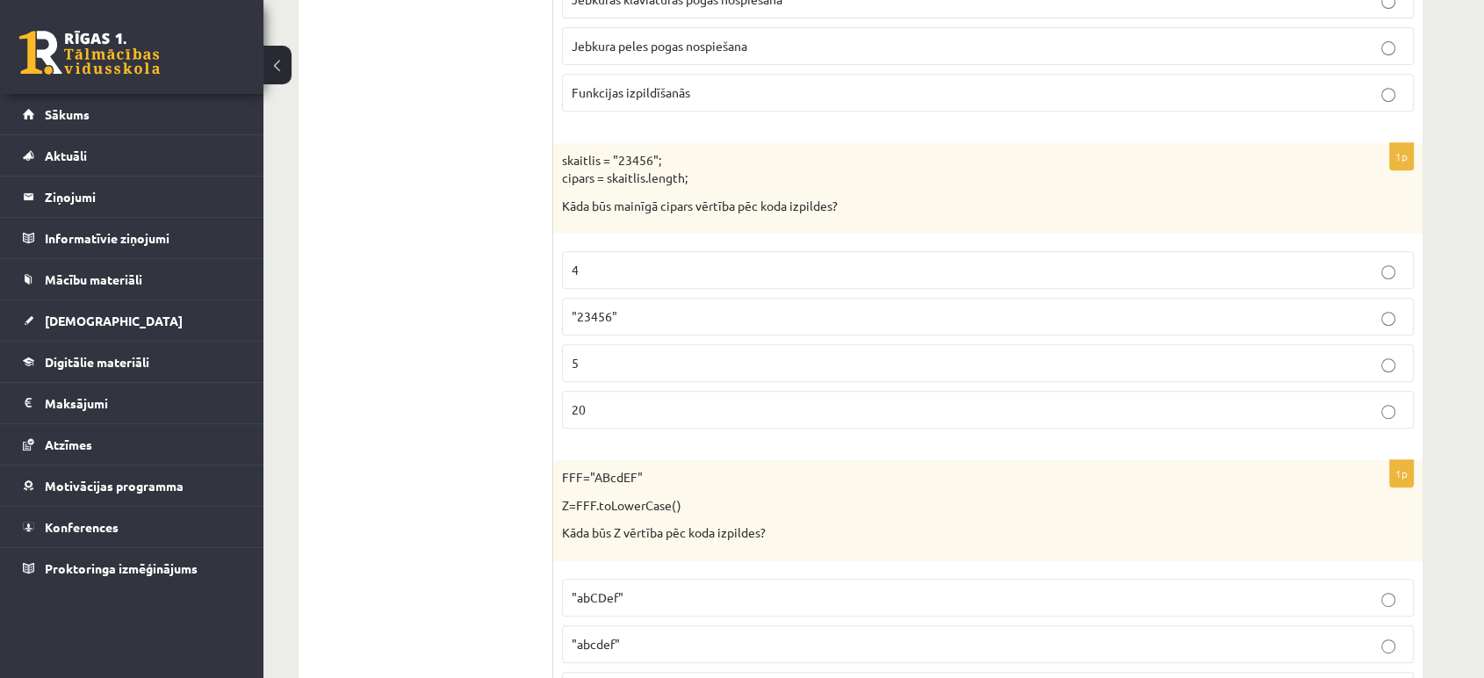
click at [1377, 354] on p "5" at bounding box center [988, 363] width 833 height 18
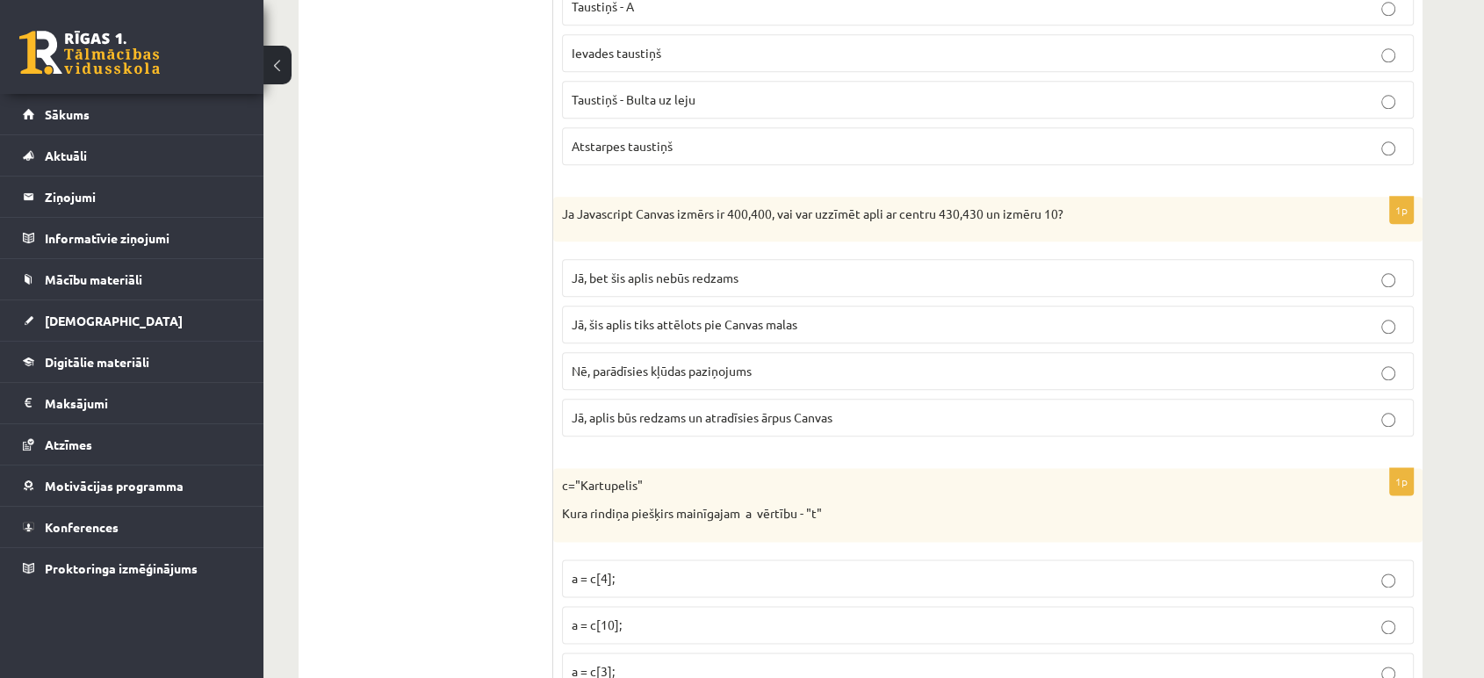
scroll to position [8846, 0]
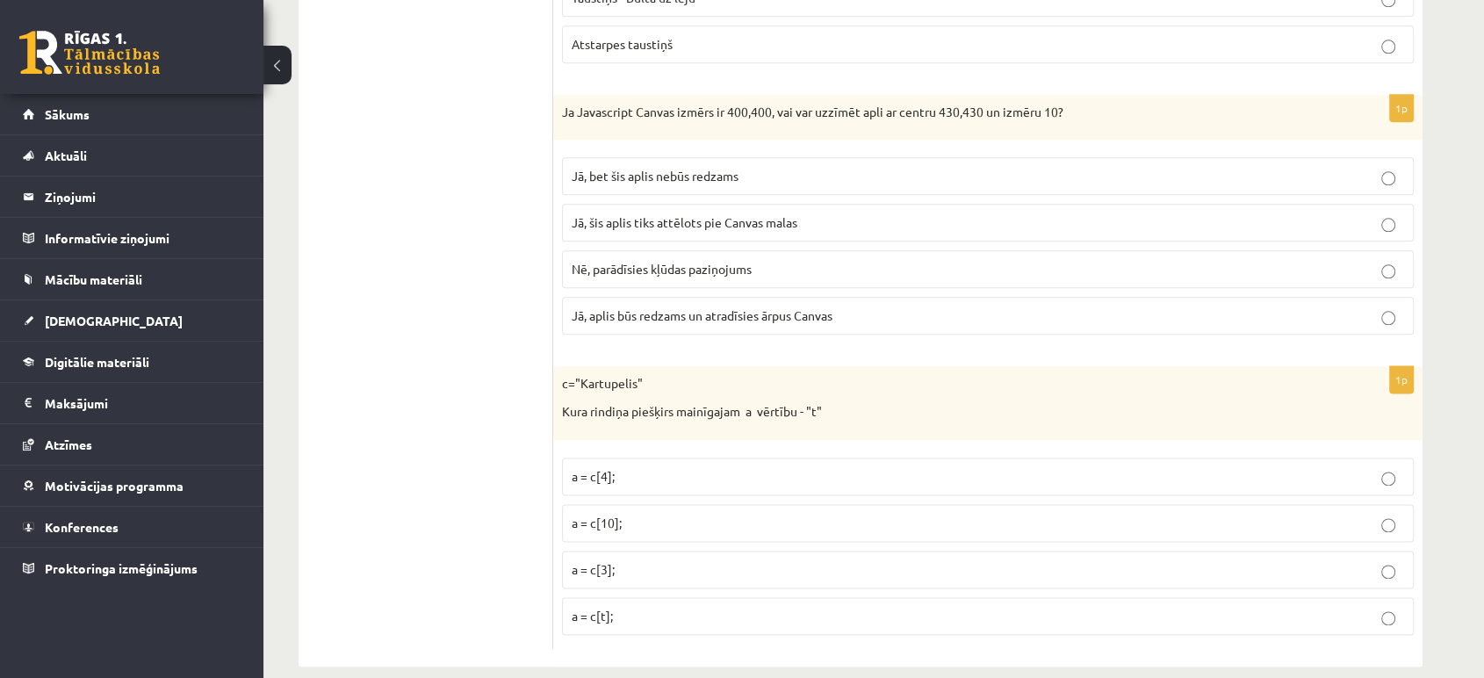
click at [1398, 167] on p "Jā, bet šis aplis nebūs redzams" at bounding box center [988, 176] width 833 height 18
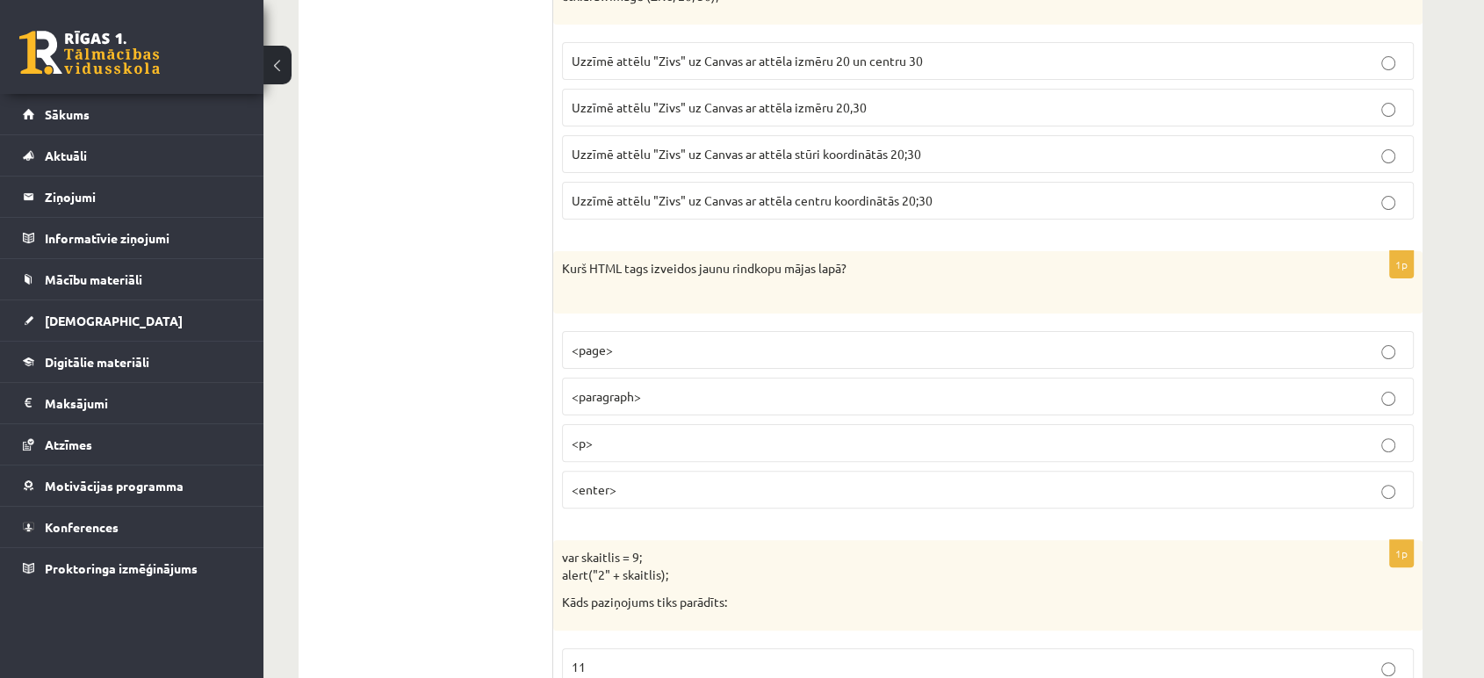
scroll to position [0, 0]
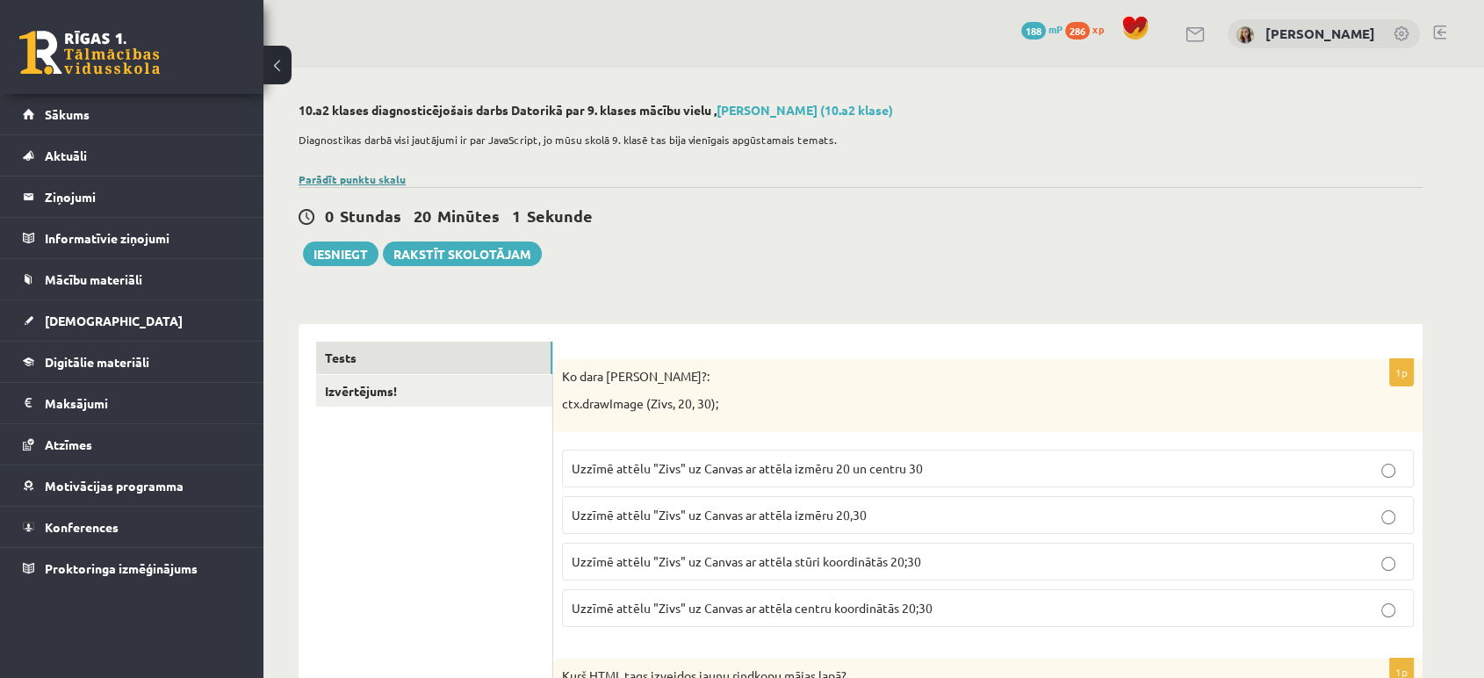
click at [345, 181] on link "Parādīt punktu skalu" at bounding box center [352, 179] width 107 height 14
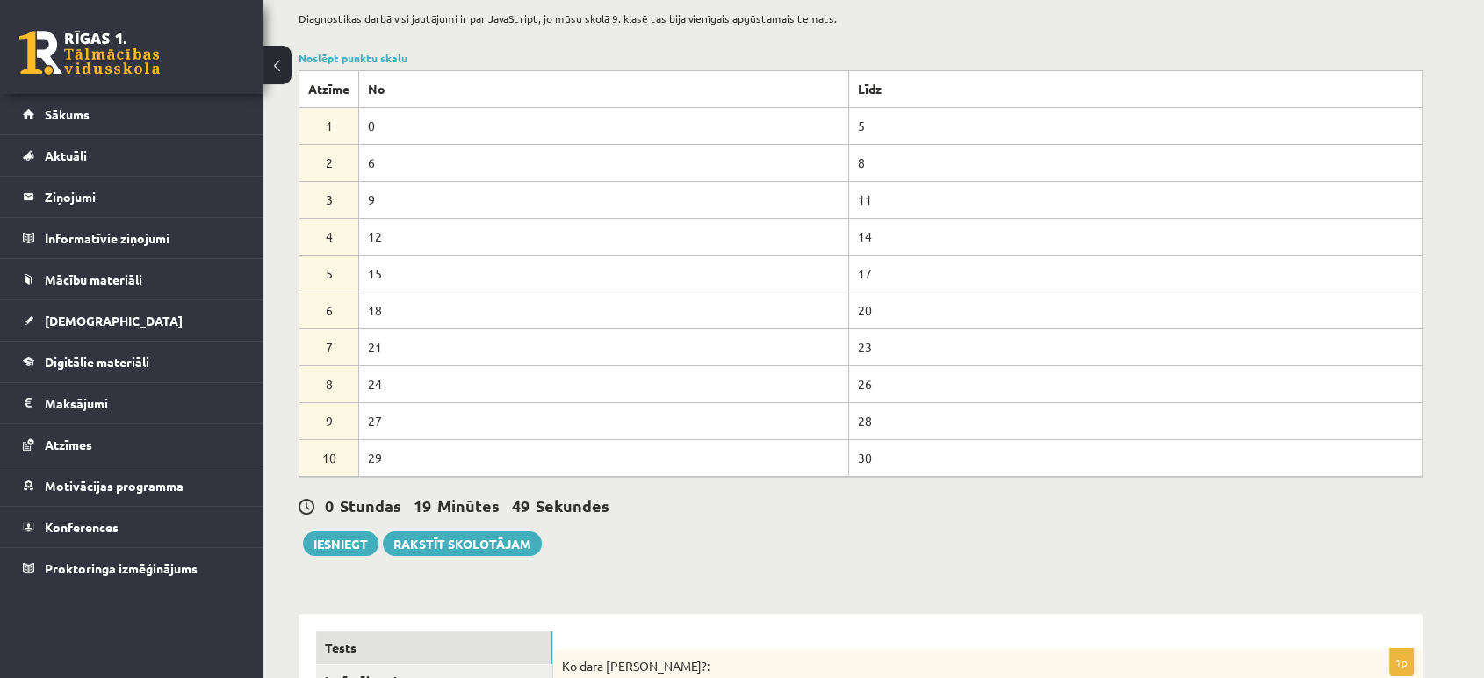
scroll to position [260, 0]
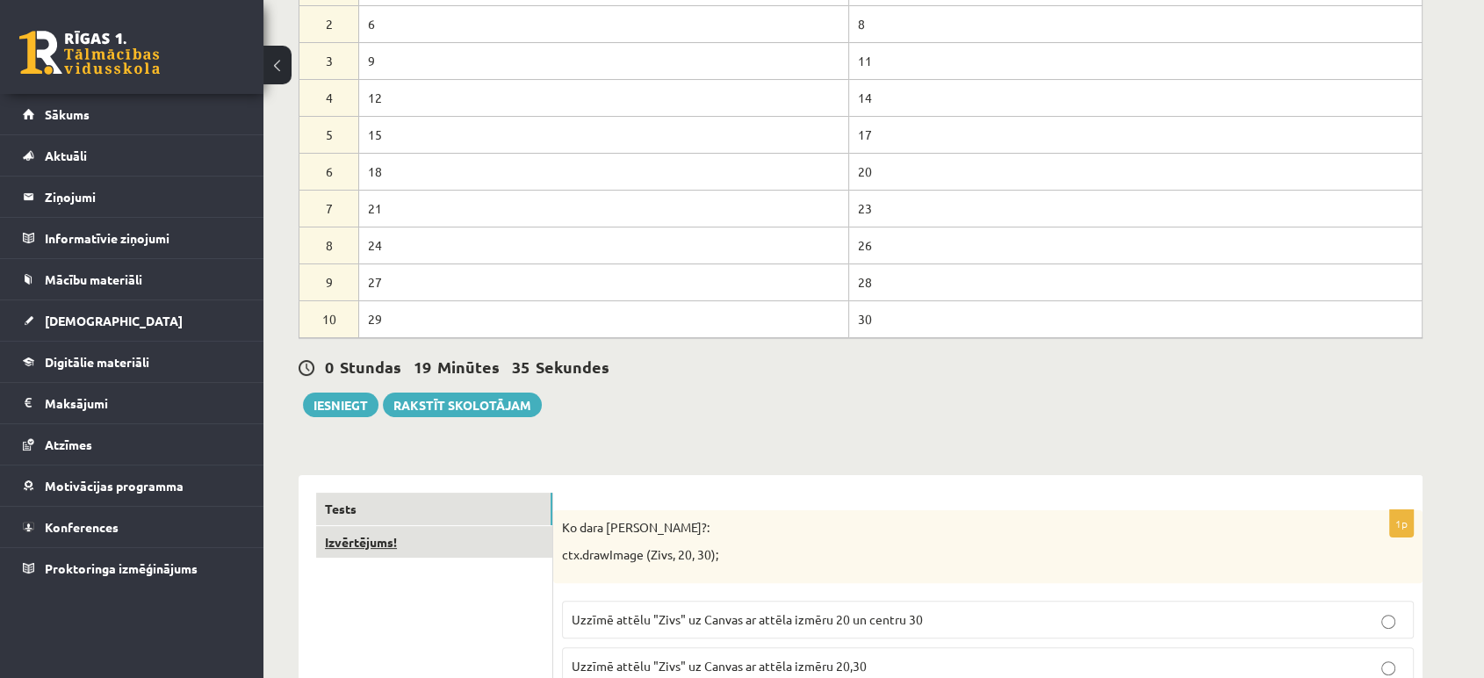
click at [360, 539] on link "Izvērtējums!" at bounding box center [434, 542] width 236 height 32
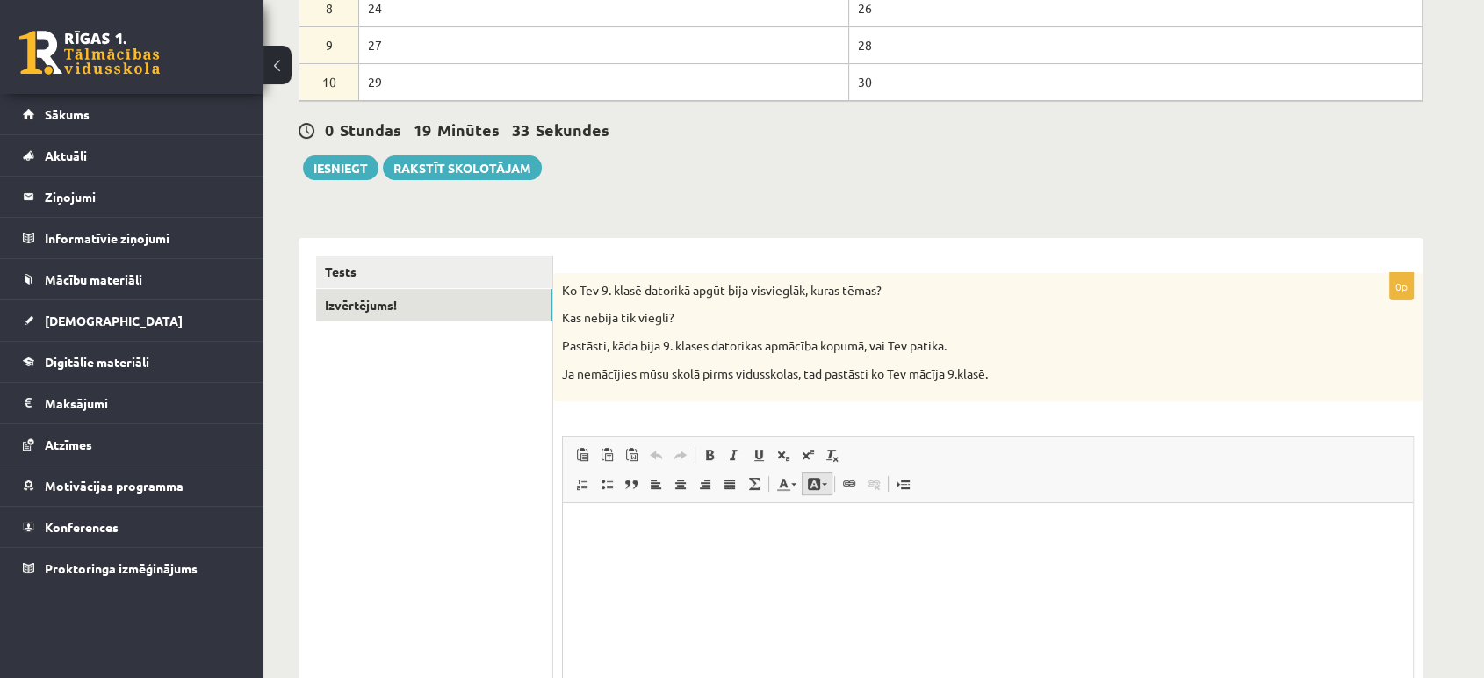
scroll to position [0, 0]
click at [343, 264] on link "Tests" at bounding box center [434, 272] width 236 height 32
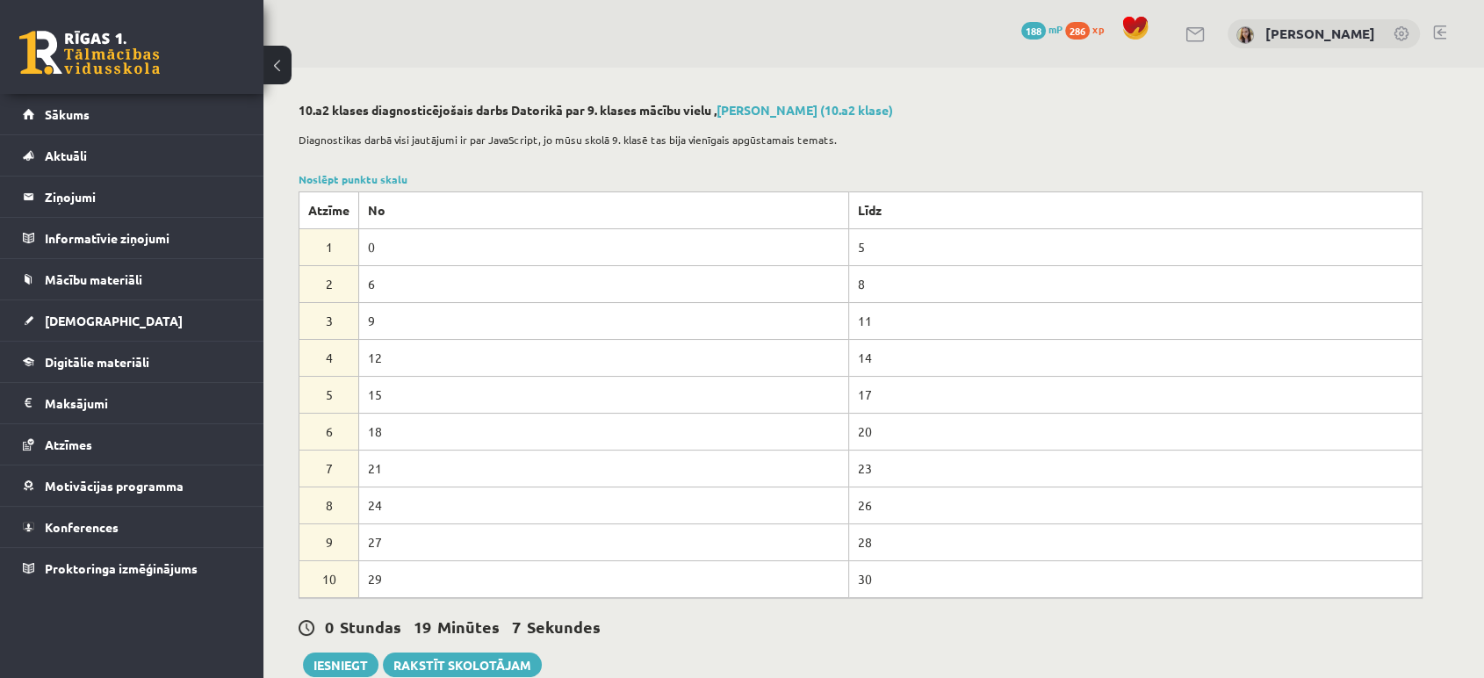
drag, startPoint x: 310, startPoint y: 469, endPoint x: 341, endPoint y: 467, distance: 30.8
click at [337, 463] on td "7" at bounding box center [330, 468] width 60 height 37
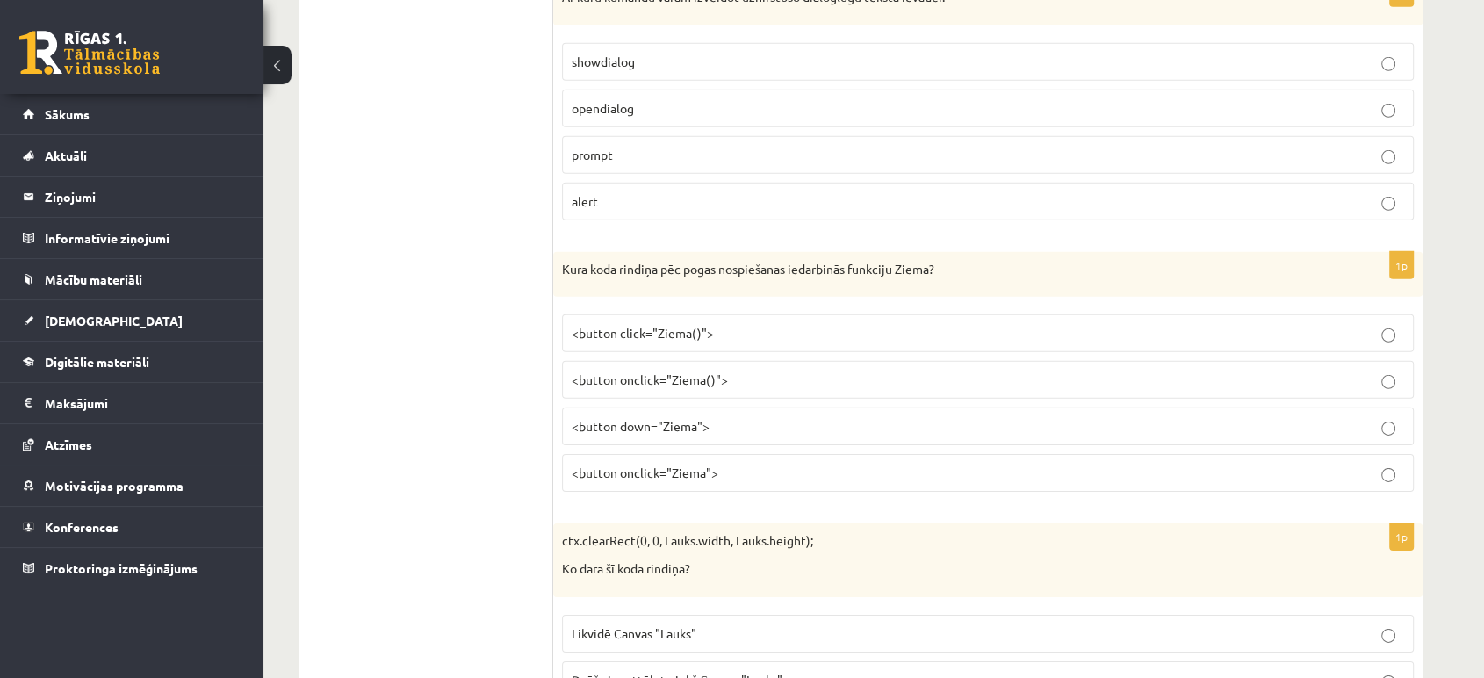
scroll to position [5465, 0]
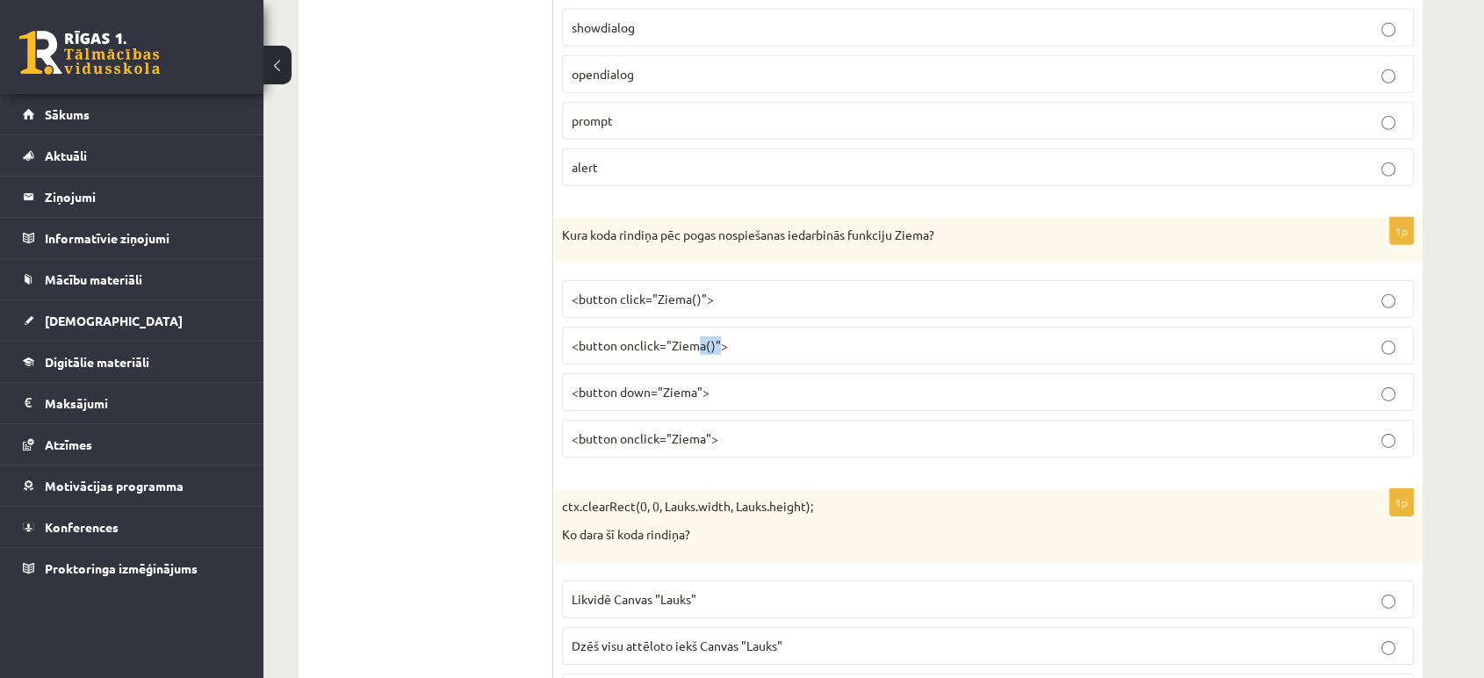
drag, startPoint x: 701, startPoint y: 333, endPoint x: 719, endPoint y: 336, distance: 18.6
click at [719, 337] on span "<button onclick="Ziema()">" at bounding box center [650, 345] width 156 height 16
click at [703, 337] on span "<button onclick="Ziema()">" at bounding box center [650, 345] width 156 height 16
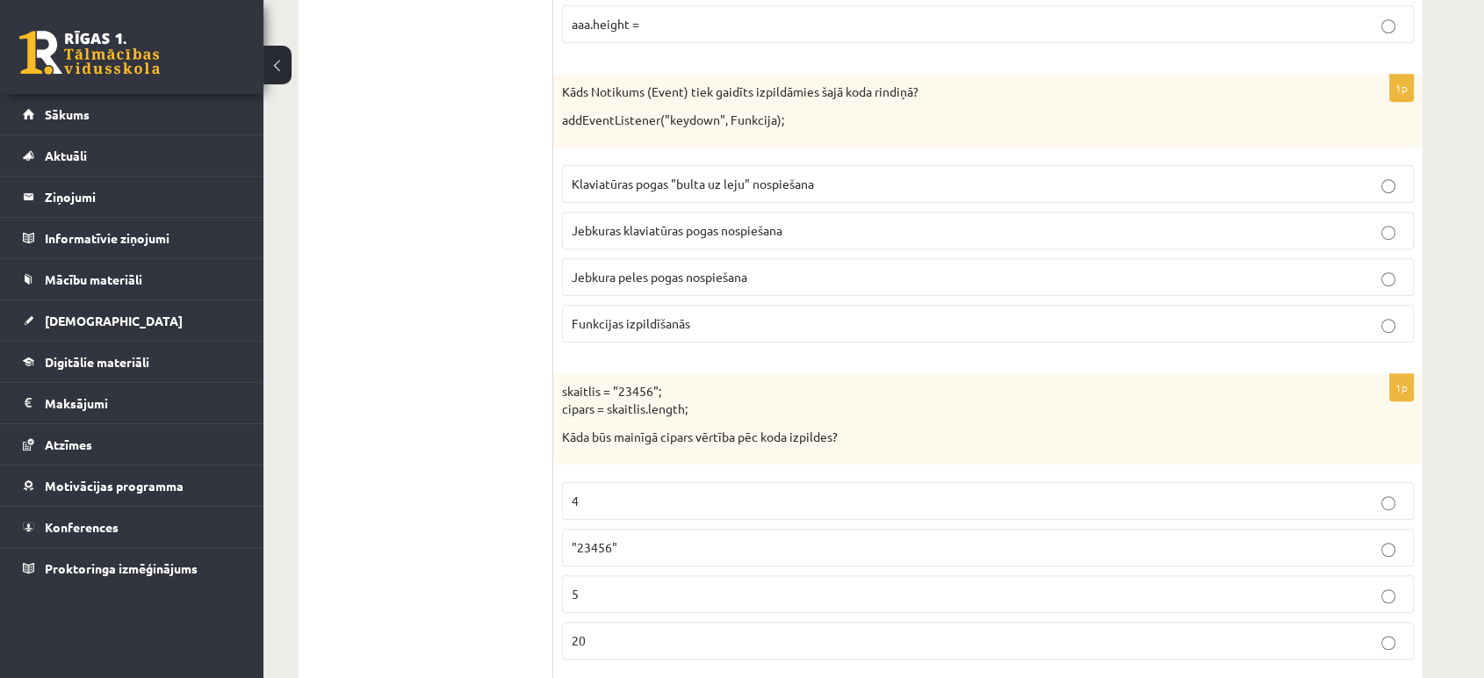
scroll to position [7677, 0]
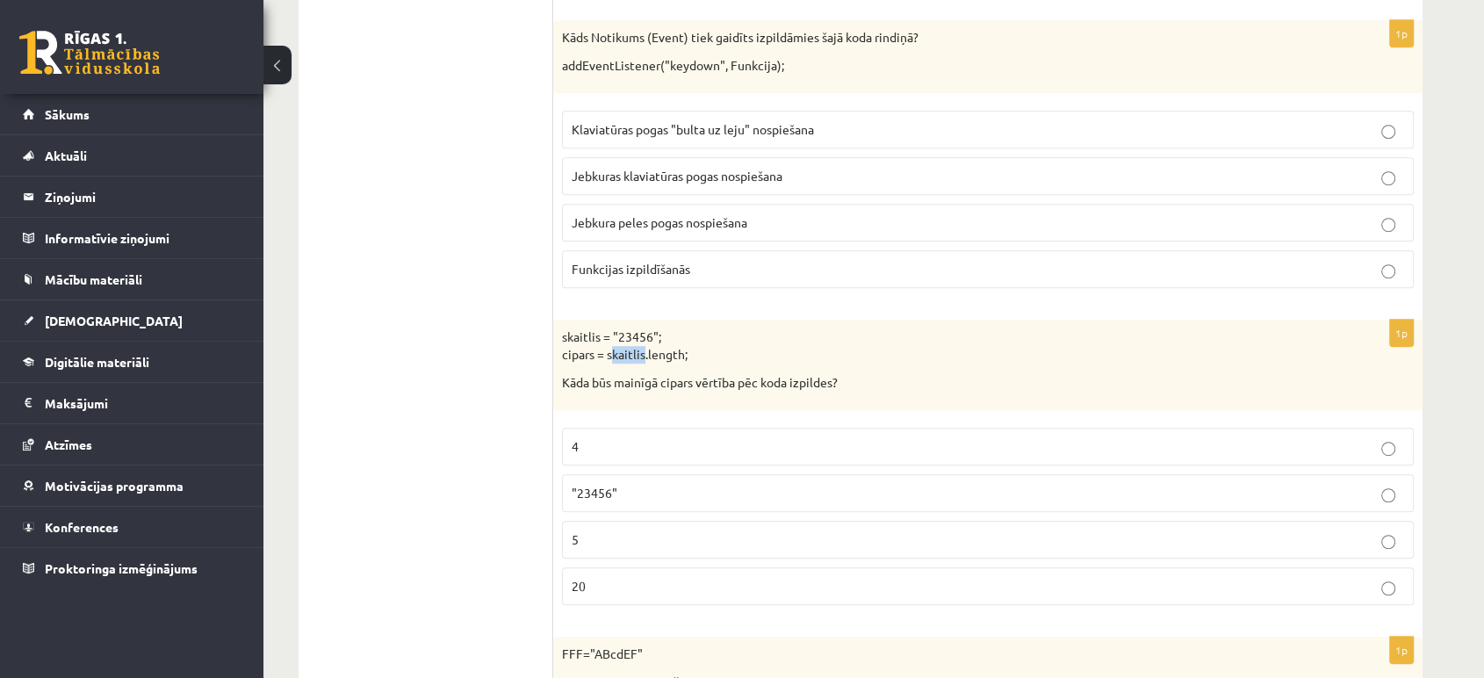
drag, startPoint x: 610, startPoint y: 333, endPoint x: 641, endPoint y: 335, distance: 30.8
click at [641, 335] on p "skaitlis = "23456"; cipars = skaitlis.length;" at bounding box center [944, 346] width 764 height 34
drag, startPoint x: 632, startPoint y: 314, endPoint x: 616, endPoint y: 308, distance: 17.0
click at [616, 329] on p "skaitlis = "23456"; cipars = skaitlis.length;" at bounding box center [944, 346] width 764 height 34
click at [646, 329] on p "skaitlis = "23456"; cipars = skaitlis.length;" at bounding box center [944, 346] width 764 height 34
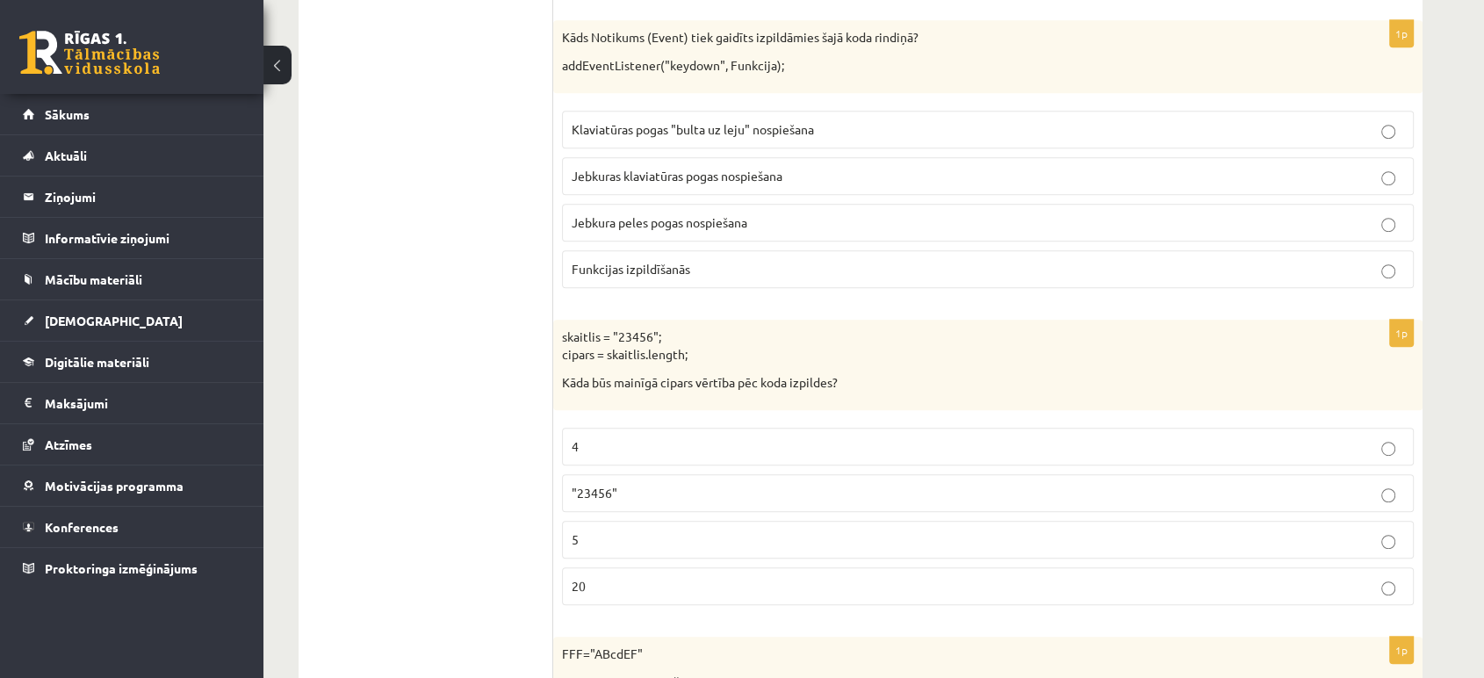
click at [725, 329] on p "skaitlis = "23456"; cipars = skaitlis.length;" at bounding box center [944, 346] width 764 height 34
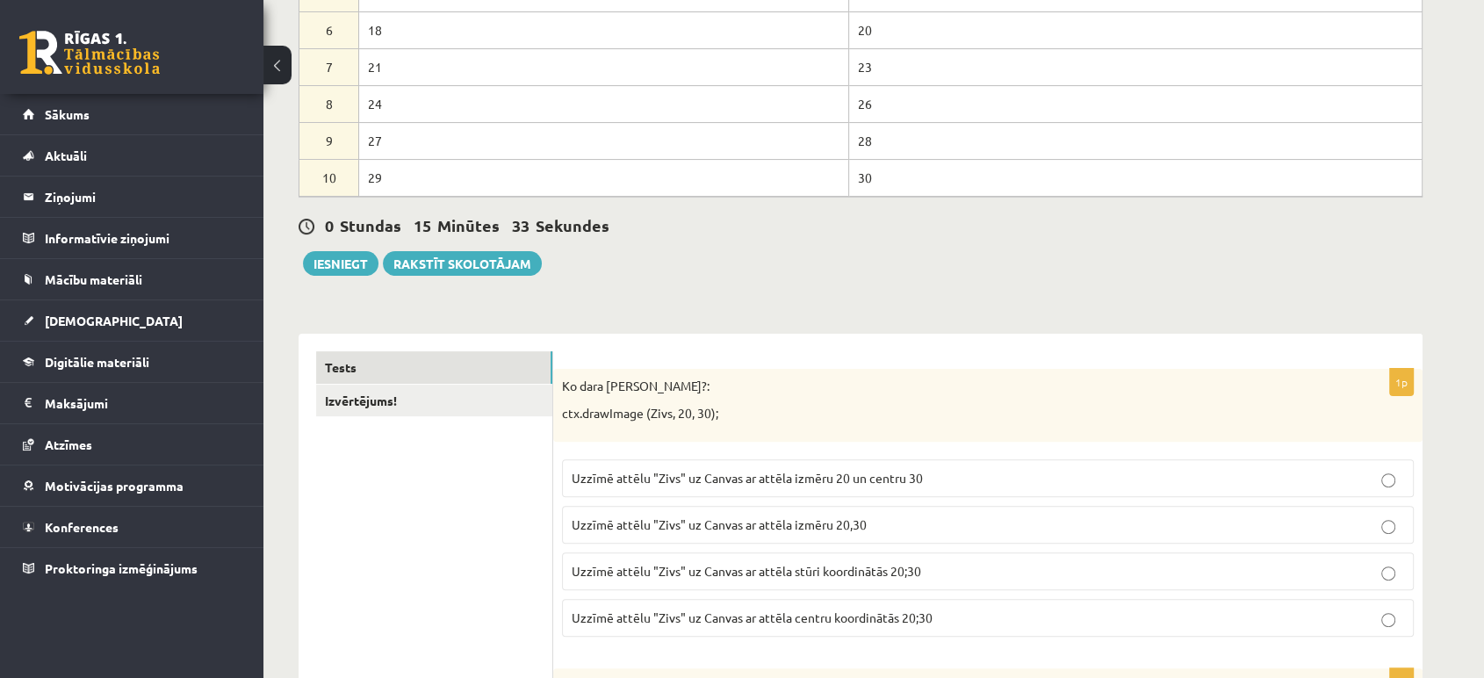
scroll to position [520, 0]
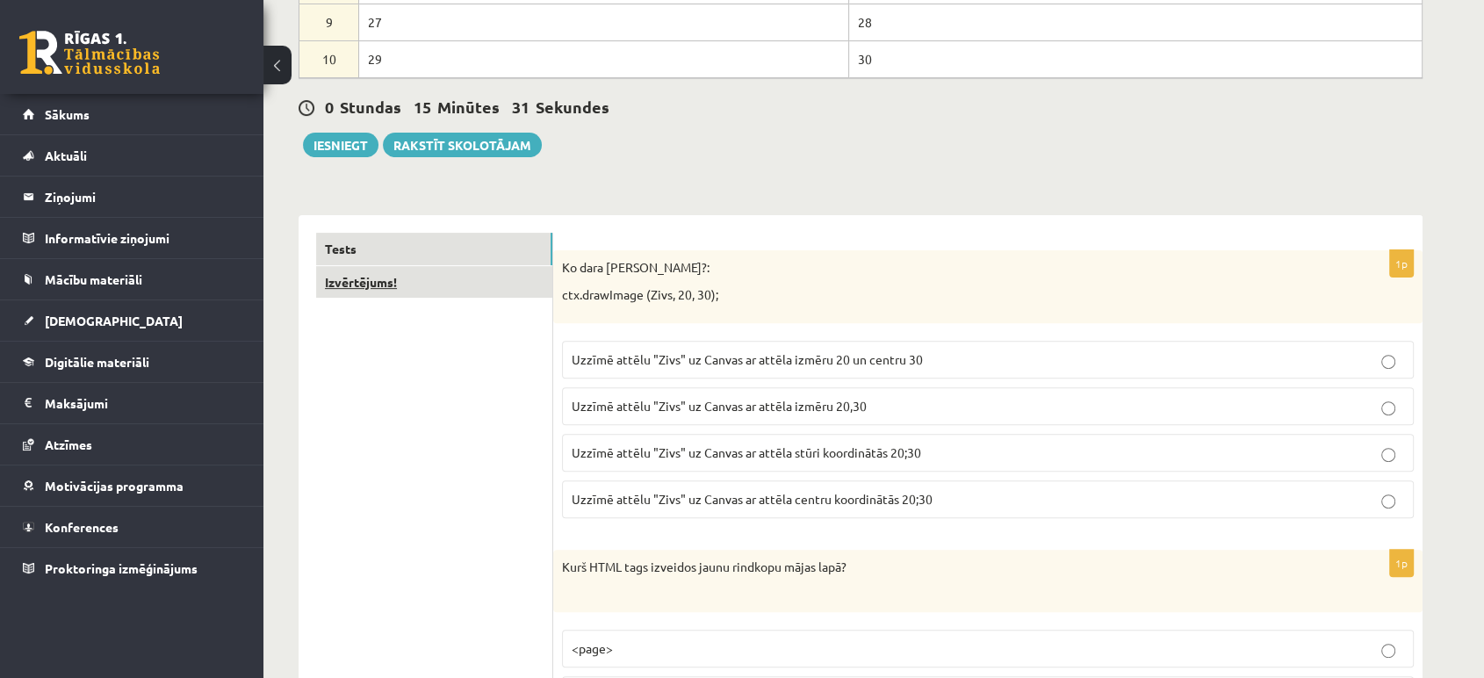
click at [360, 281] on link "Izvērtējums!" at bounding box center [434, 282] width 236 height 32
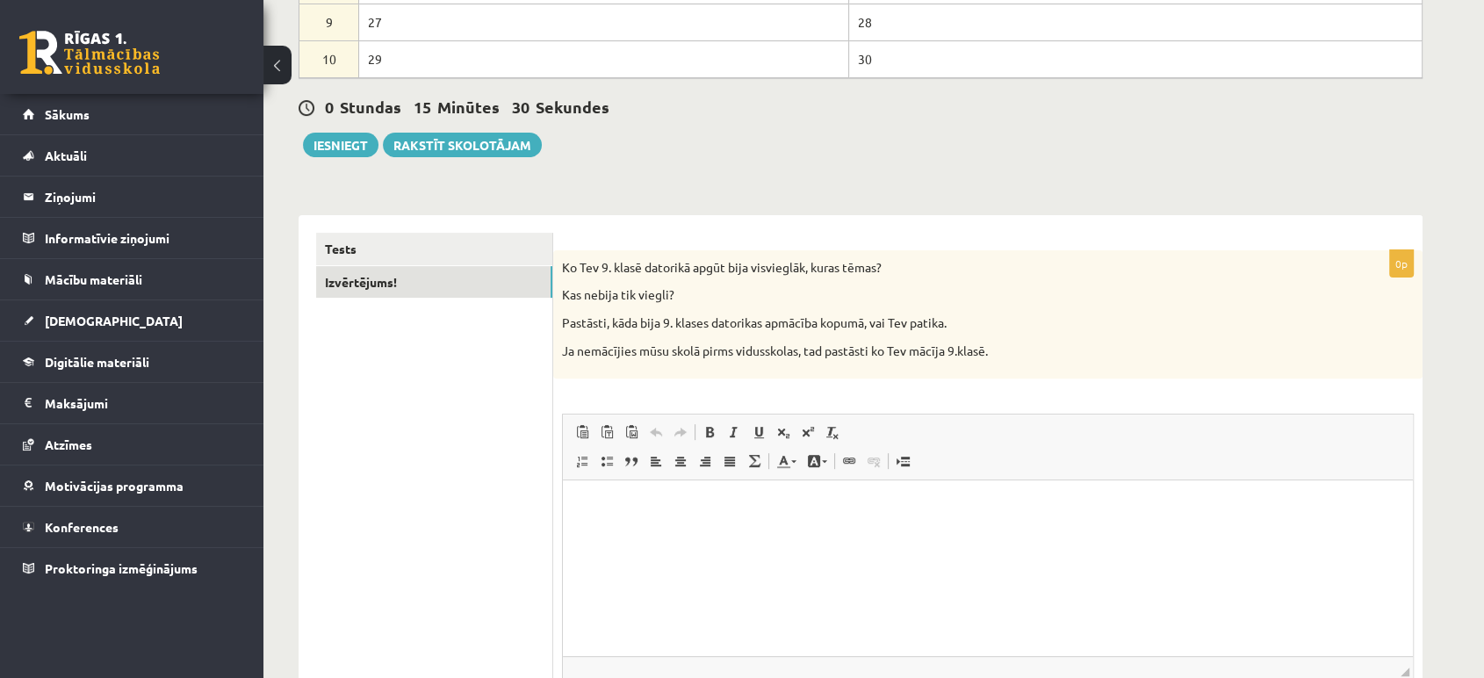
scroll to position [0, 0]
click at [668, 507] on p "Bagātinātā teksta redaktors, wiswyg-editor-user-answer-47024841854400" at bounding box center [988, 507] width 815 height 18
click at [788, 539] on p "**********" at bounding box center [988, 525] width 815 height 54
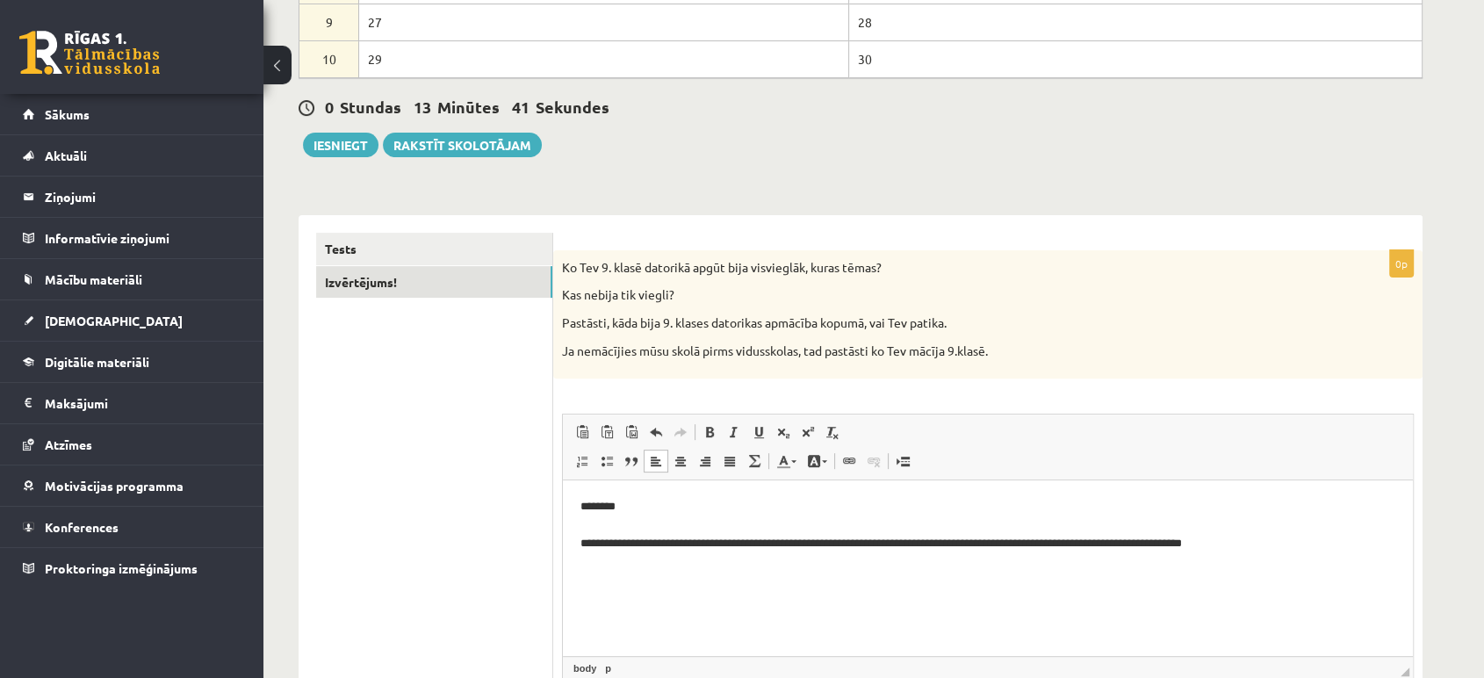
click at [971, 540] on p "**********" at bounding box center [988, 525] width 815 height 54
click at [1027, 541] on p "**********" at bounding box center [988, 525] width 815 height 54
click at [1136, 541] on p "**********" at bounding box center [988, 525] width 815 height 54
click at [1327, 537] on p "**********" at bounding box center [988, 525] width 815 height 54
click at [1225, 537] on p "**********" at bounding box center [988, 534] width 815 height 73
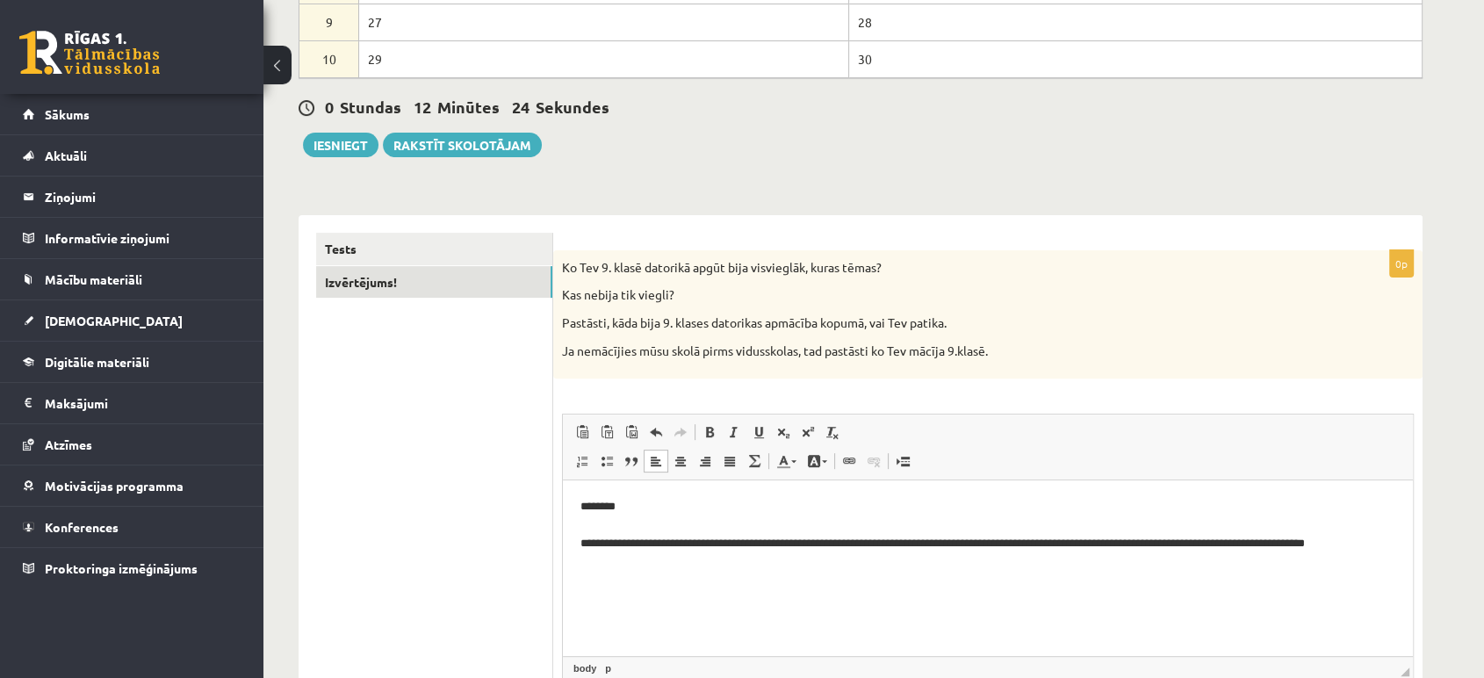
click at [1379, 536] on p "**********" at bounding box center [988, 525] width 815 height 54
click at [619, 545] on p "**********" at bounding box center [988, 534] width 815 height 73
click at [680, 560] on p "**********" at bounding box center [988, 534] width 815 height 73
click at [877, 562] on p "**********" at bounding box center [988, 534] width 815 height 73
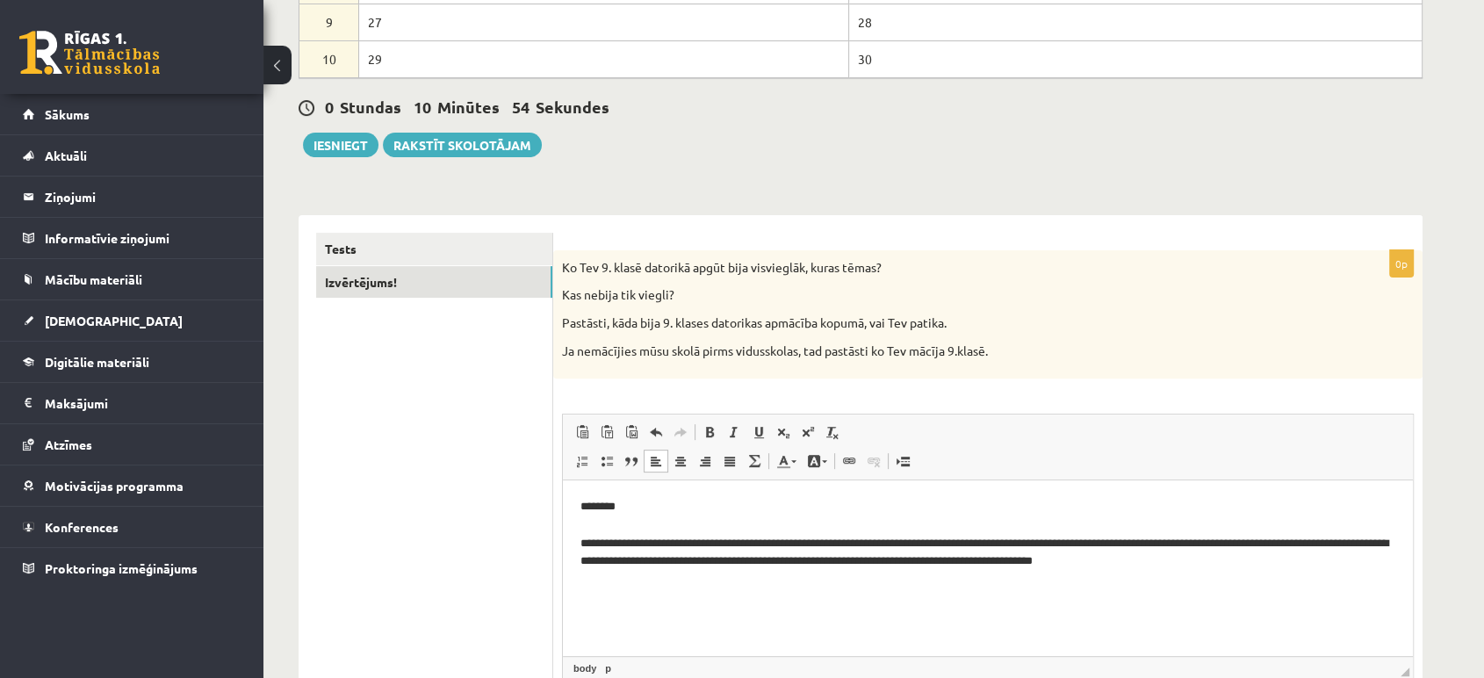
click at [869, 564] on p "**********" at bounding box center [988, 534] width 815 height 73
click at [1267, 564] on p "**********" at bounding box center [988, 534] width 815 height 73
click at [1231, 565] on p "**********" at bounding box center [988, 534] width 815 height 73
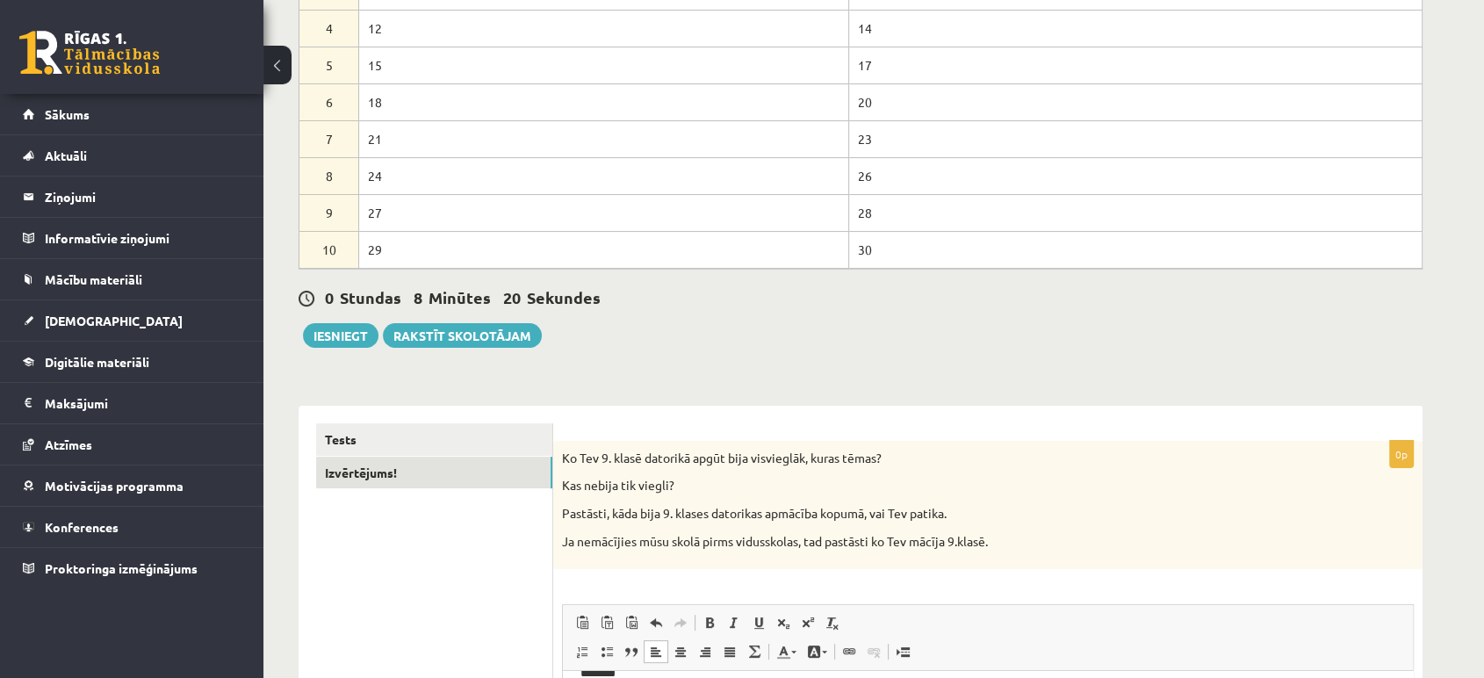
scroll to position [316, 0]
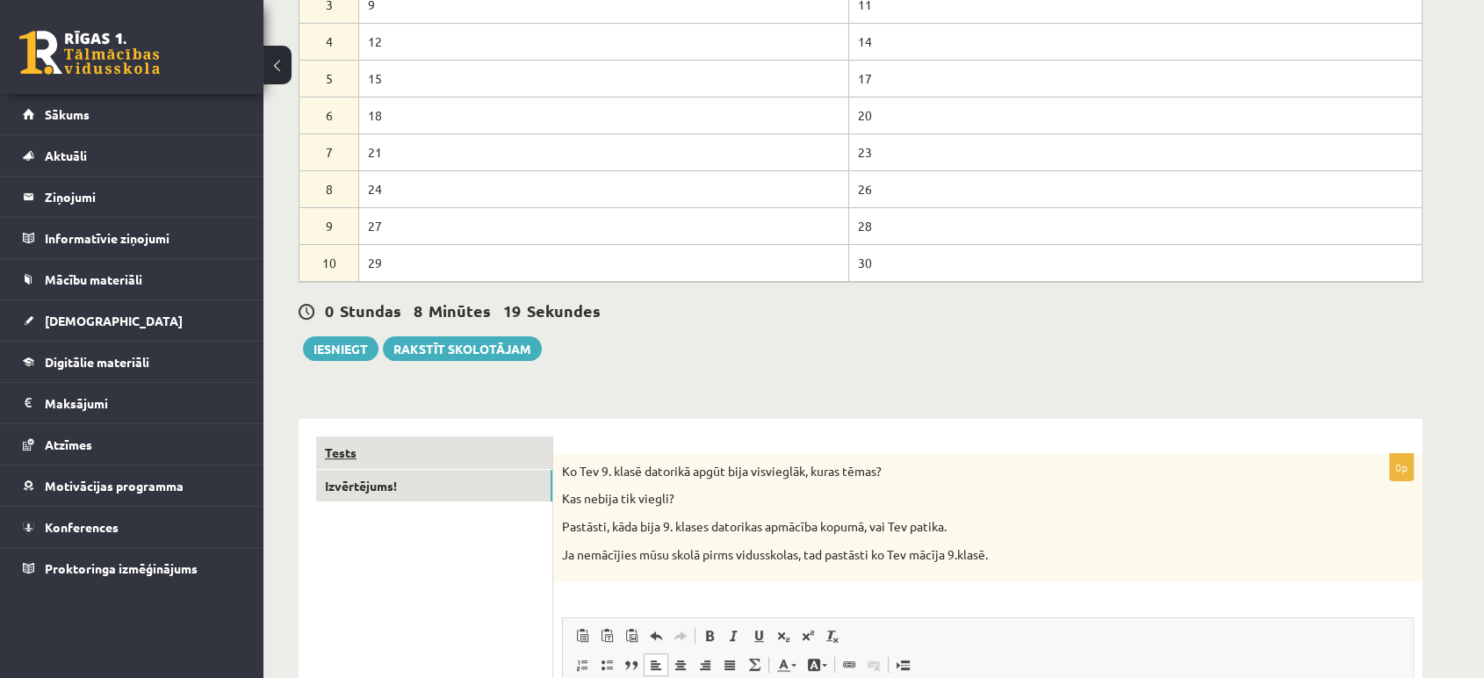
click at [355, 447] on link "Tests" at bounding box center [434, 453] width 236 height 32
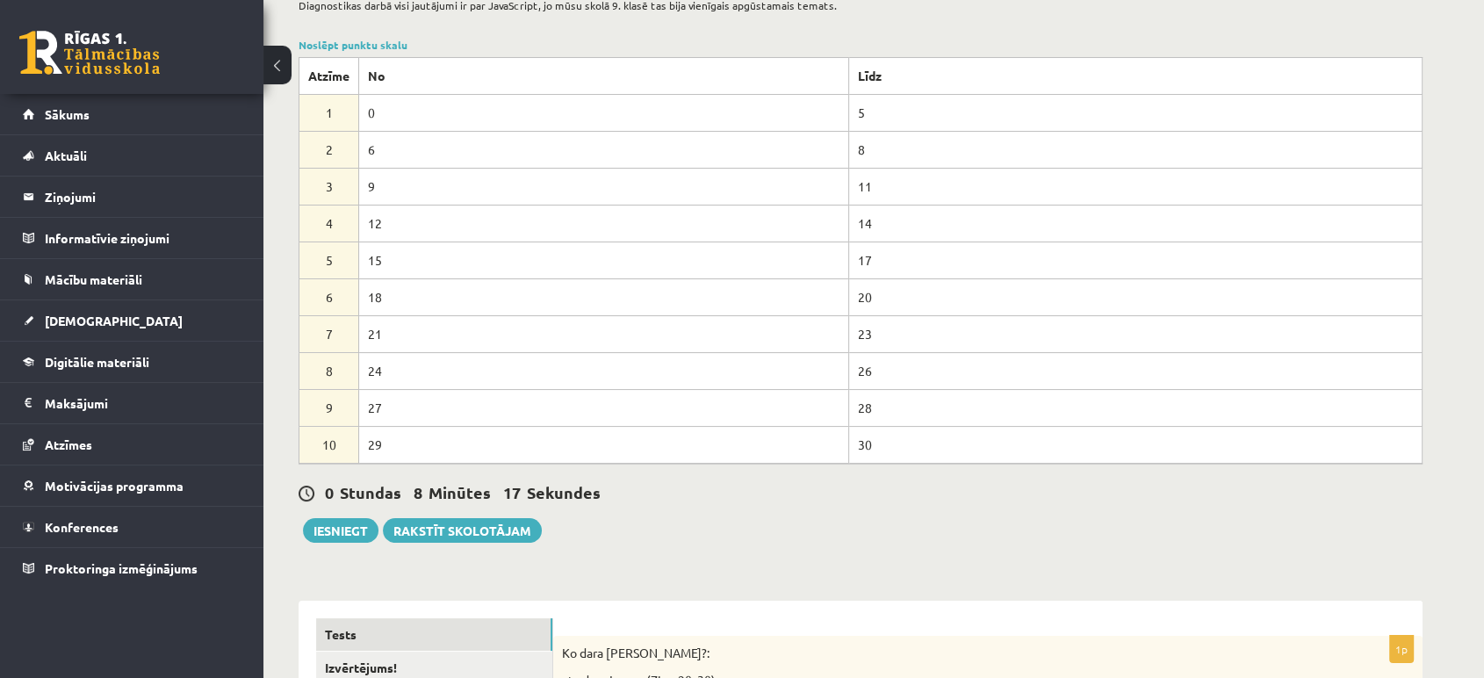
scroll to position [136, 0]
click at [339, 519] on button "Iesniegt" at bounding box center [341, 528] width 76 height 25
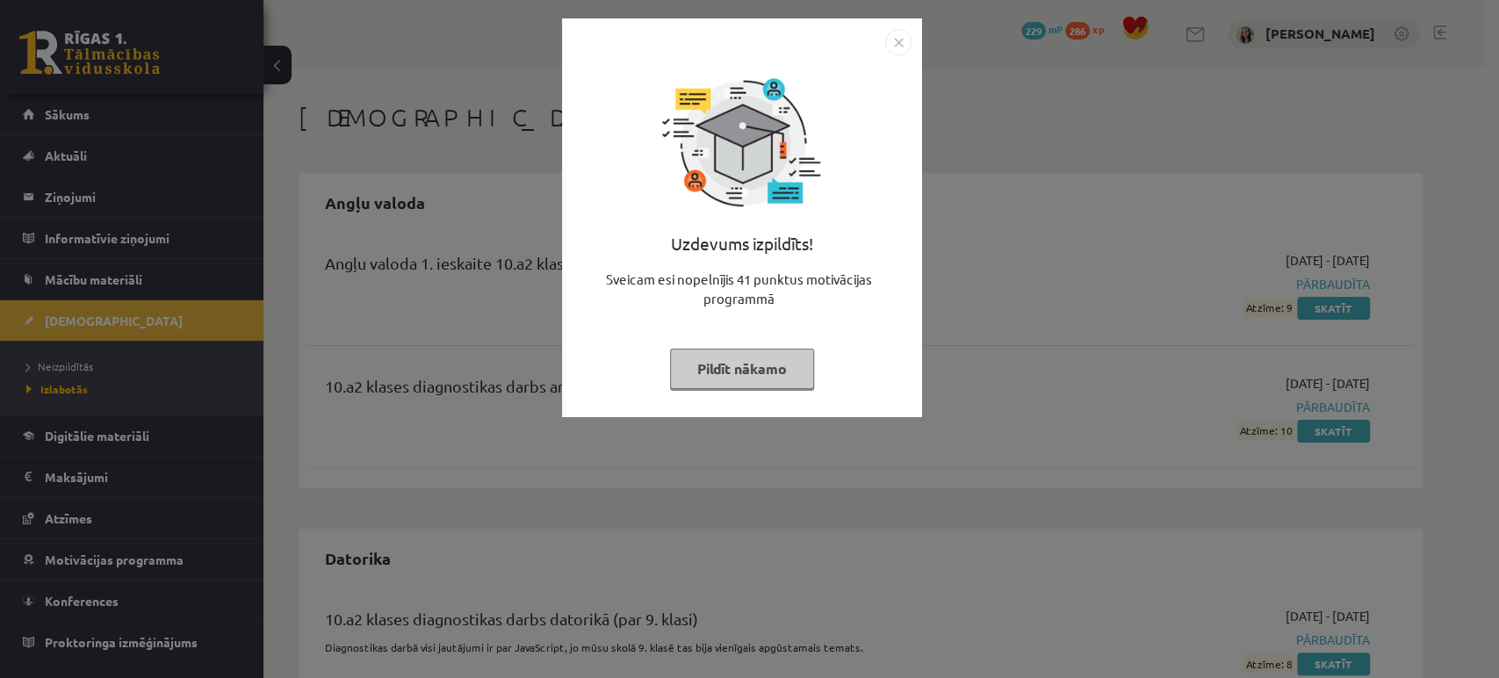
click at [772, 370] on button "Pildīt nākamo" at bounding box center [742, 369] width 144 height 40
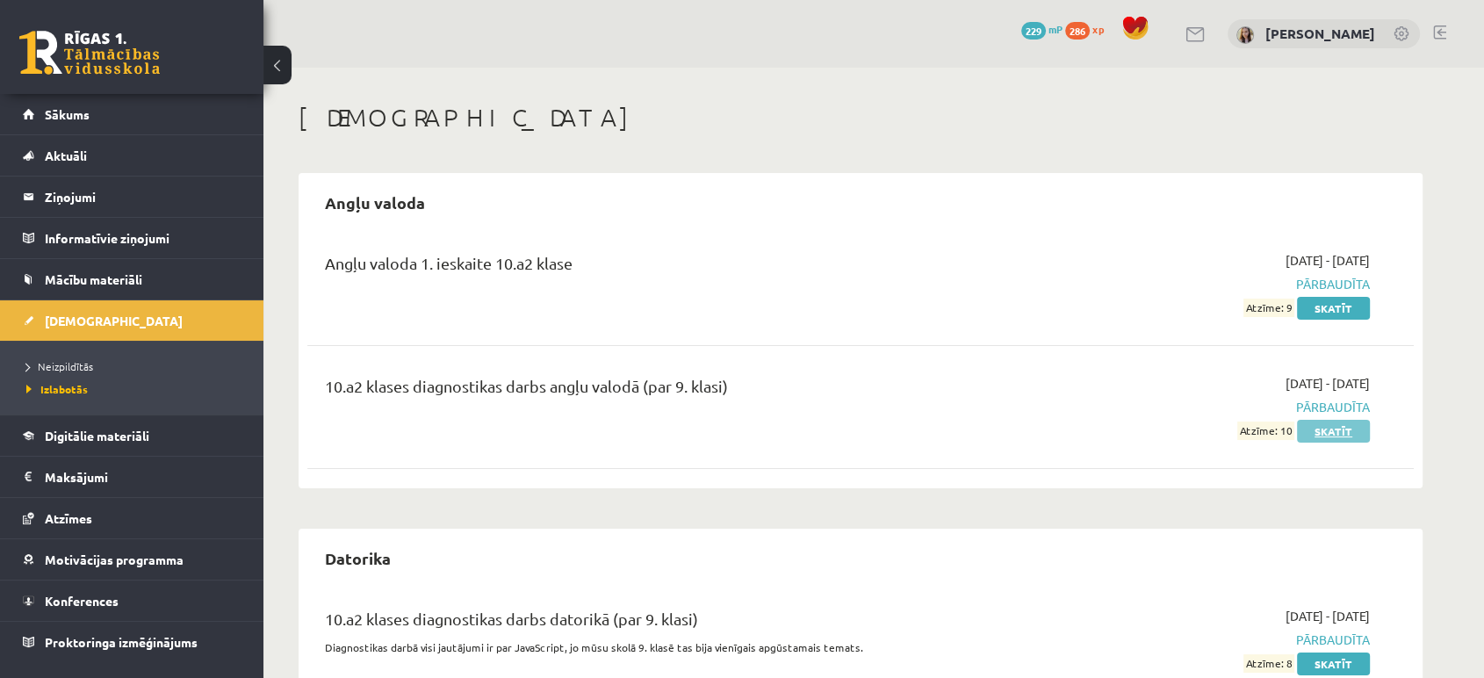
click at [1332, 431] on link "Skatīt" at bounding box center [1333, 431] width 73 height 23
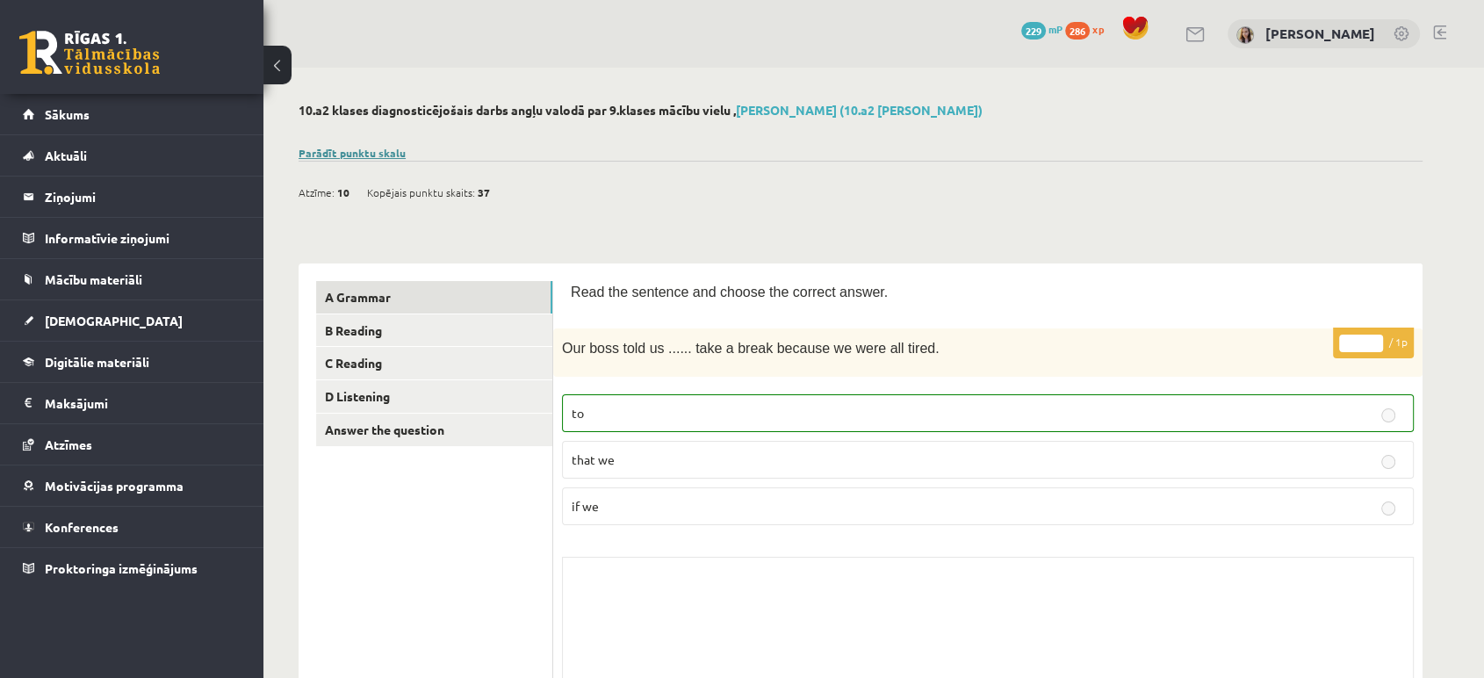
drag, startPoint x: 378, startPoint y: 149, endPoint x: 351, endPoint y: 148, distance: 26.4
click at [351, 148] on link "Parādīt punktu skalu" at bounding box center [352, 153] width 107 height 14
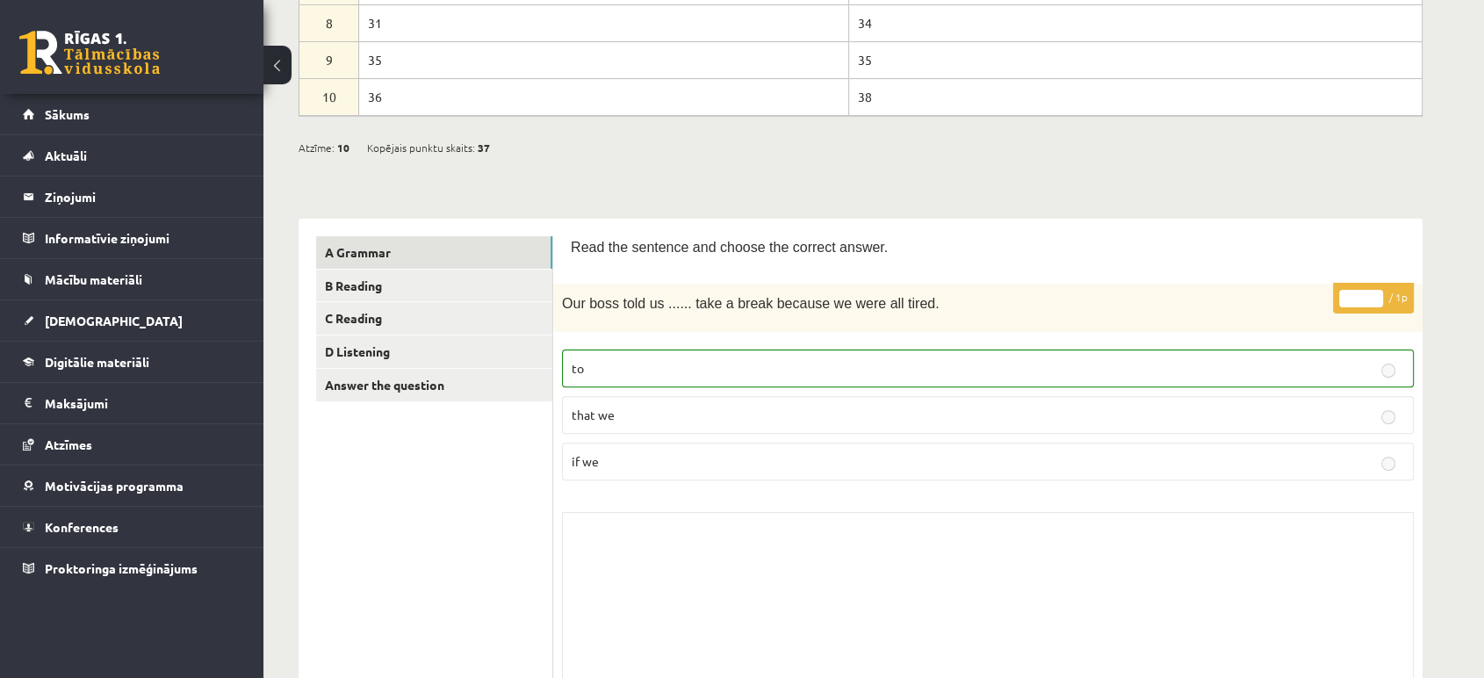
scroll to position [452, 0]
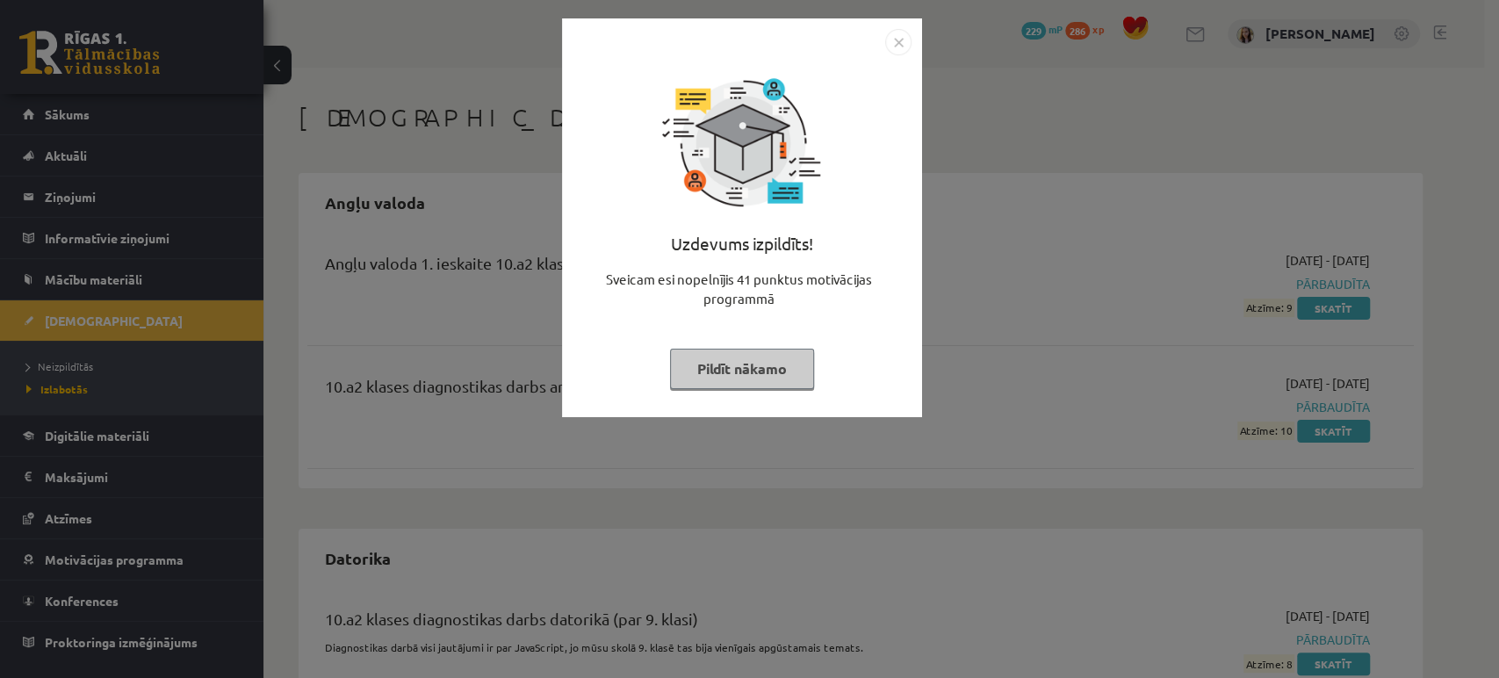
click at [724, 355] on button "Pildīt nākamo" at bounding box center [742, 369] width 144 height 40
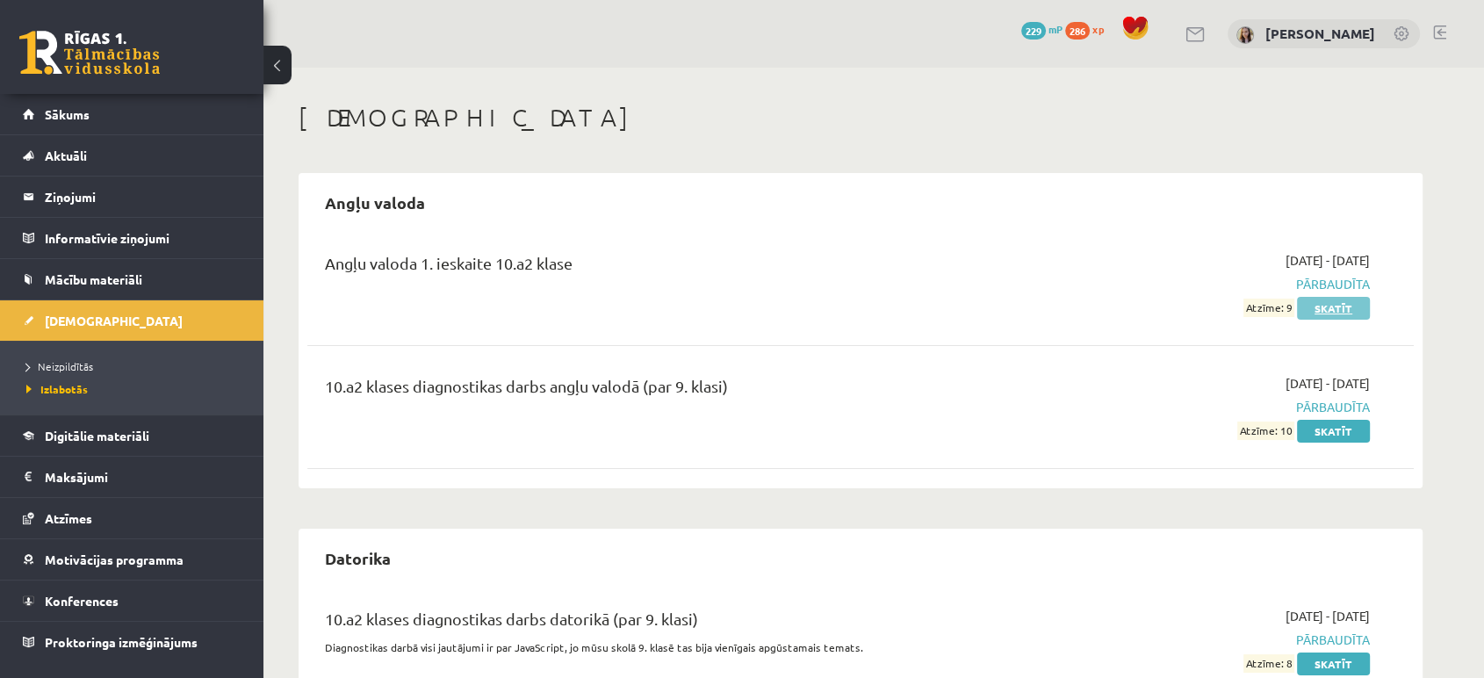
click at [1340, 310] on link "Skatīt" at bounding box center [1333, 308] width 73 height 23
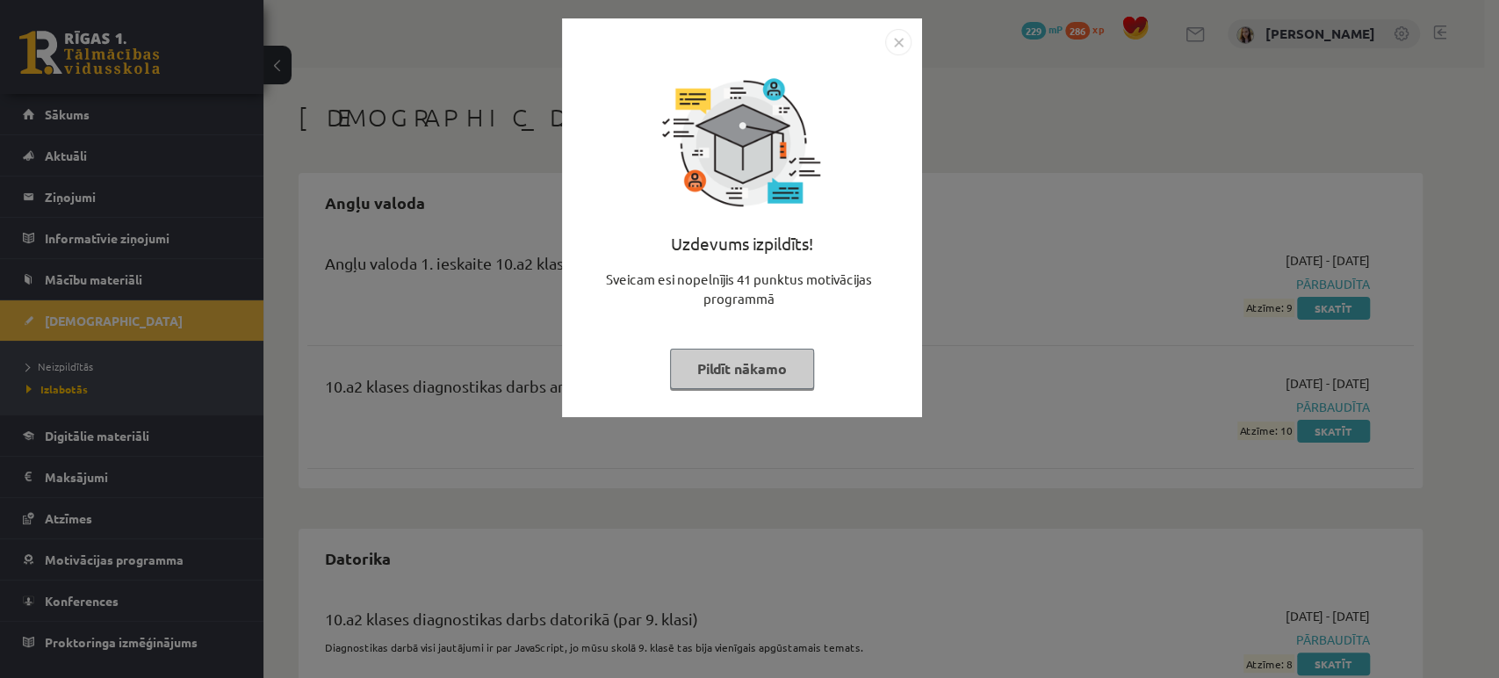
click at [786, 342] on div "Uzdevums izpildīts! Sveicam esi nopelnījis 41 punktus motivācijas programmā Pil…" at bounding box center [742, 230] width 339 height 351
click at [751, 366] on button "Pildīt nākamo" at bounding box center [742, 369] width 144 height 40
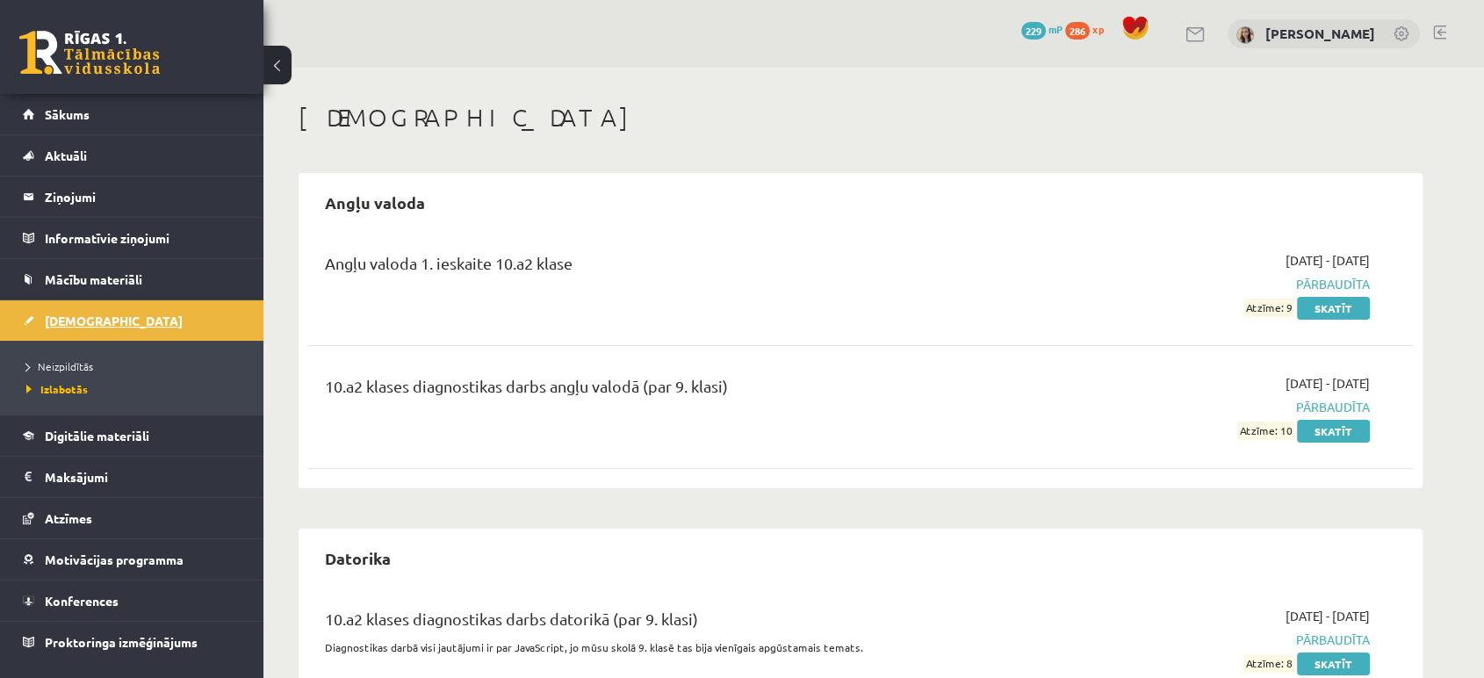
click at [63, 317] on span "[DEMOGRAPHIC_DATA]" at bounding box center [114, 321] width 138 height 16
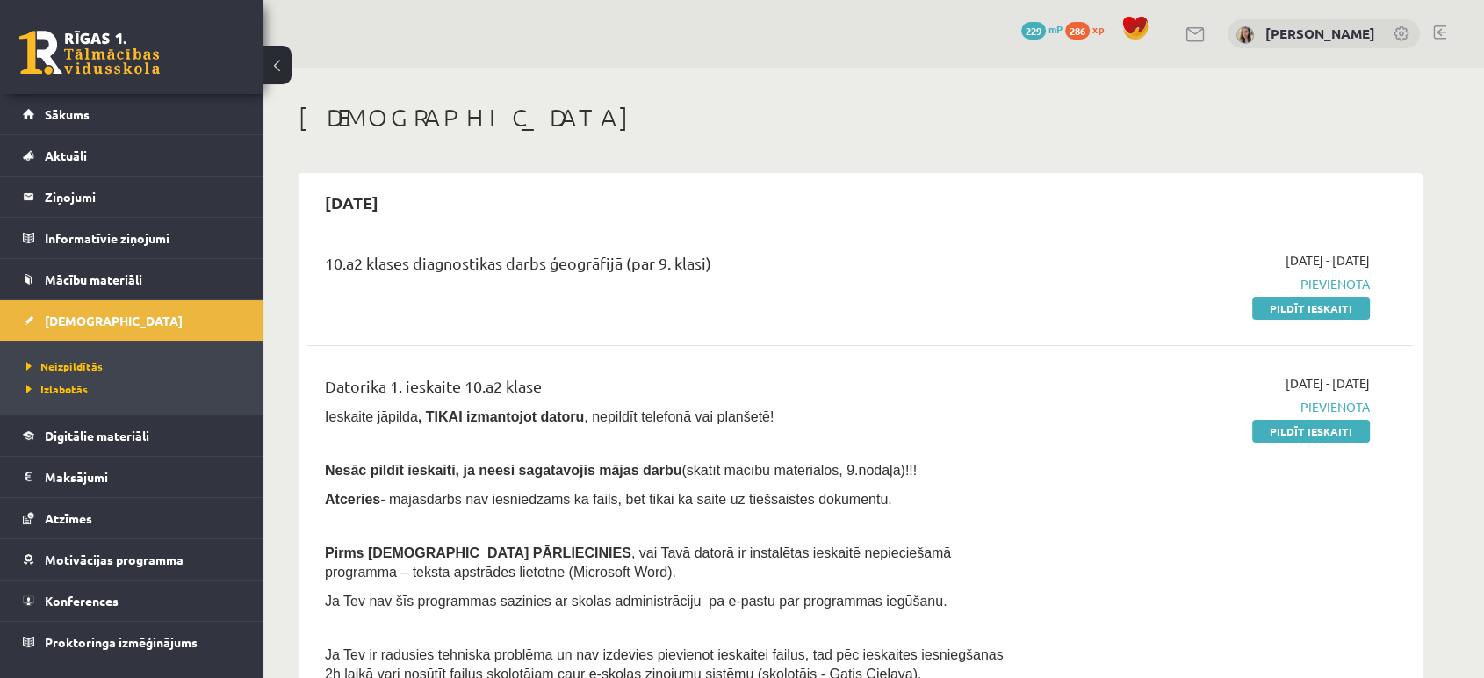
click at [63, 379] on li "Izlabotās" at bounding box center [136, 389] width 220 height 23
click at [67, 391] on span "Izlabotās" at bounding box center [56, 389] width 61 height 14
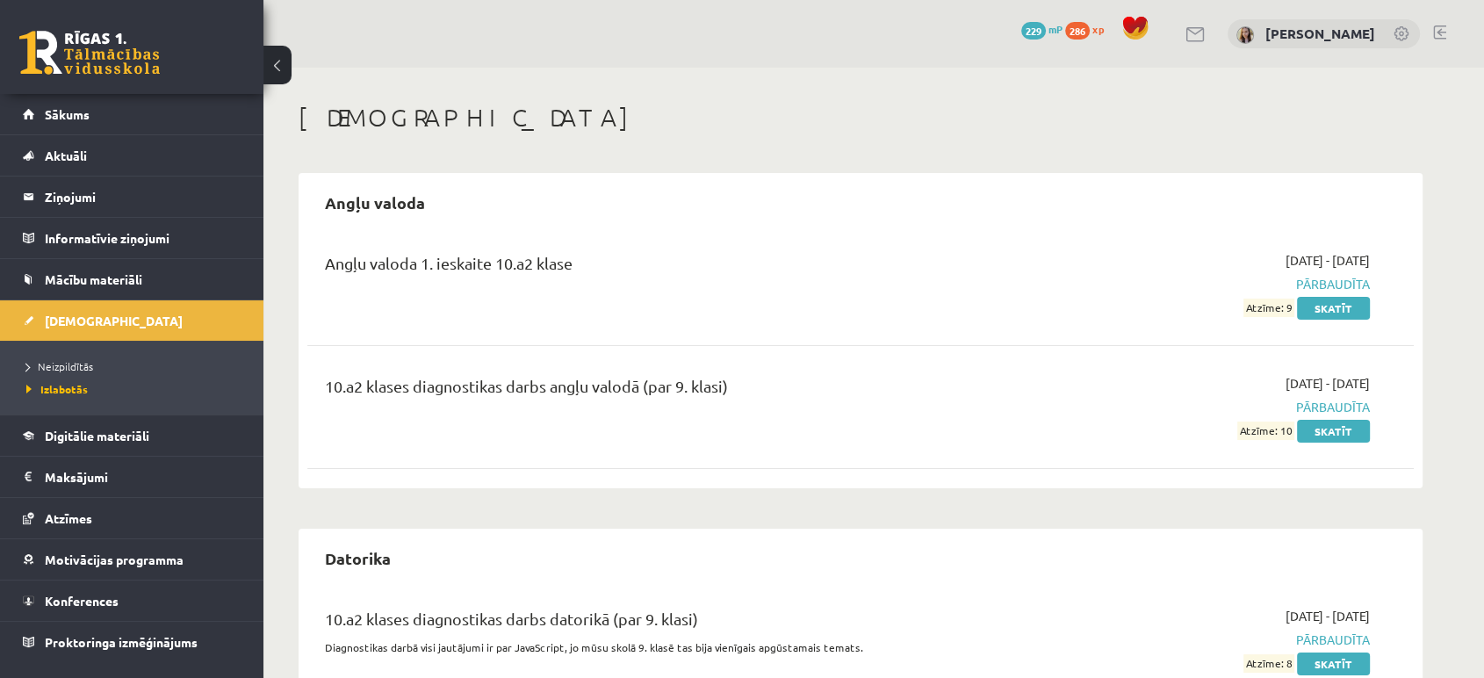
scroll to position [77, 0]
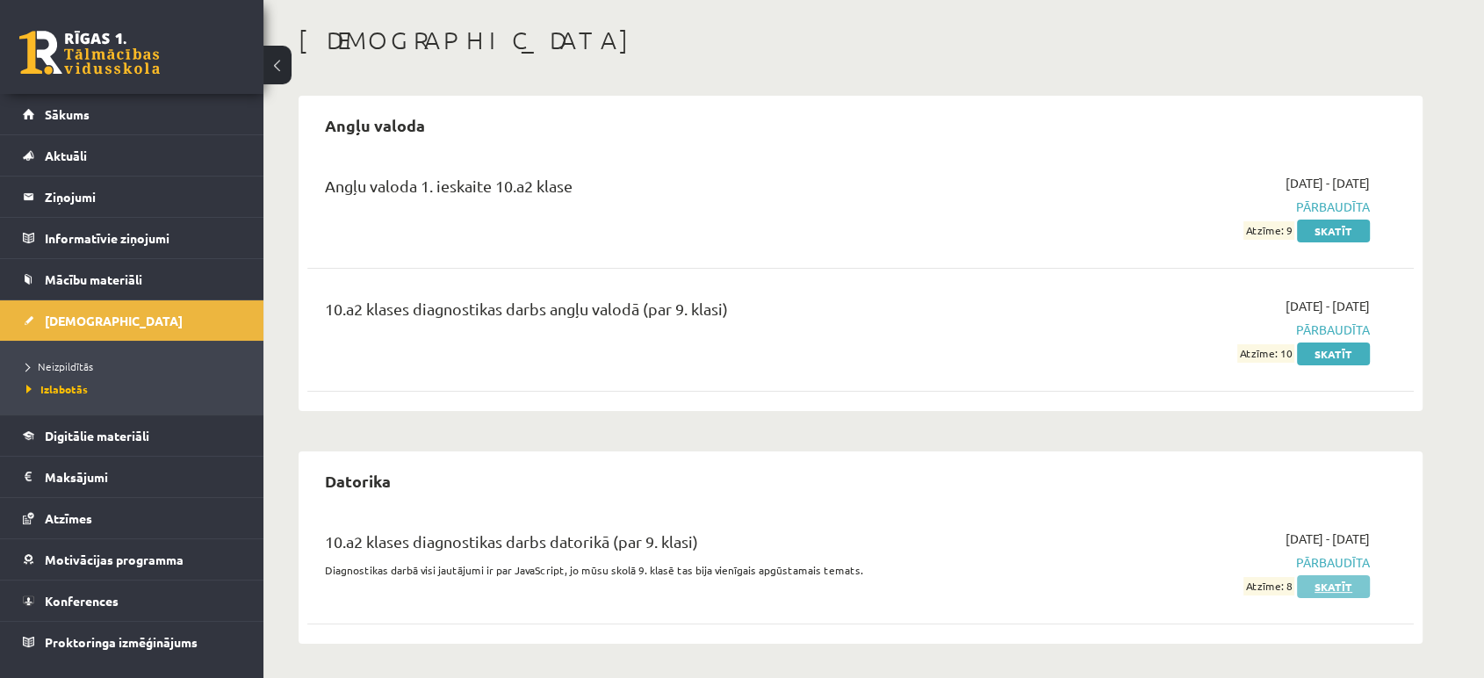
click at [1338, 580] on link "Skatīt" at bounding box center [1333, 586] width 73 height 23
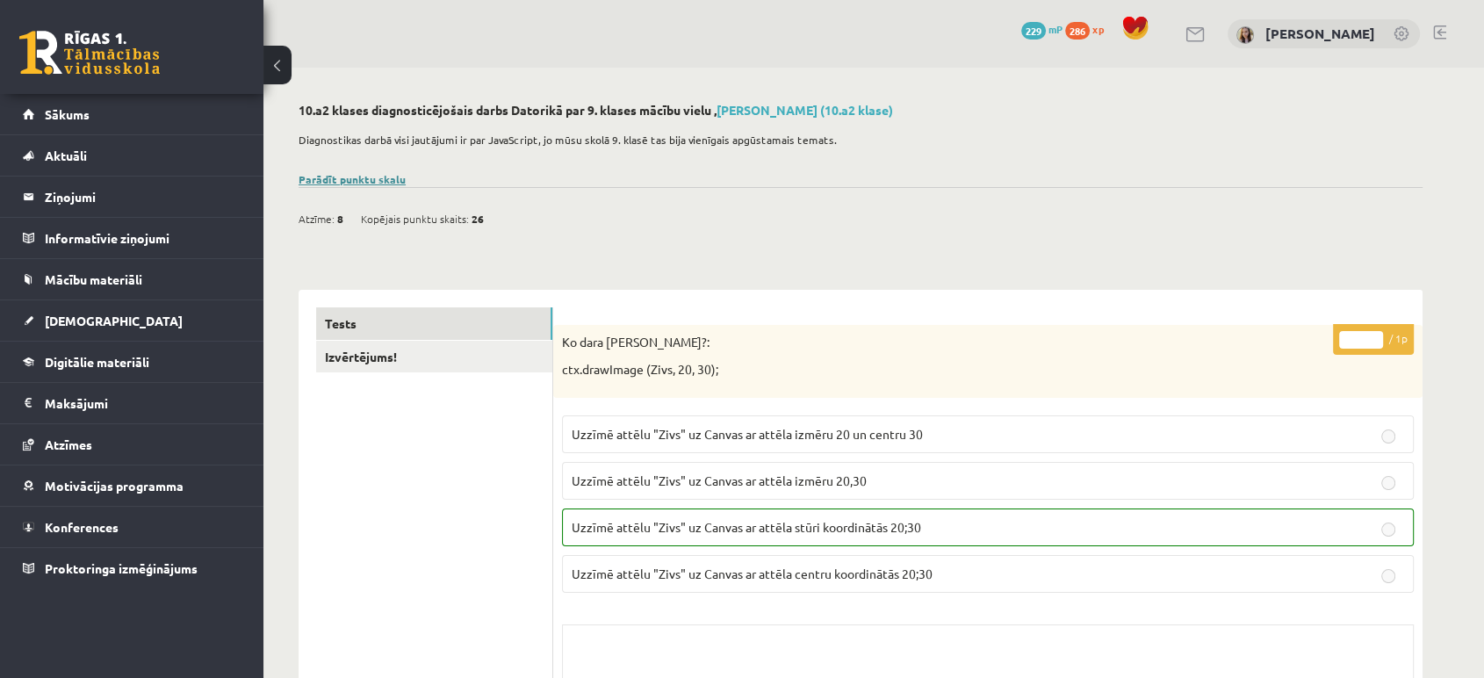
click at [363, 172] on link "Parādīt punktu skalu" at bounding box center [352, 179] width 107 height 14
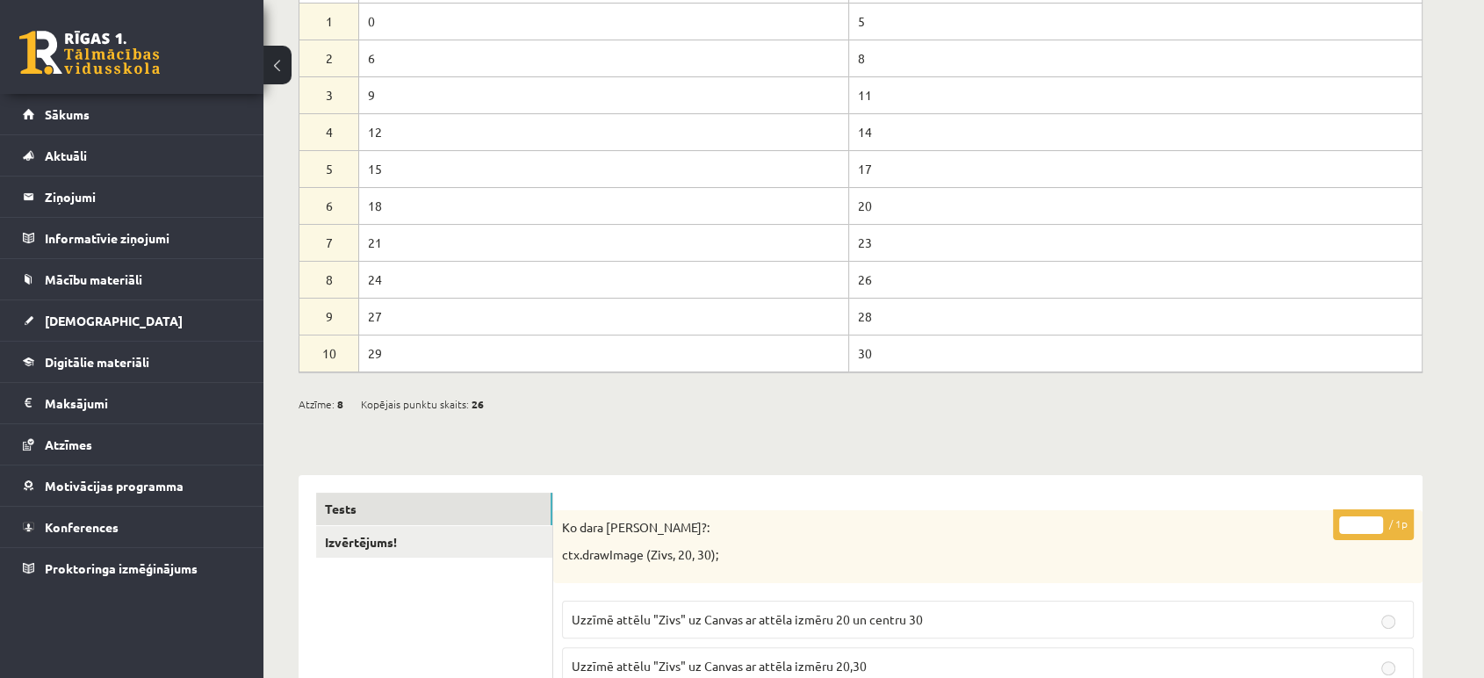
scroll to position [261, 0]
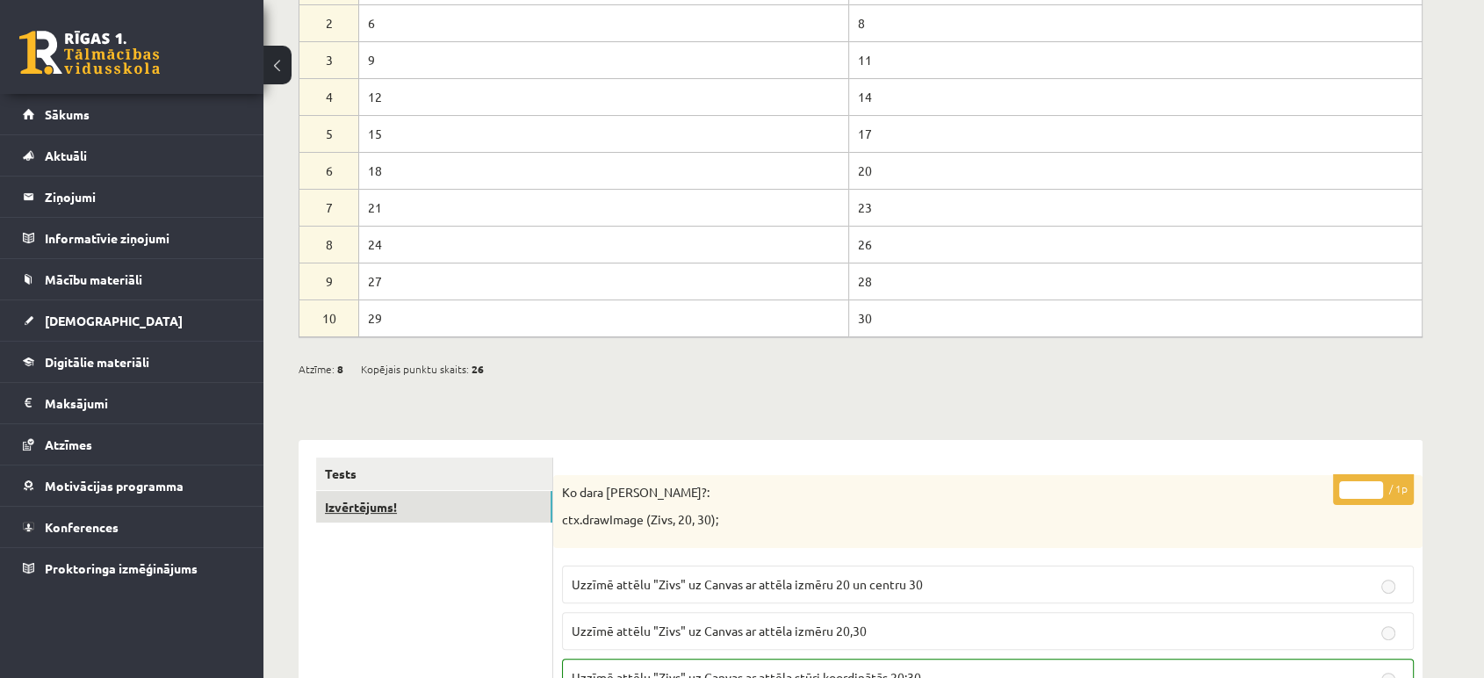
click at [366, 503] on link "Izvērtējums!" at bounding box center [434, 507] width 236 height 32
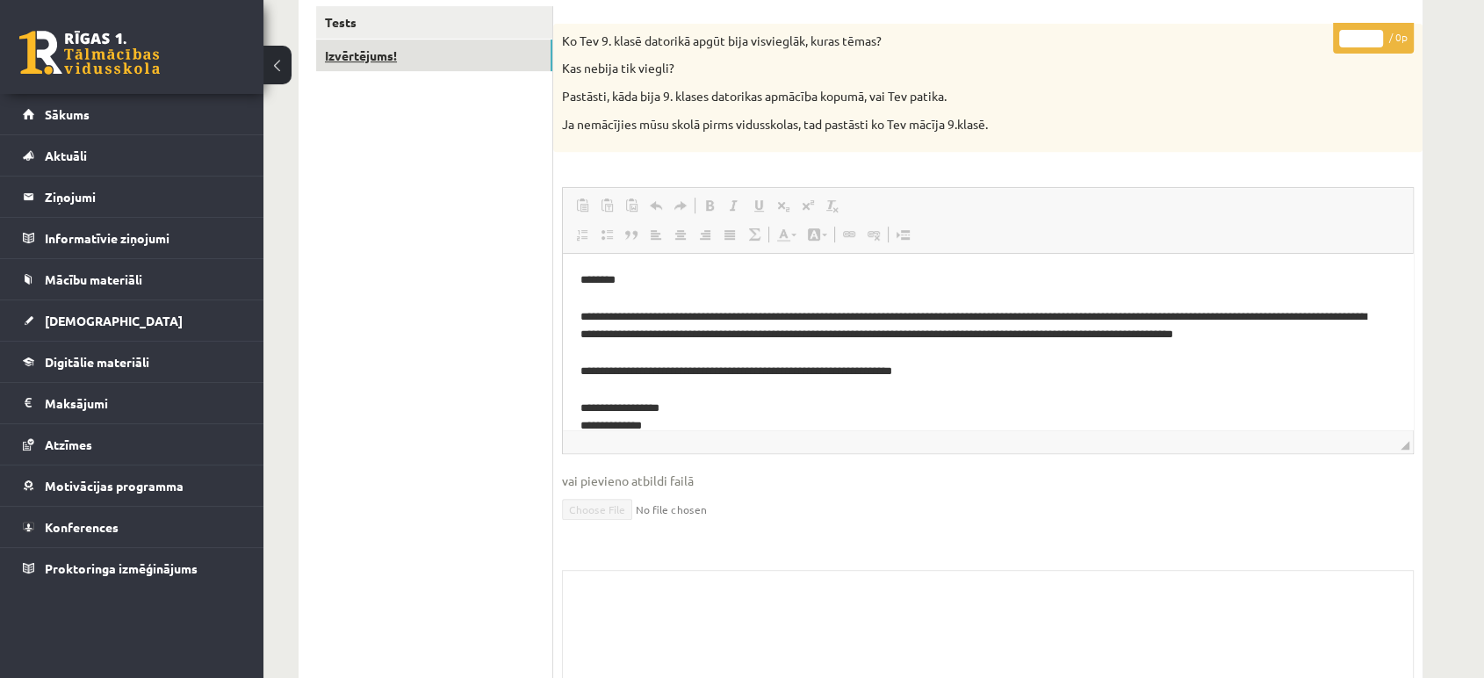
scroll to position [748, 0]
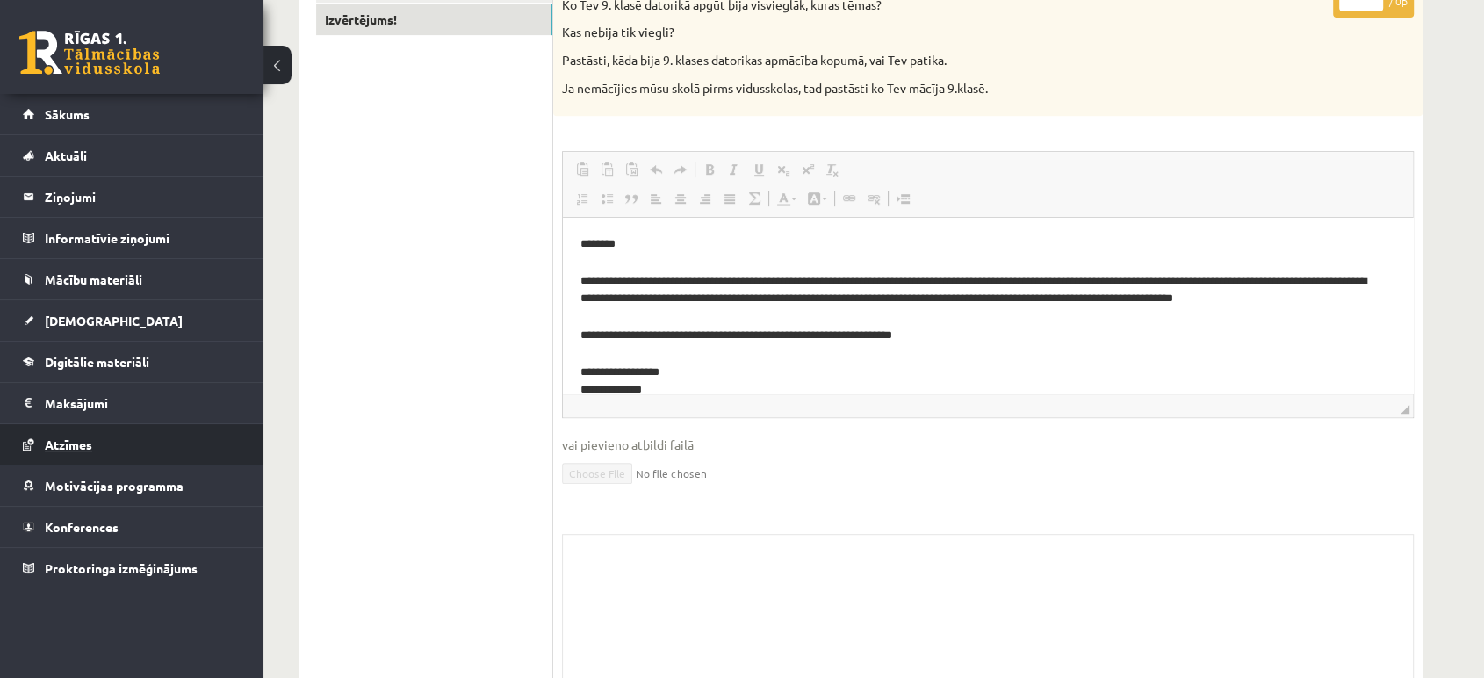
click at [61, 444] on span "Atzīmes" at bounding box center [68, 445] width 47 height 16
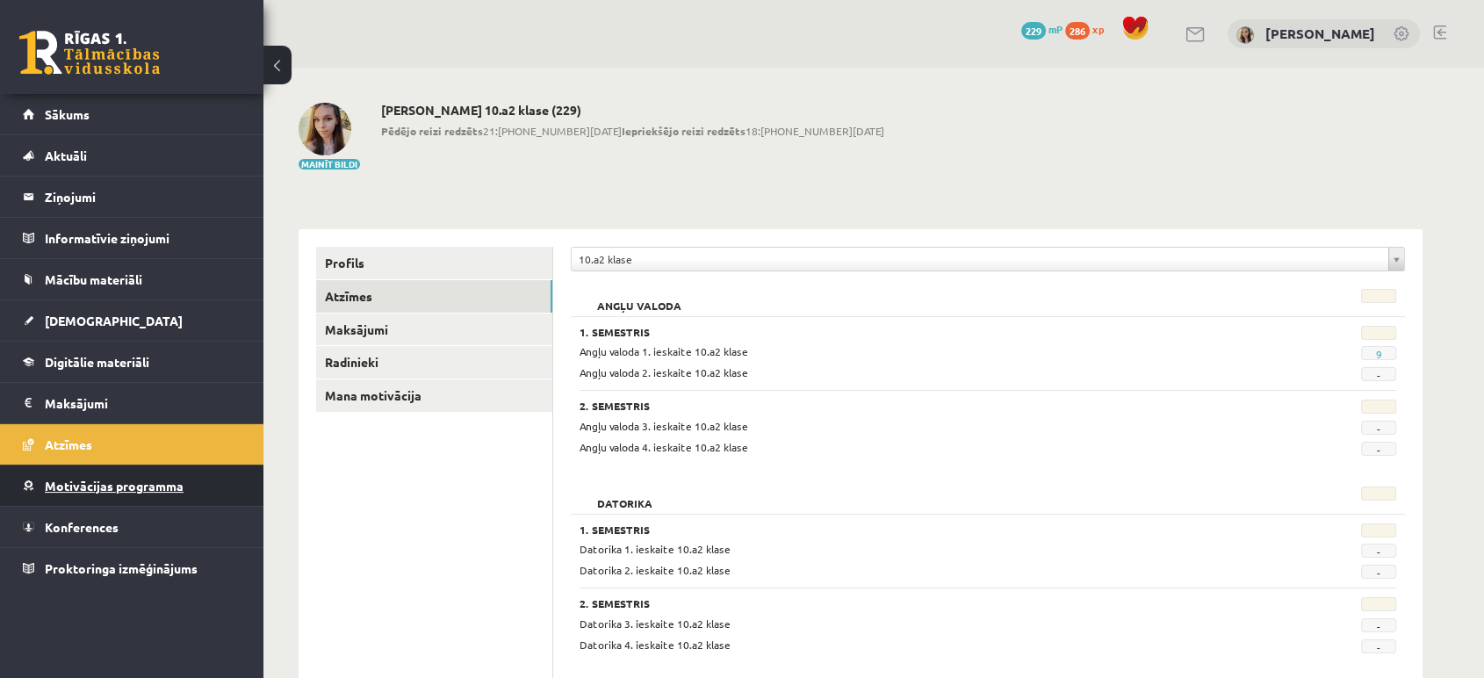
click at [138, 488] on span "Motivācijas programma" at bounding box center [114, 486] width 139 height 16
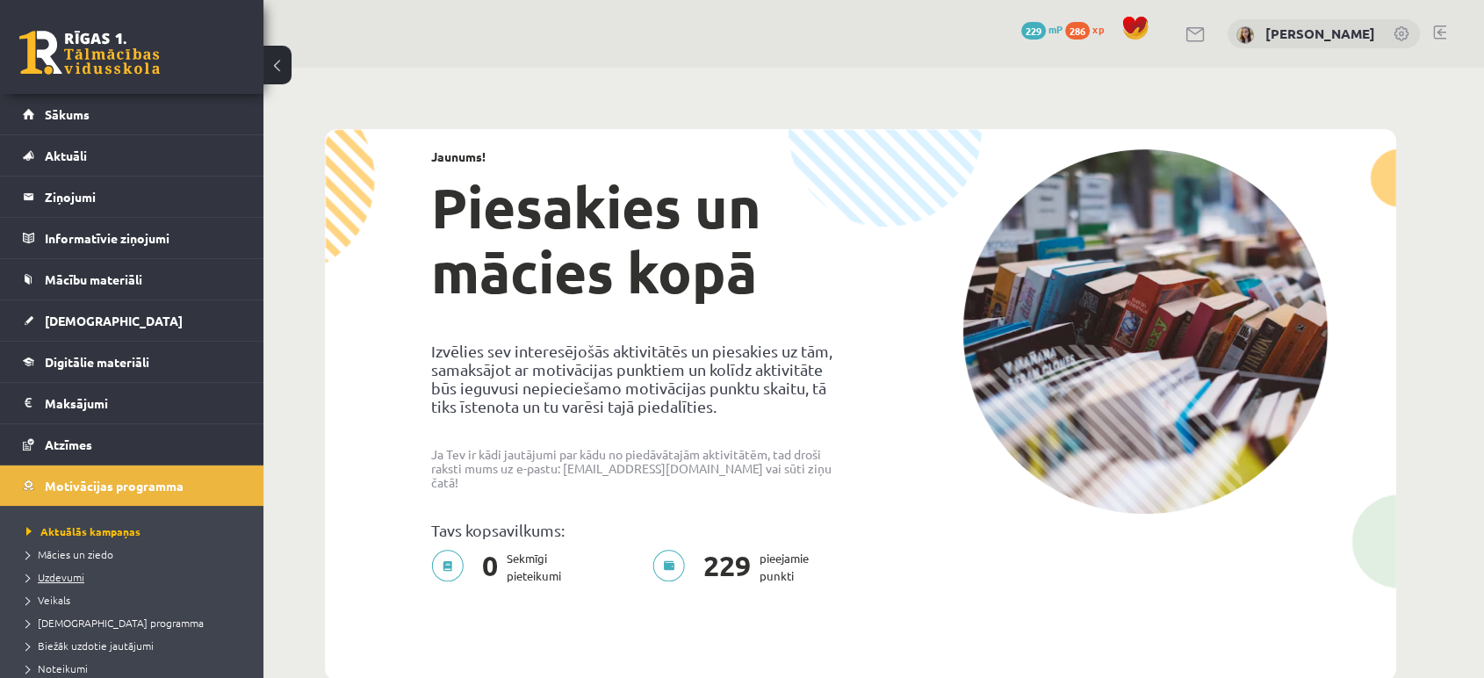
click at [51, 571] on span "Uzdevumi" at bounding box center [55, 577] width 58 height 14
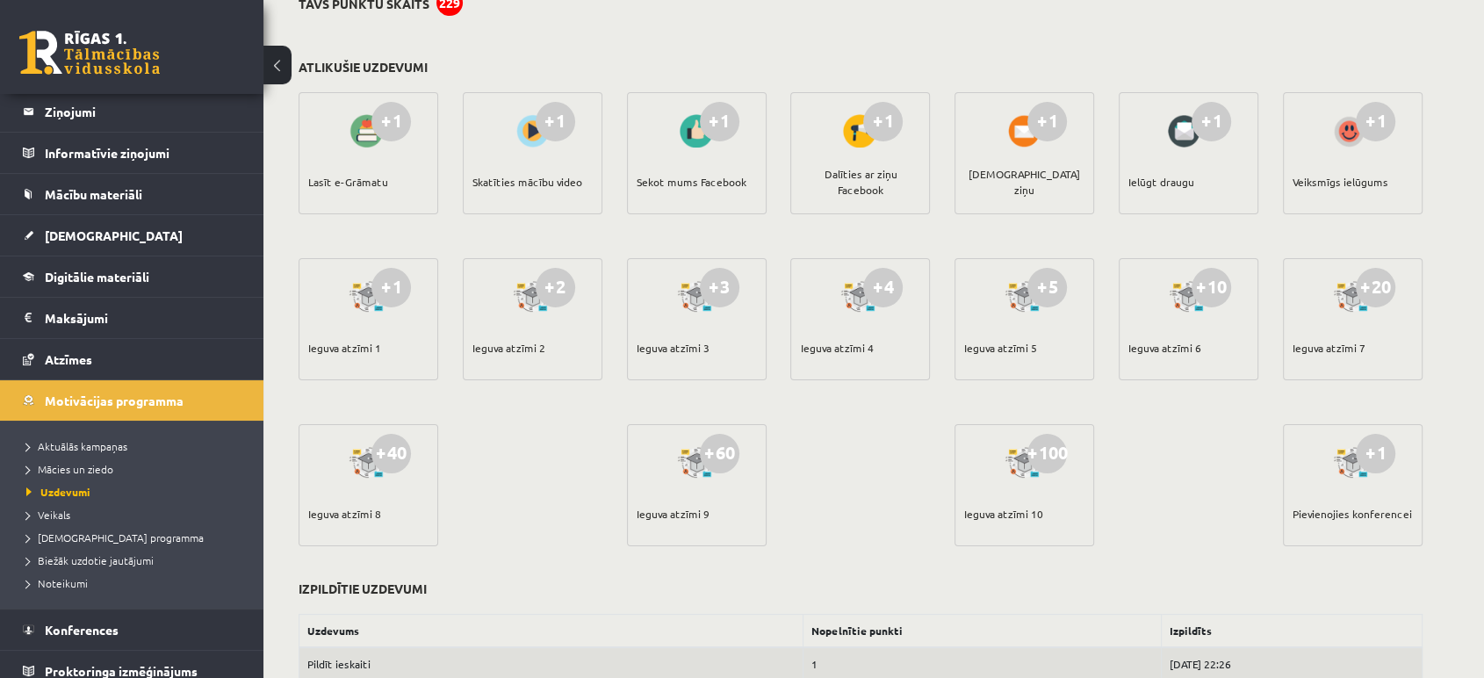
scroll to position [472, 0]
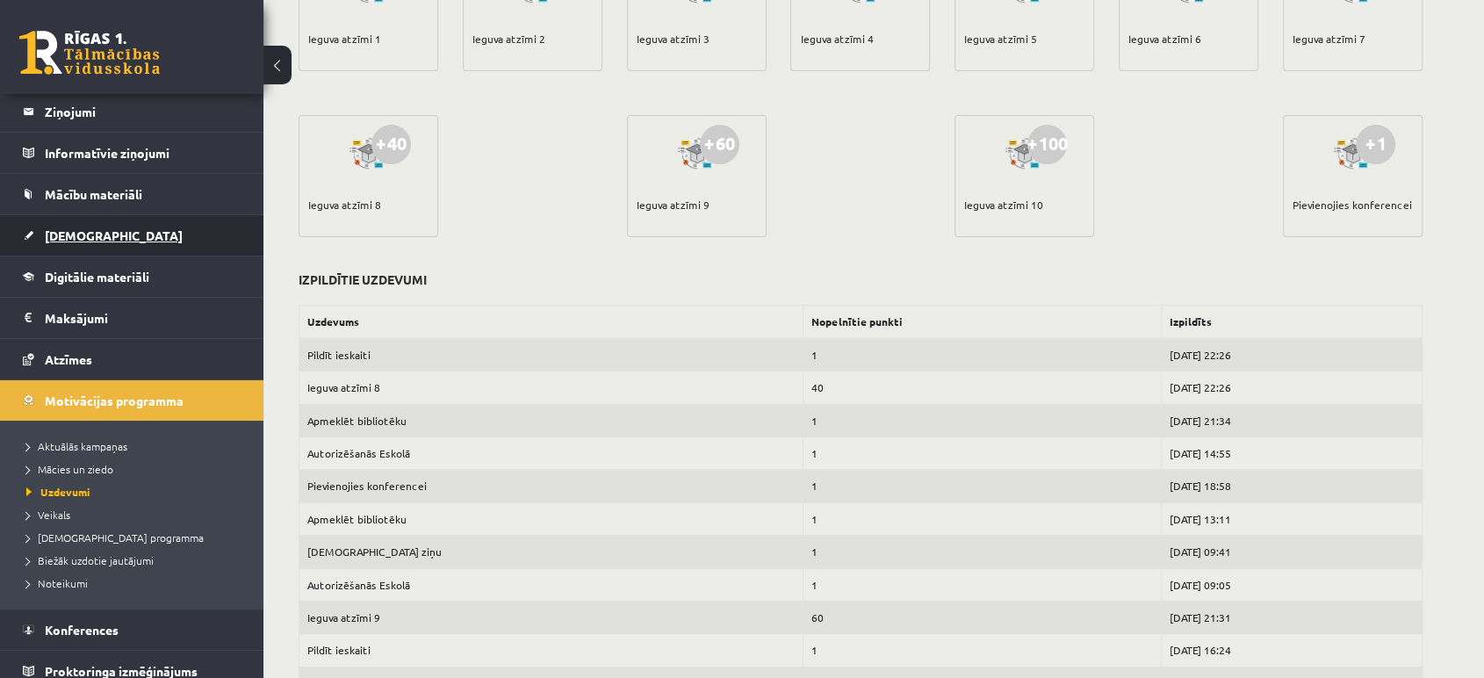
click at [83, 241] on link "[DEMOGRAPHIC_DATA]" at bounding box center [132, 235] width 219 height 40
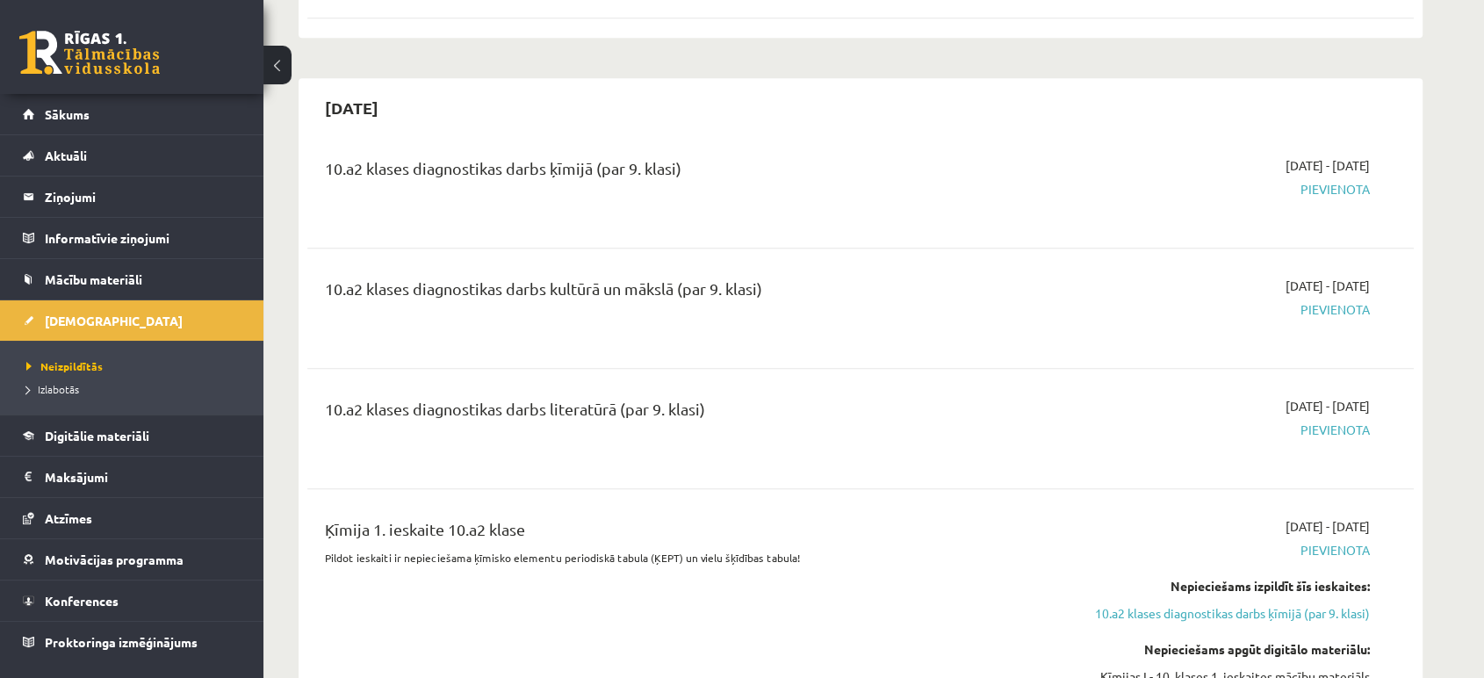
scroll to position [886, 0]
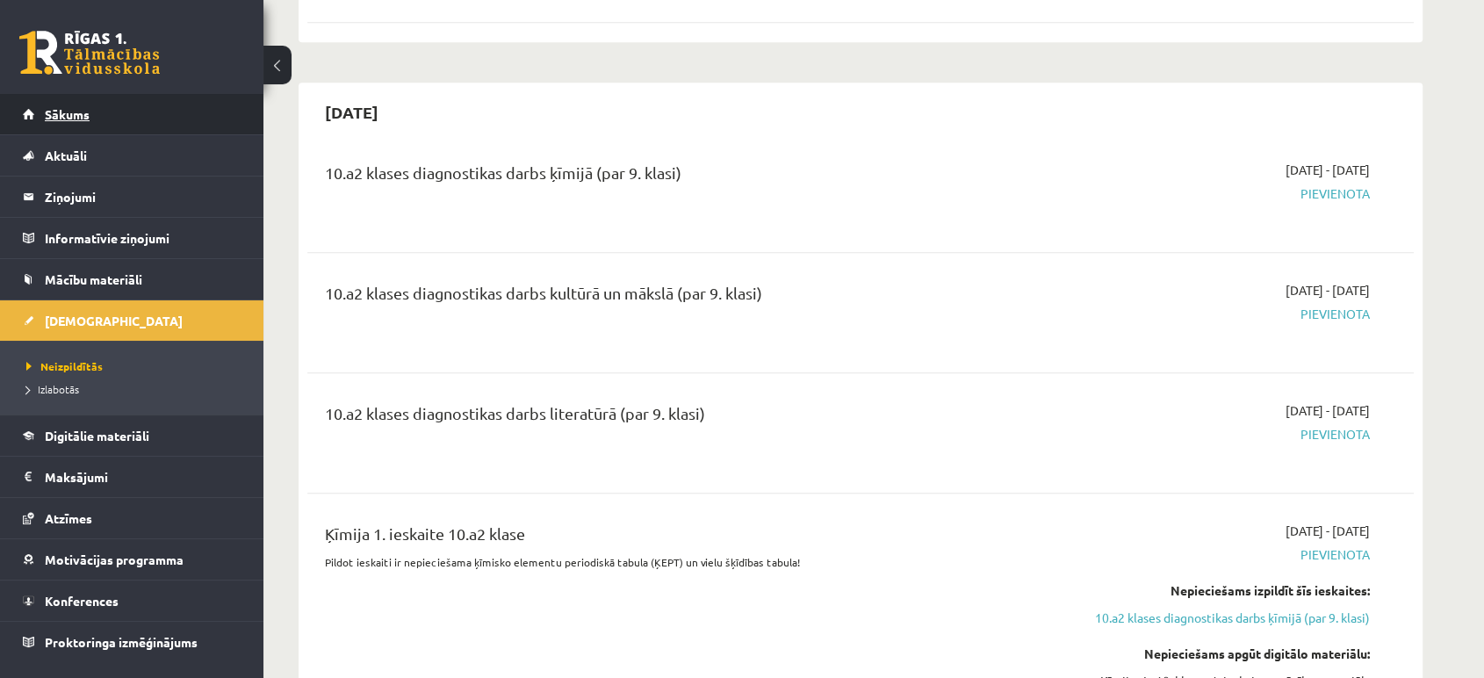
click at [67, 114] on span "Sākums" at bounding box center [67, 114] width 45 height 16
